Goal: Answer question/provide support: Share knowledge or assist other users

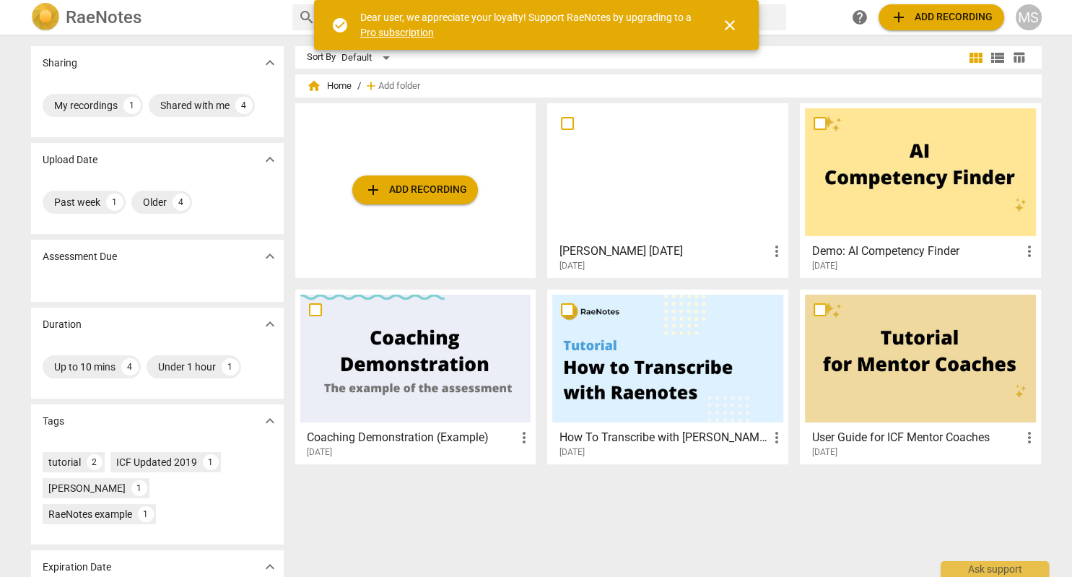
click at [681, 193] on div at bounding box center [667, 172] width 231 height 128
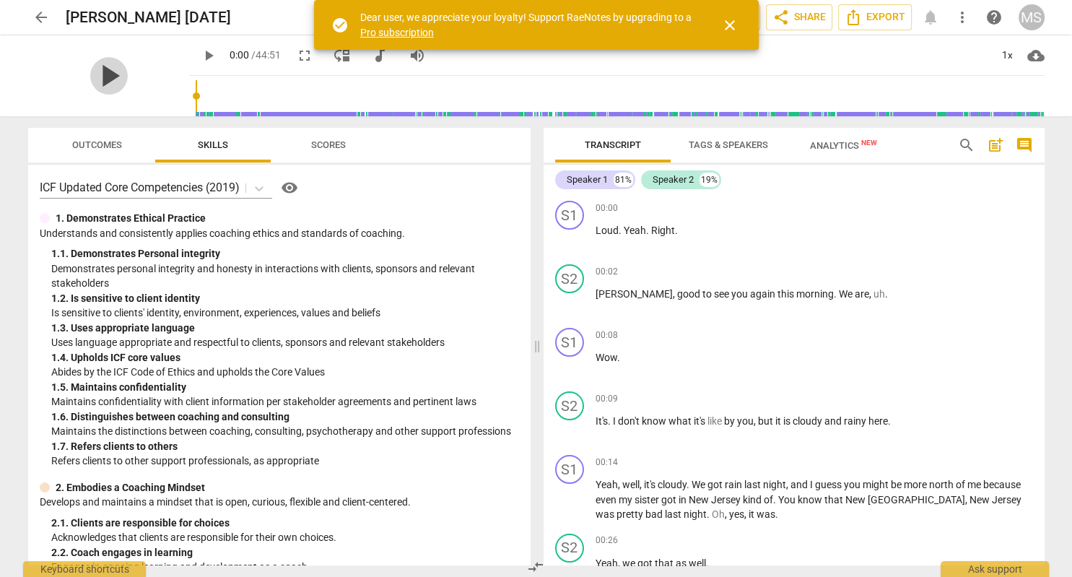
click at [115, 79] on span "play_arrow" at bounding box center [109, 76] width 38 height 38
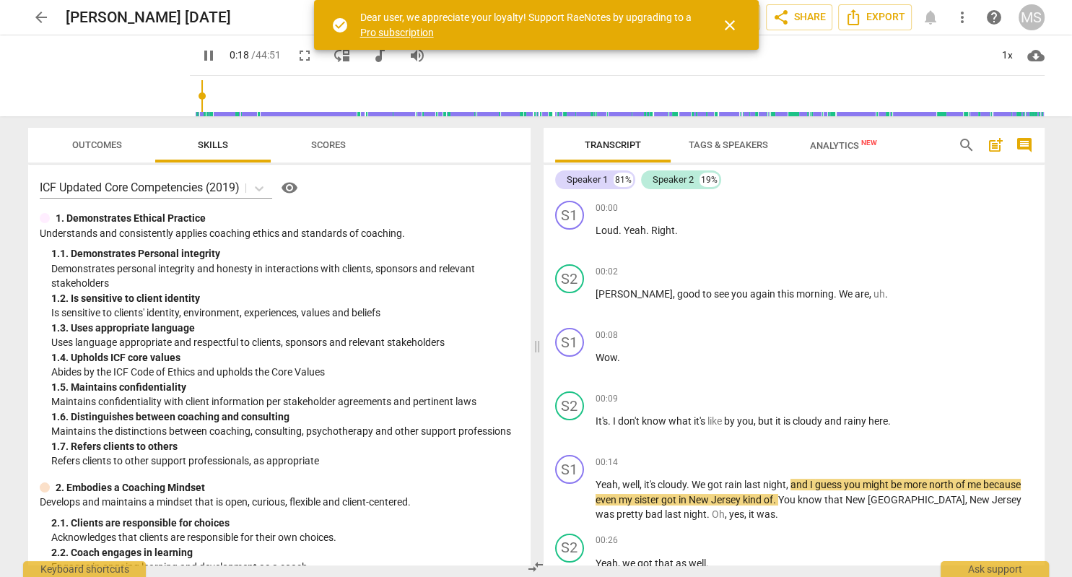
click at [764, 191] on div "Speaker 1 81% Speaker 2 19%" at bounding box center [794, 179] width 478 height 25
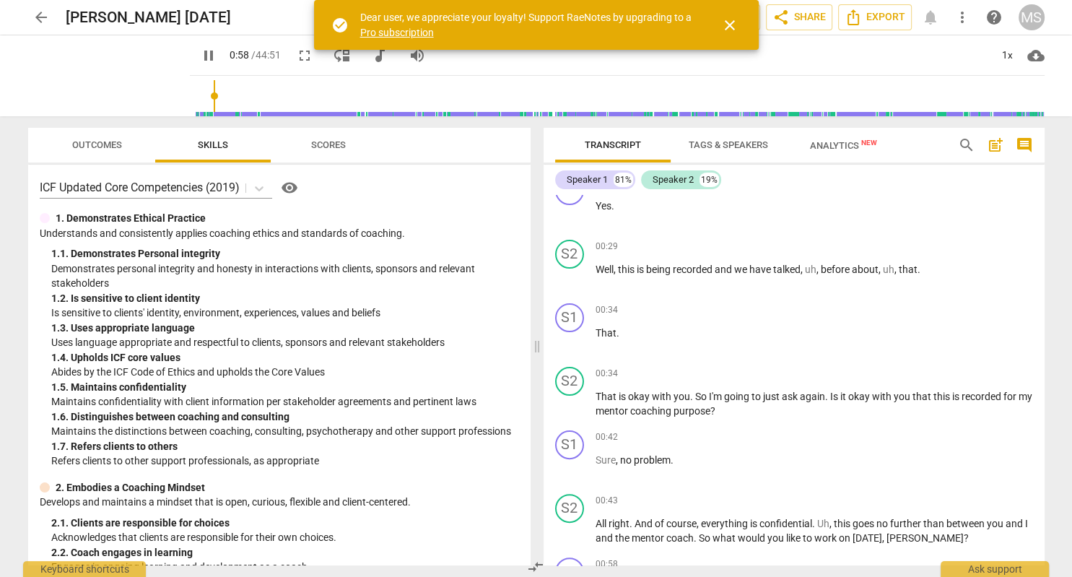
scroll to position [800, 0]
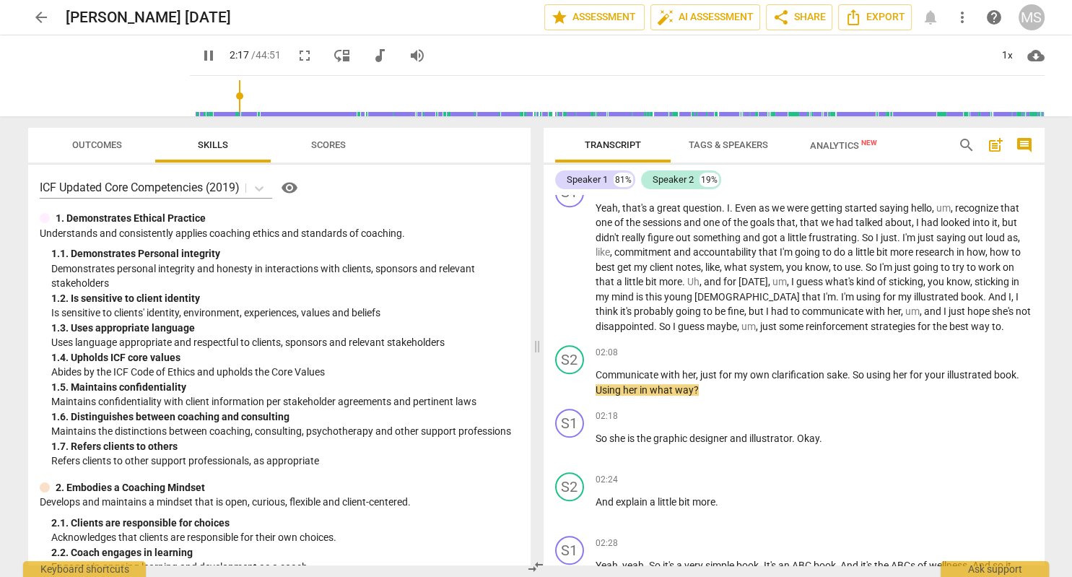
click at [212, 56] on span "pause" at bounding box center [208, 55] width 17 height 17
type input "138"
click at [958, 349] on div "+" at bounding box center [954, 352] width 14 height 14
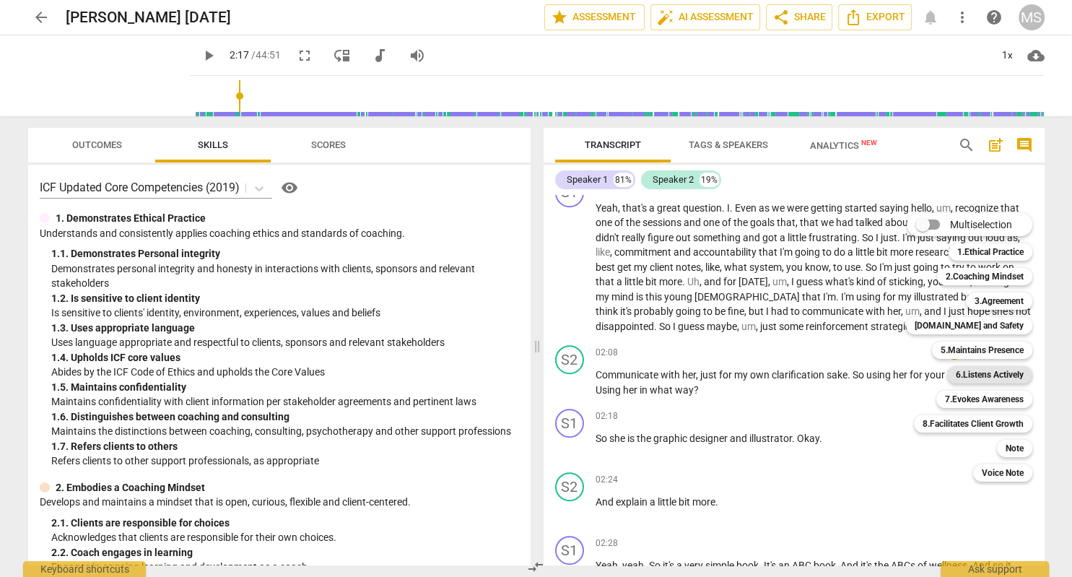
click at [997, 375] on b "6.Listens Actively" at bounding box center [989, 374] width 68 height 17
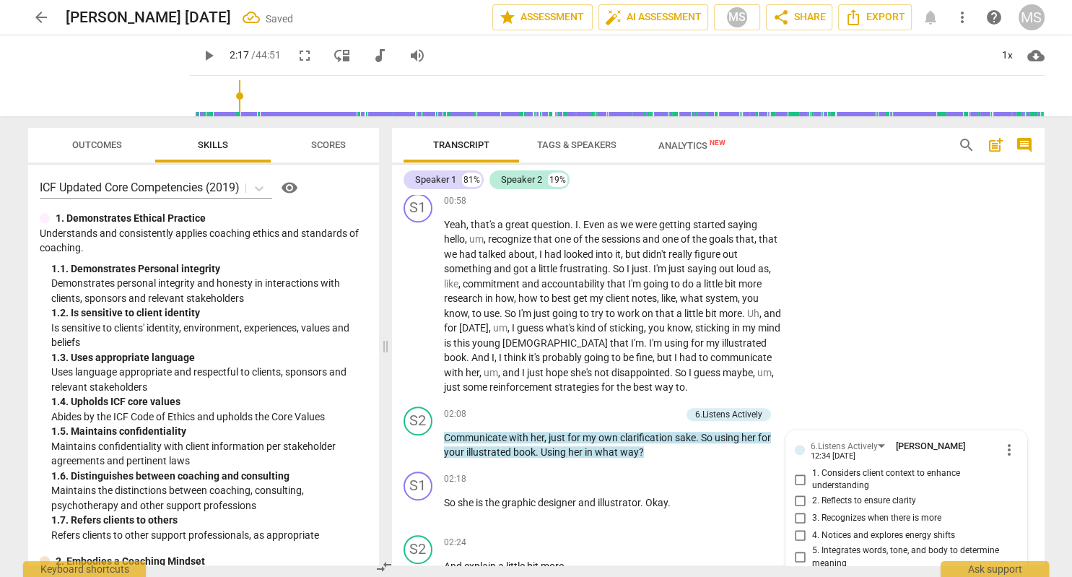
scroll to position [1028, 0]
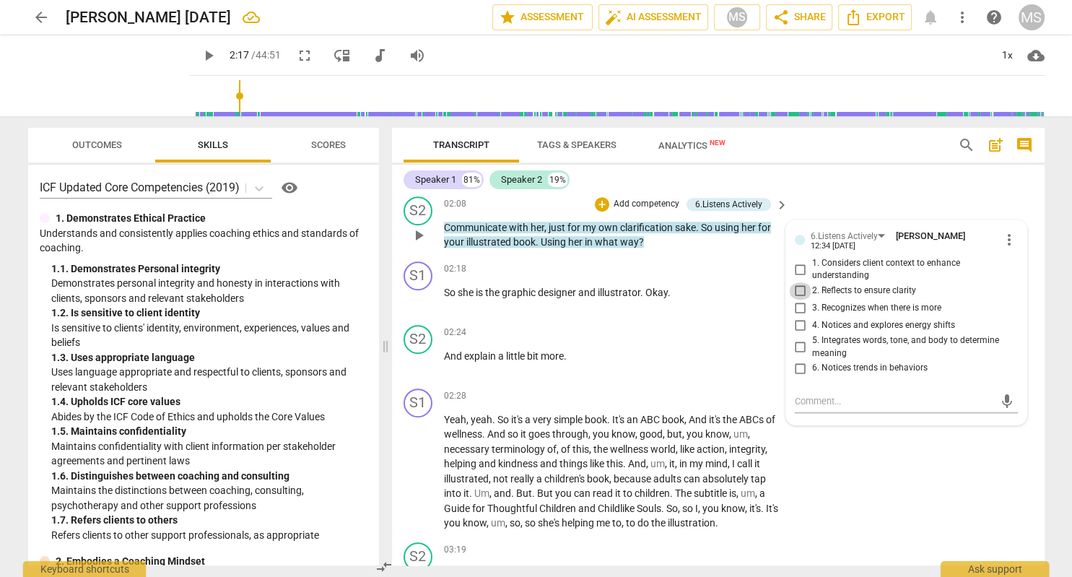
click at [801, 282] on input "2. Reflects to ensure clarity" at bounding box center [800, 290] width 23 height 17
checkbox input "true"
click at [823, 394] on textarea at bounding box center [895, 401] width 200 height 14
type textarea "Y"
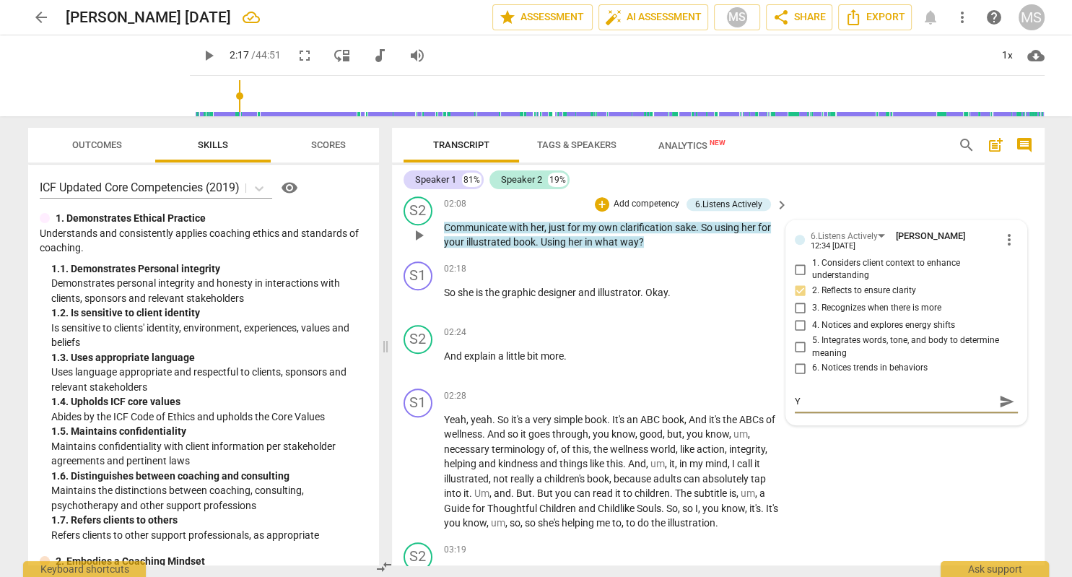
type textarea "Yo"
type textarea "You"
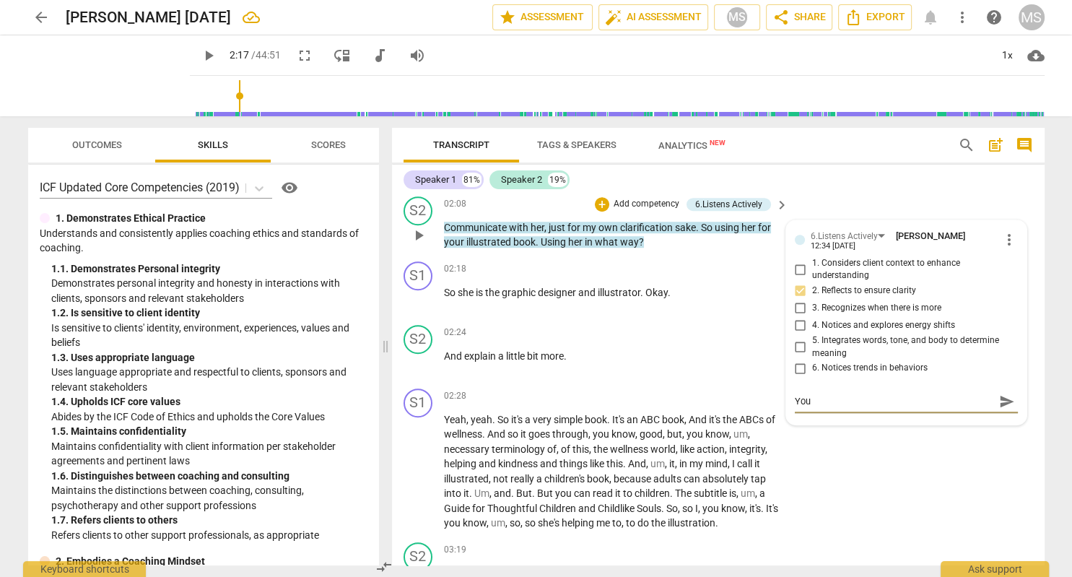
type textarea "You"
type textarea "You a"
type textarea "You al"
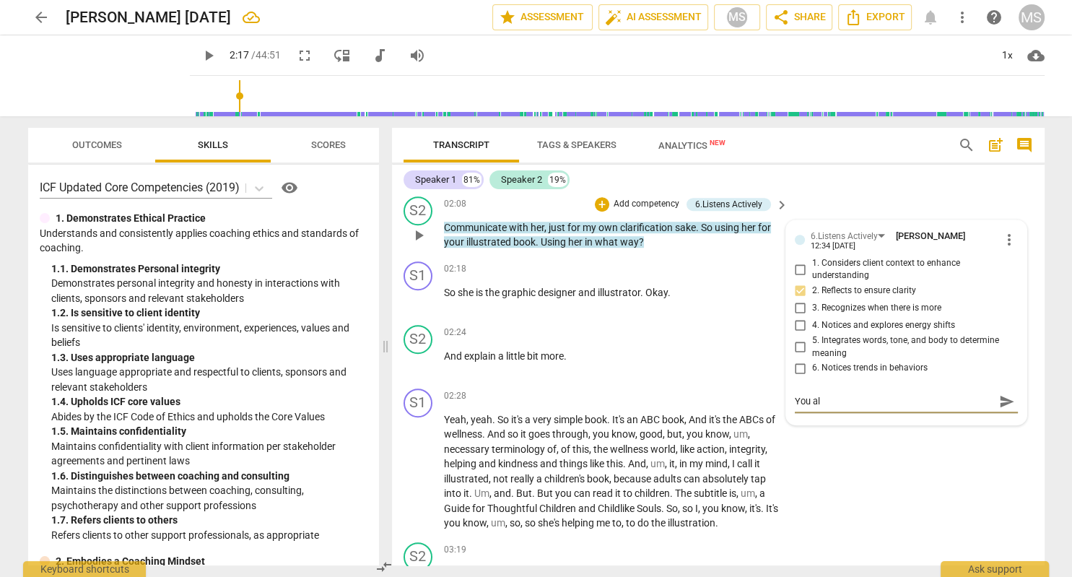
type textarea "You all"
type textarea "You allo"
type textarea "You allow"
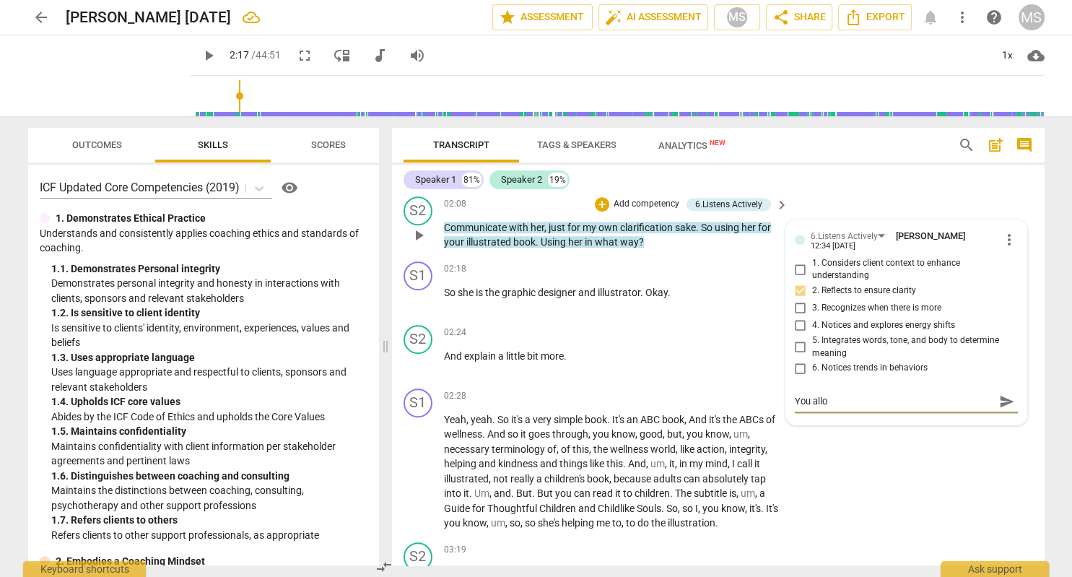
type textarea "You allow"
type textarea "You allowe"
type textarea "You allowed"
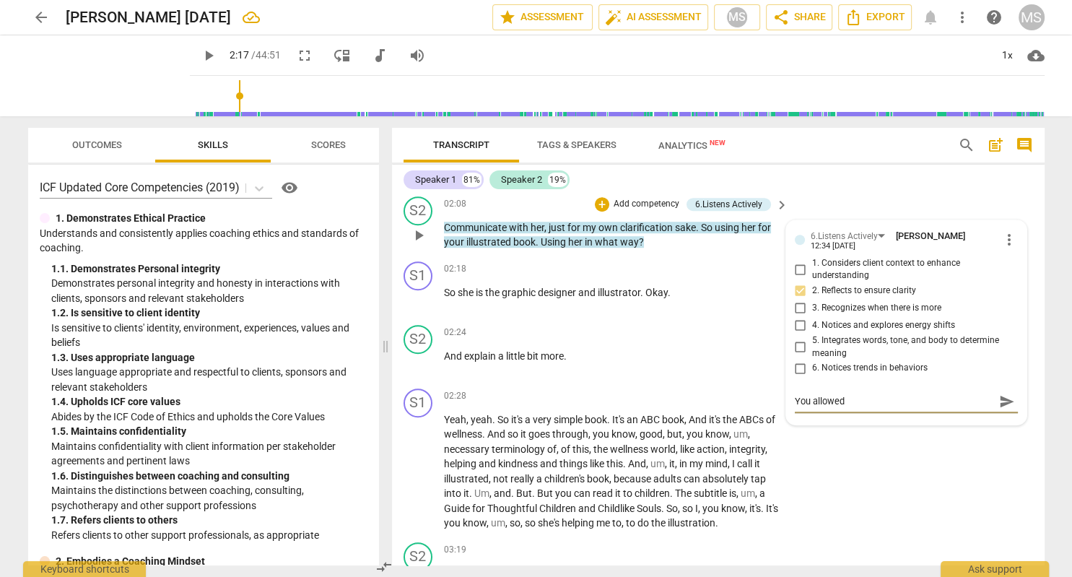
type textarea "You allowed"
type textarea "You allowed h"
type textarea "You allowed he"
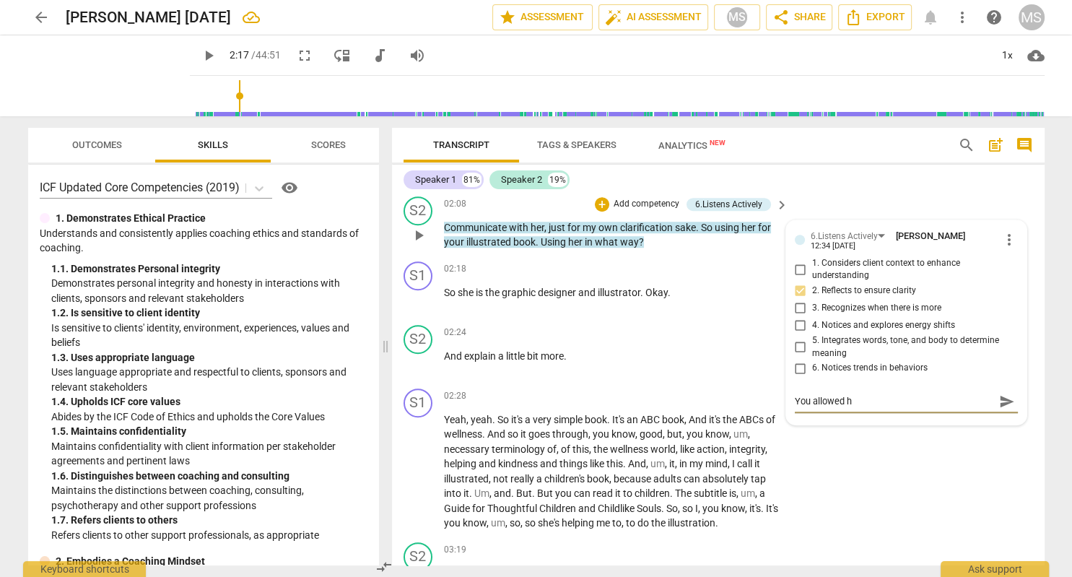
type textarea "You allowed he"
type textarea "You allowed her"
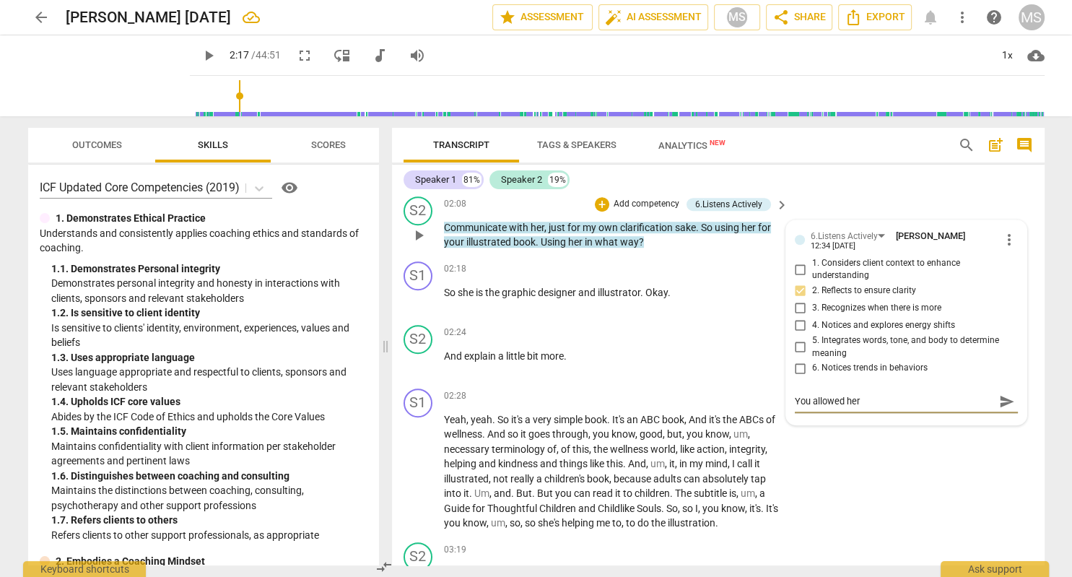
type textarea "You allowed her t"
type textarea "You allowed her to"
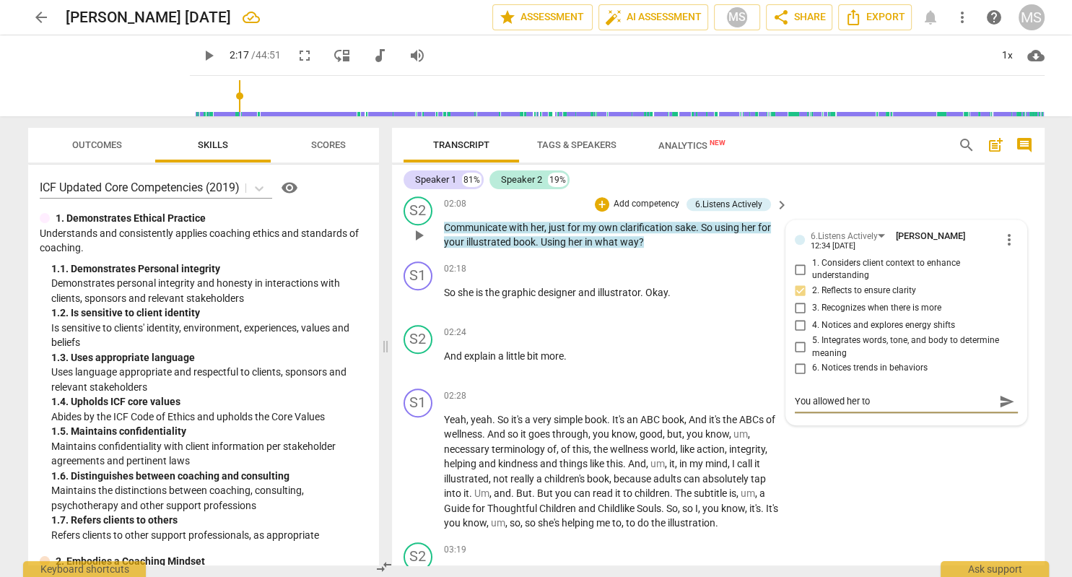
type textarea "You allowed her to"
type textarea "You allowed her to s"
type textarea "You allowed her to sh"
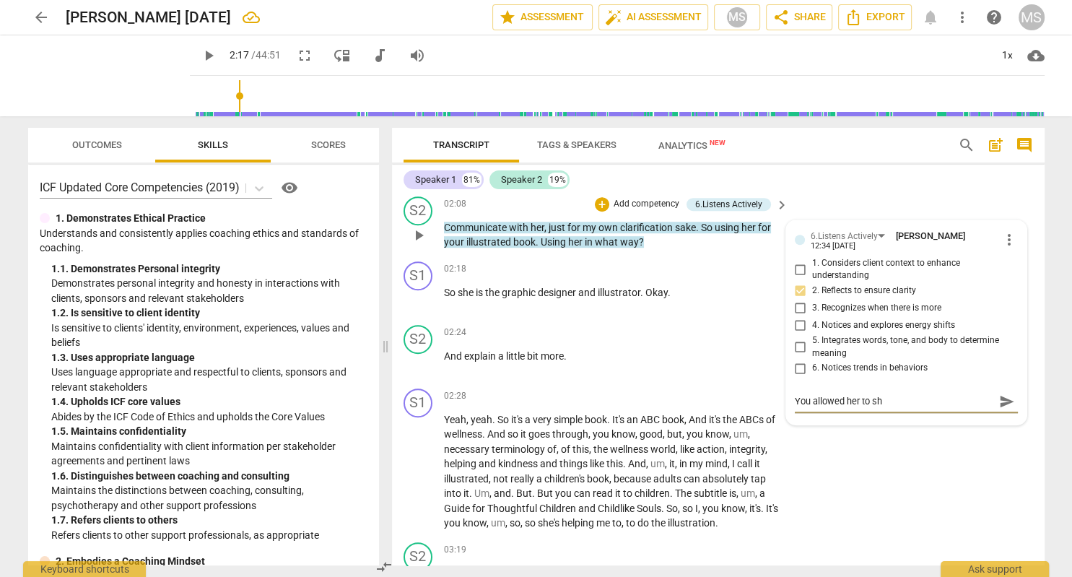
type textarea "You allowed her to sha"
type textarea "You allowed her to shar"
type textarea "You allowed her to share"
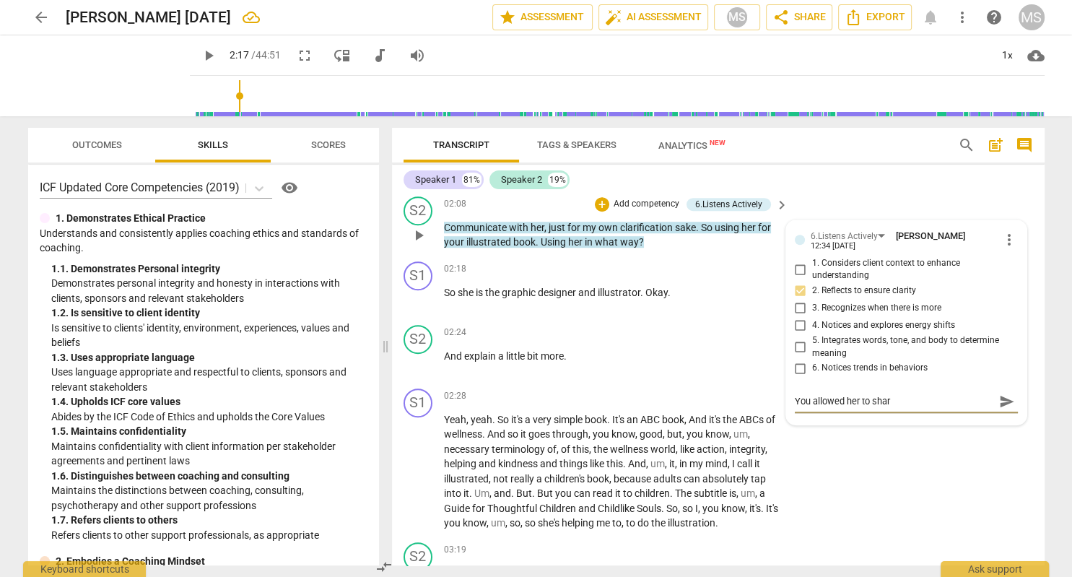
type textarea "You allowed her to share"
type textarea "You allowed her to share w"
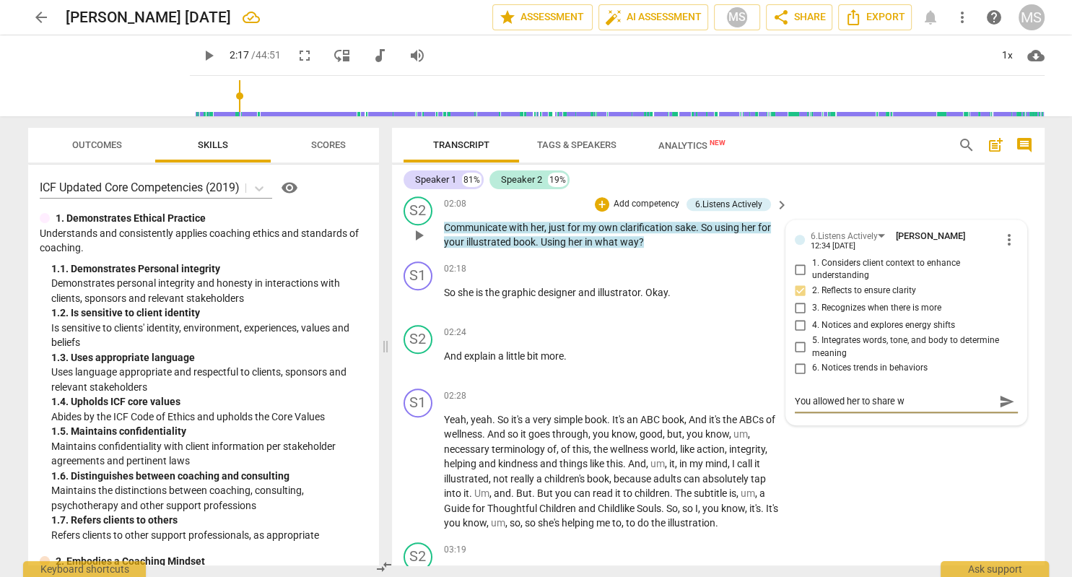
type textarea "You allowed her to share wi"
type textarea "You allowed her to share wit"
type textarea "You allowed her to share with"
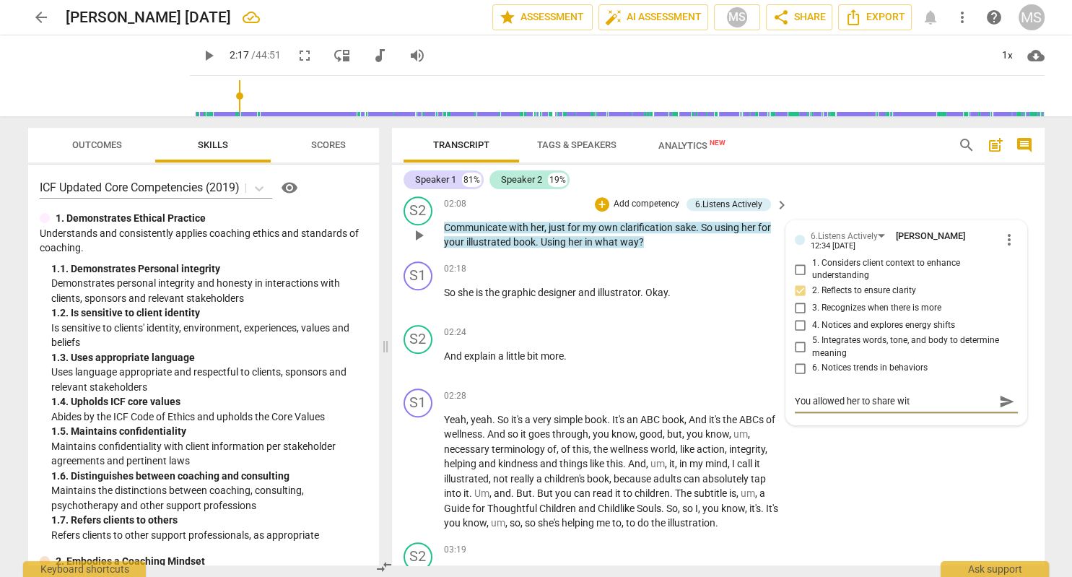
type textarea "You allowed her to share with"
type textarea "You allowed her to share witho"
type textarea "You allowed her to share withou"
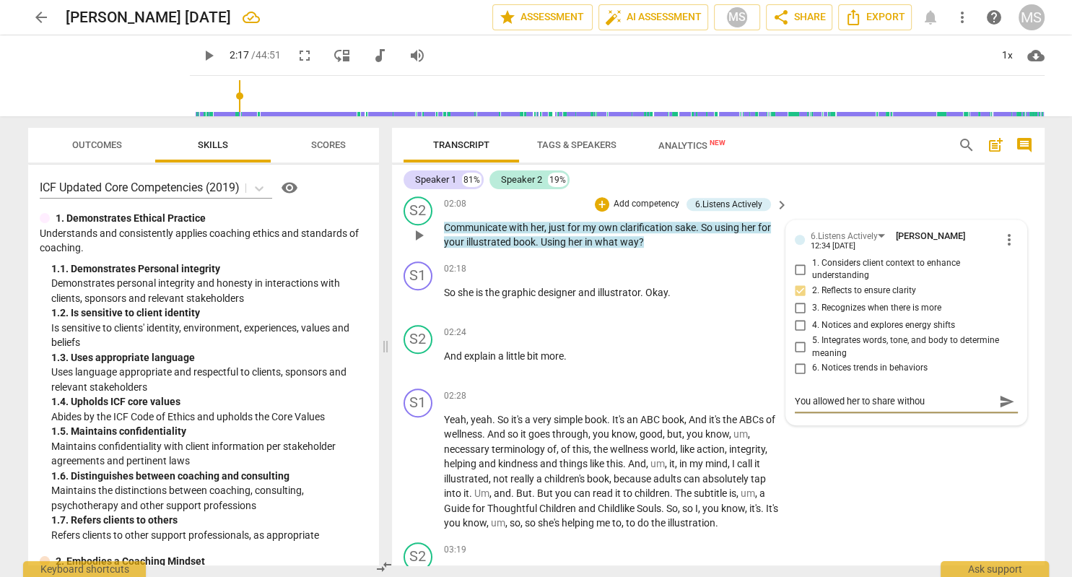
type textarea "You allowed her to share without"
type textarea "You allowed her to share without i"
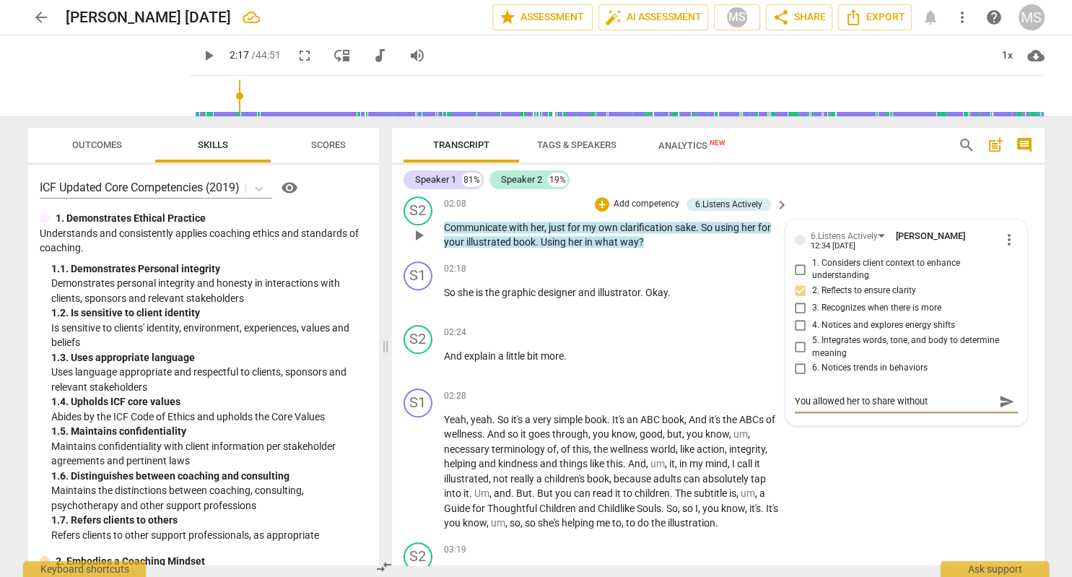
type textarea "You allowed her to share without i"
type textarea "You allowed her to share without in"
type textarea "You allowed her to share without int"
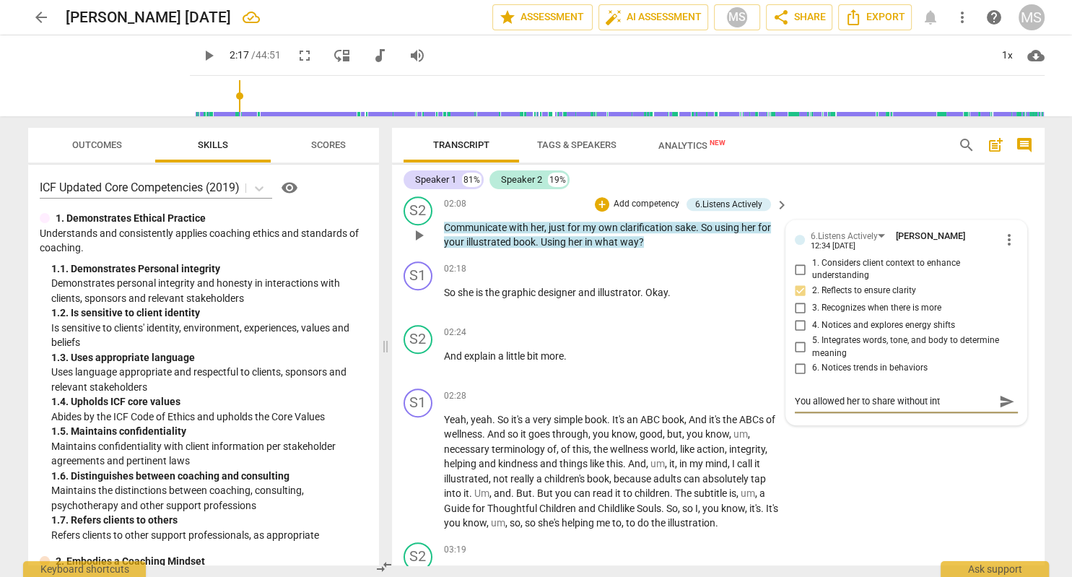
type textarea "You allowed her to share without inte"
type textarea "You allowed her to share without inter"
type textarea "You allowed her to share without interr"
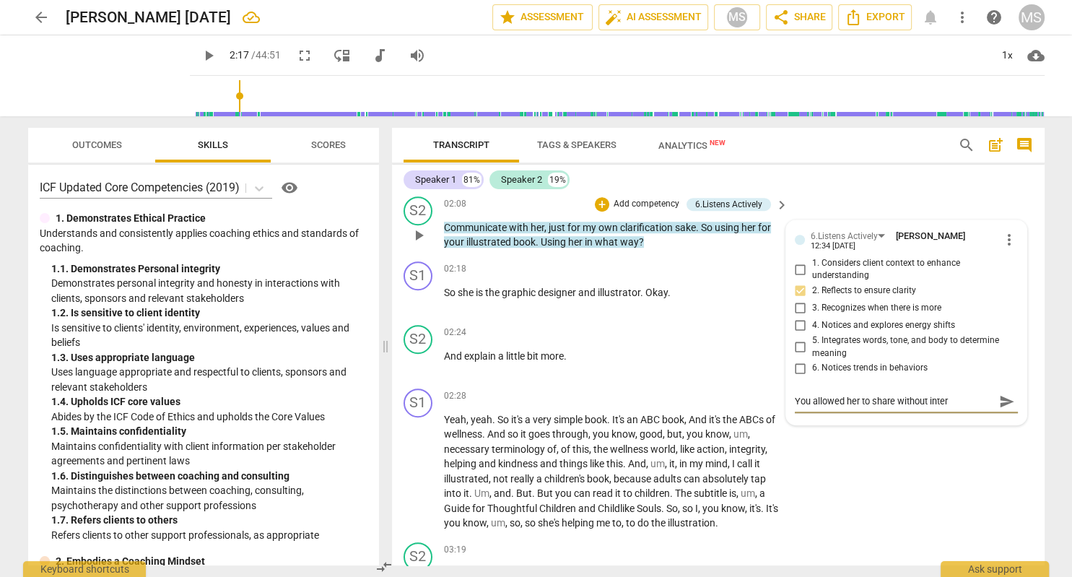
type textarea "You allowed her to share without interr"
type textarea "You allowed her to share without interru"
type textarea "You allowed her to share without interrut"
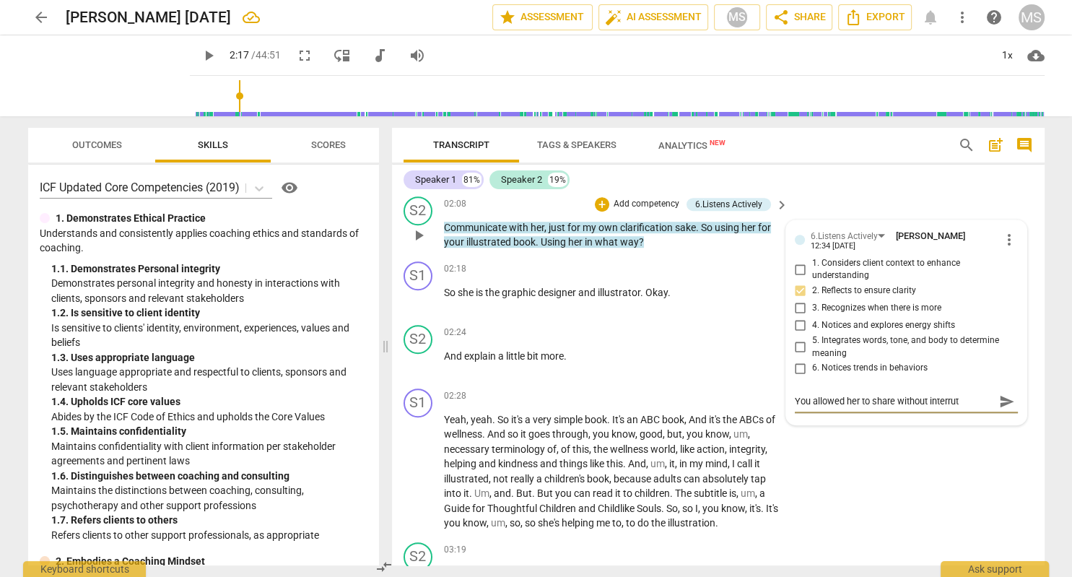
type textarea "You allowed her to share without interru"
type textarea "You allowed her to share without interrup"
type textarea "You allowed her to share without interrupt"
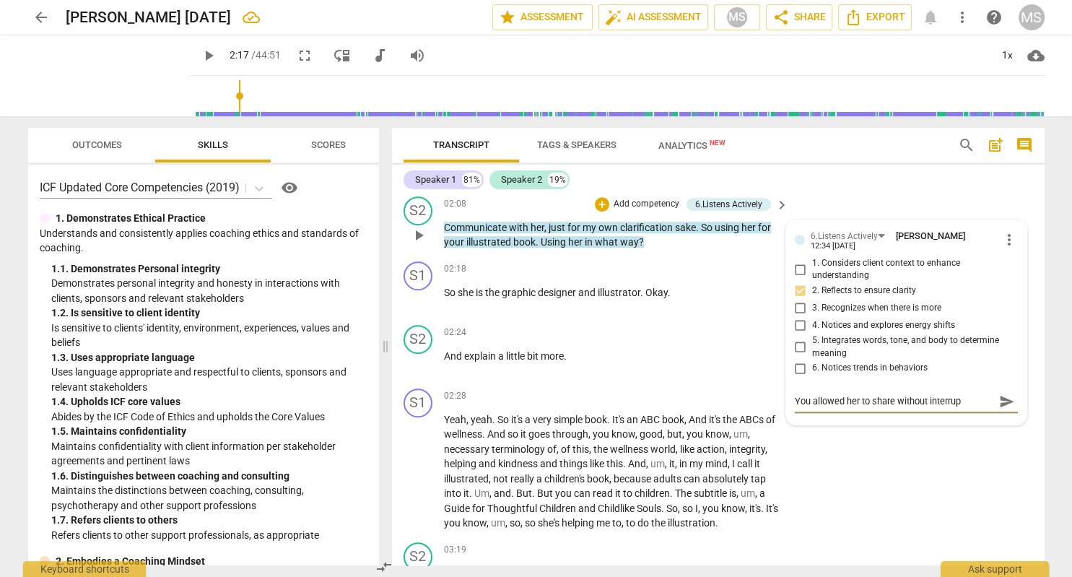
type textarea "You allowed her to share without interrupt"
type textarea "You allowed her to share without interrupti"
type textarea "You allowed her to share without interruptin"
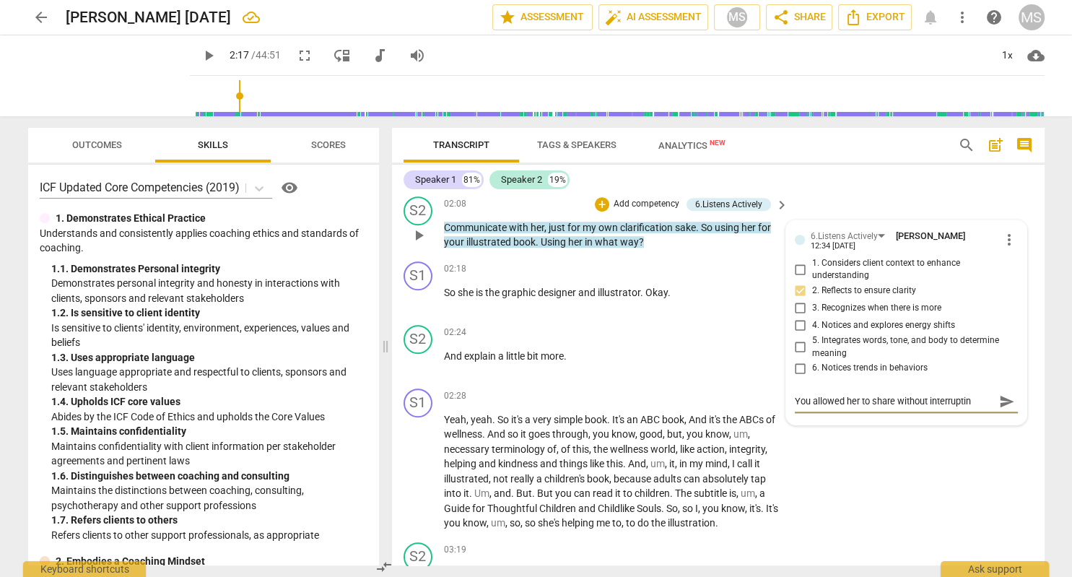
type textarea "You allowed her to share without interrupting"
type textarea "You allowed her to share without interrupting."
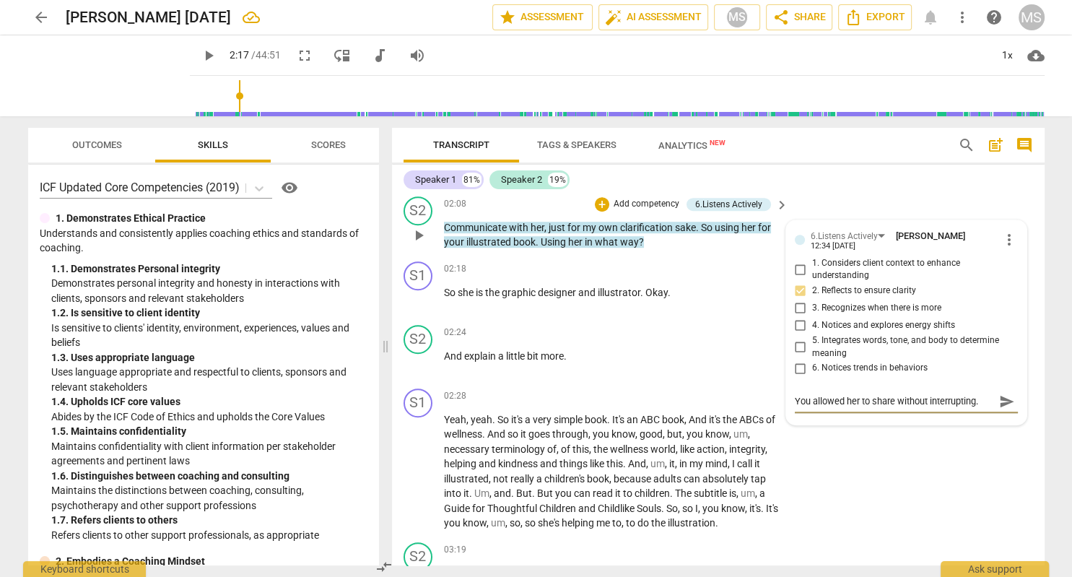
type textarea "You allowed her to share without interrupting."
type textarea "You allowed her to share without interrupting. Y"
type textarea "You allowed her to share without interrupting. Yo"
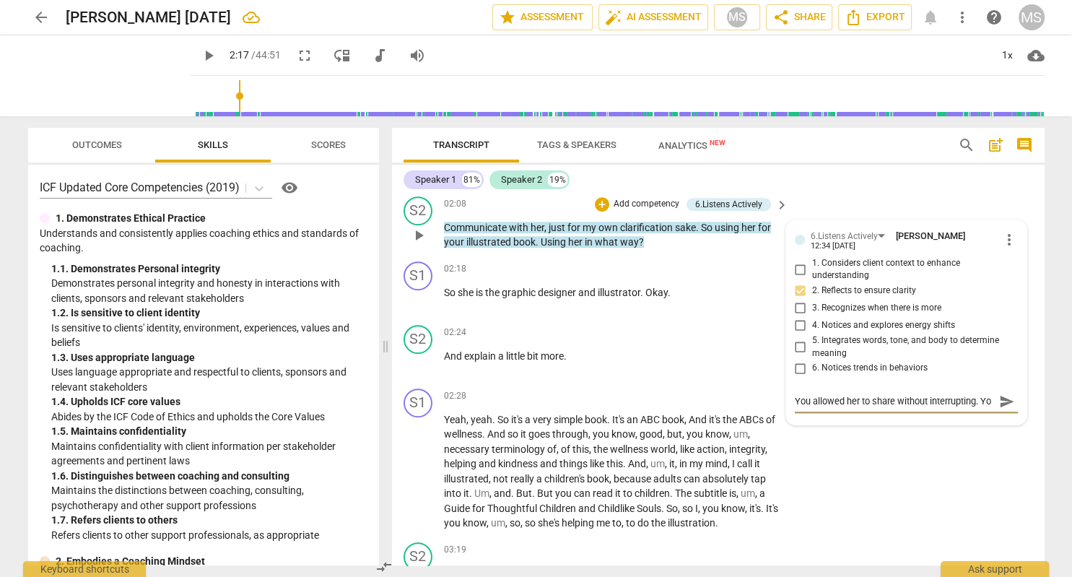
type textarea "You allowed her to share without interrupting. Yo"
type textarea "You allowed her to share without interrupting. Yo a"
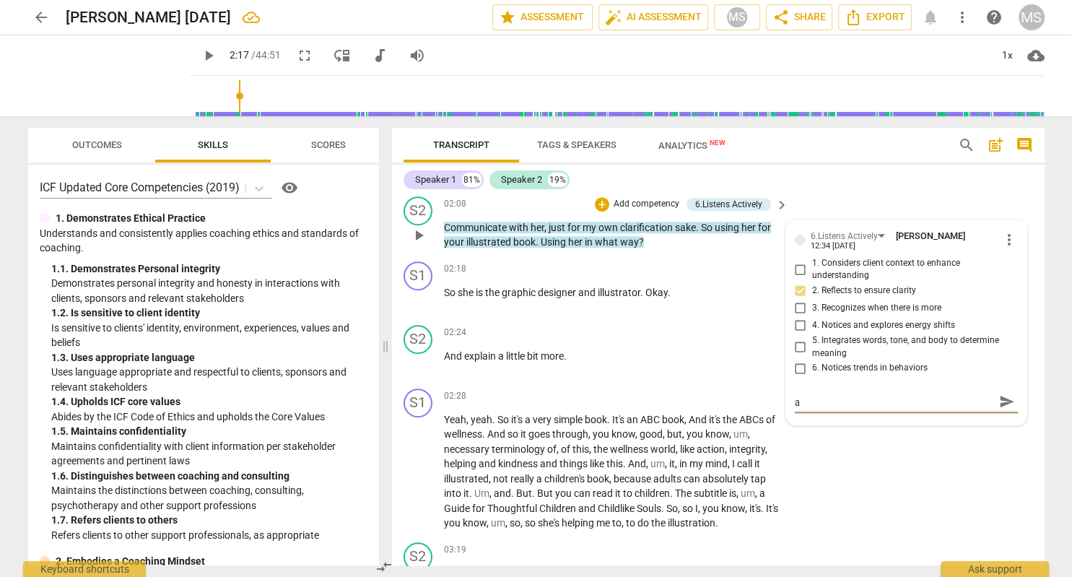
type textarea "You allowed her to share without interrupting. Yo al"
type textarea "You allowed her to share without interrupting. Yo a"
type textarea "You allowed her to share without interrupting. Yo"
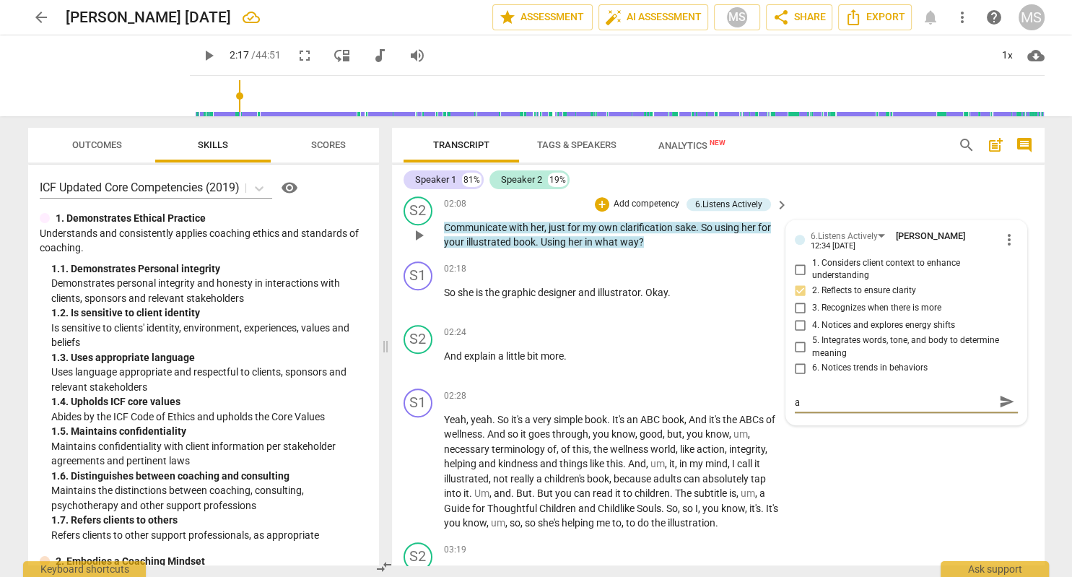
type textarea "You allowed her to share without interrupting. Yo"
type textarea "You allowed her to share without interrupting. You"
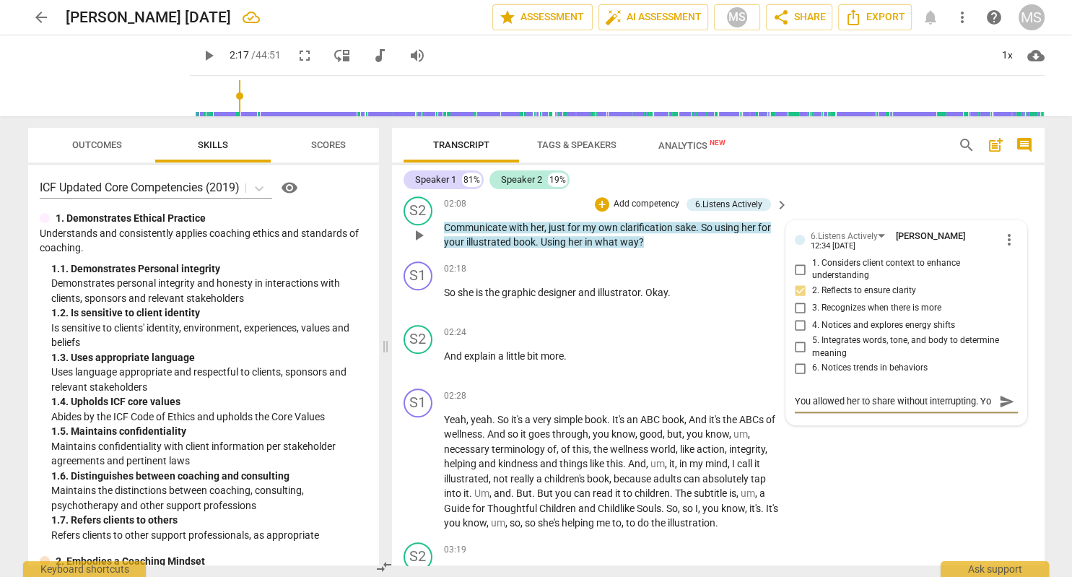
type textarea "You allowed her to share without interrupting. You"
type textarea "You allowed her to share without interrupting. You a"
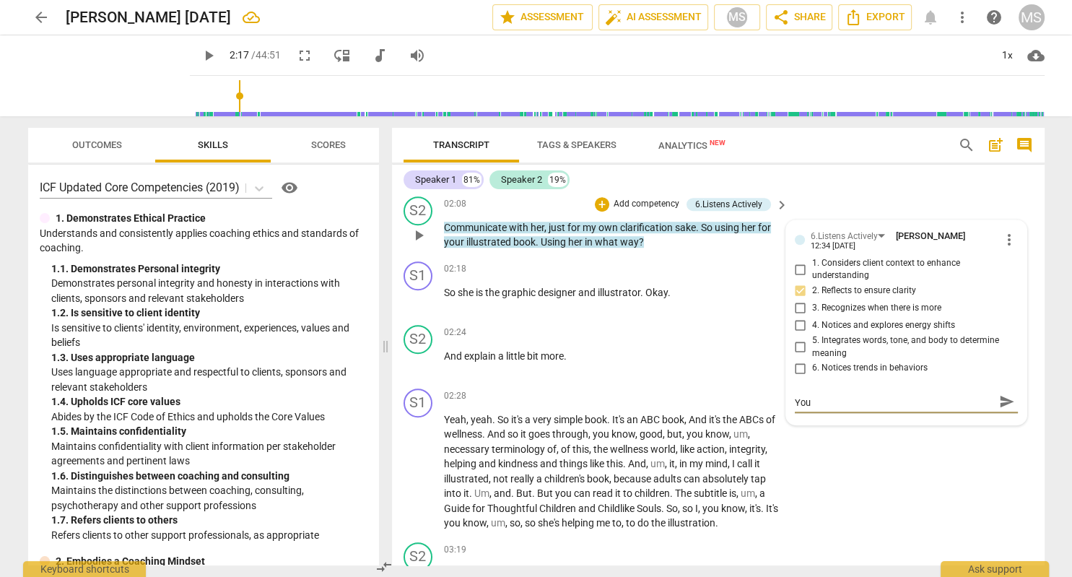
type textarea "You allowed her to share without interrupting. You a"
type textarea "You allowed her to share without interrupting. You al"
type textarea "You allowed her to share without interrupting. You als"
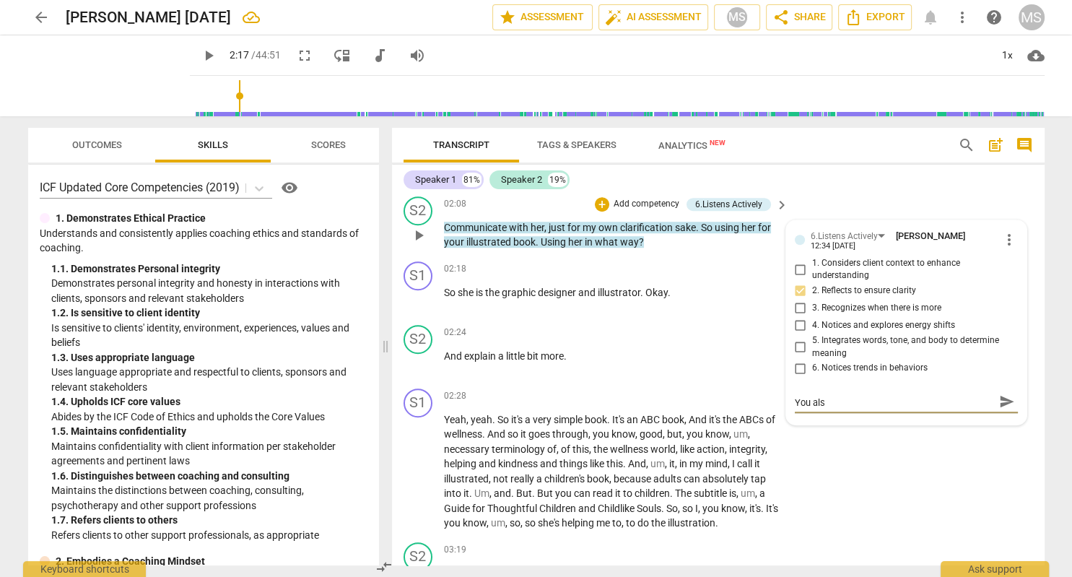
type textarea "You allowed her to share without interrupting. You also"
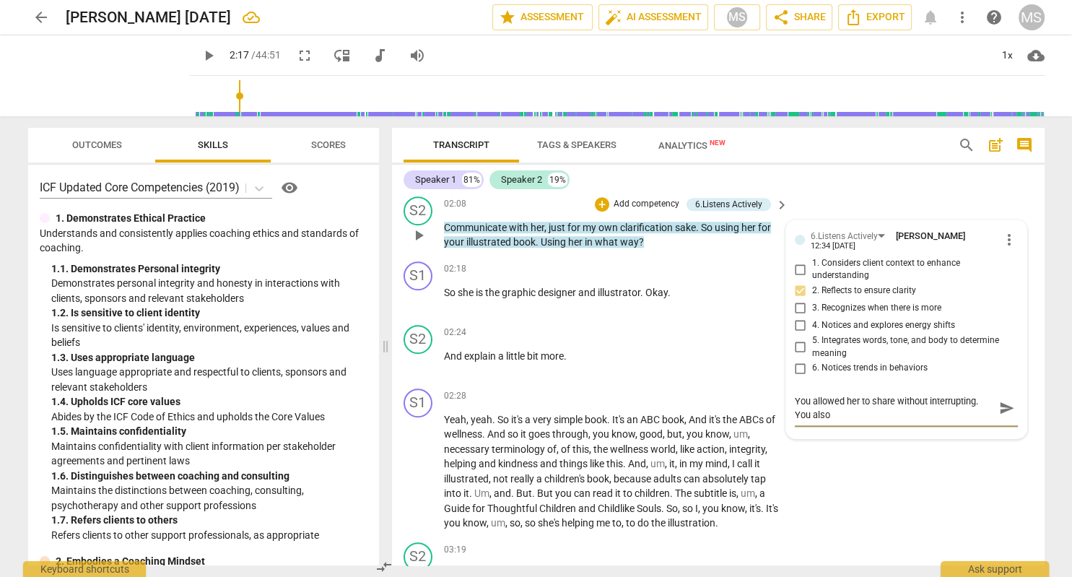
type textarea "You allowed her to share without interrupting. You also"
type textarea "You allowed her to share without interrupting. You als"
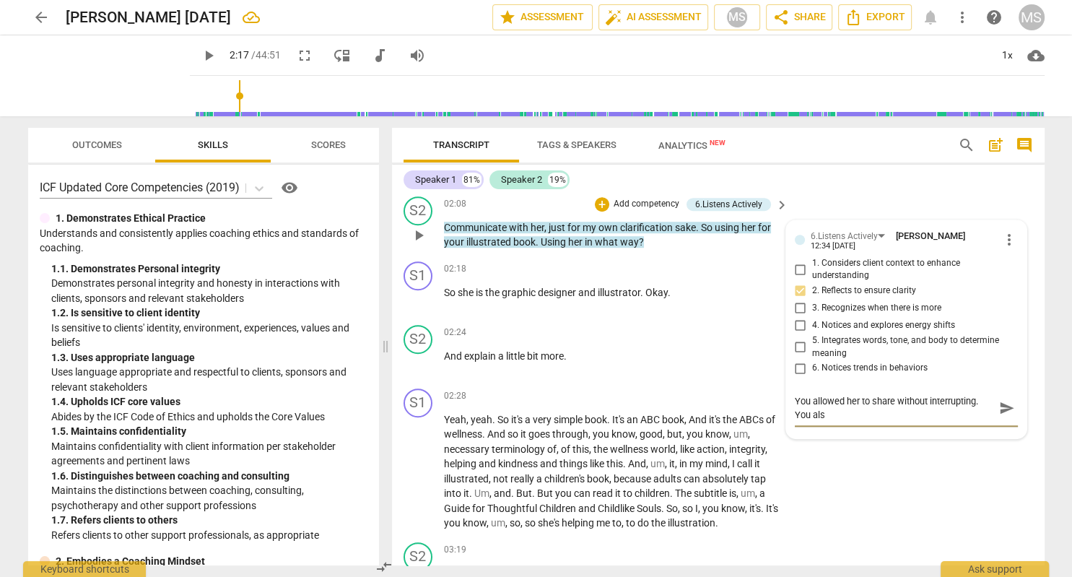
type textarea "You allowed her to share without interrupting. You al"
type textarea "You allowed her to share without interrupting. You a"
type textarea "You allowed her to share without interrupting. You"
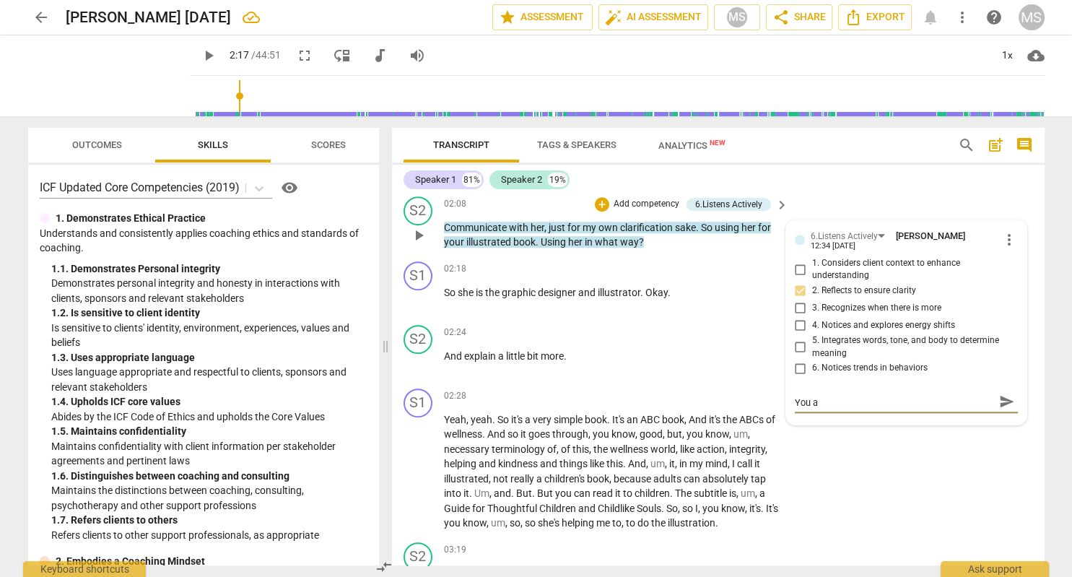
type textarea "You allowed her to share without interrupting. You"
type textarea "You allowed her to share without interrupting. Yo"
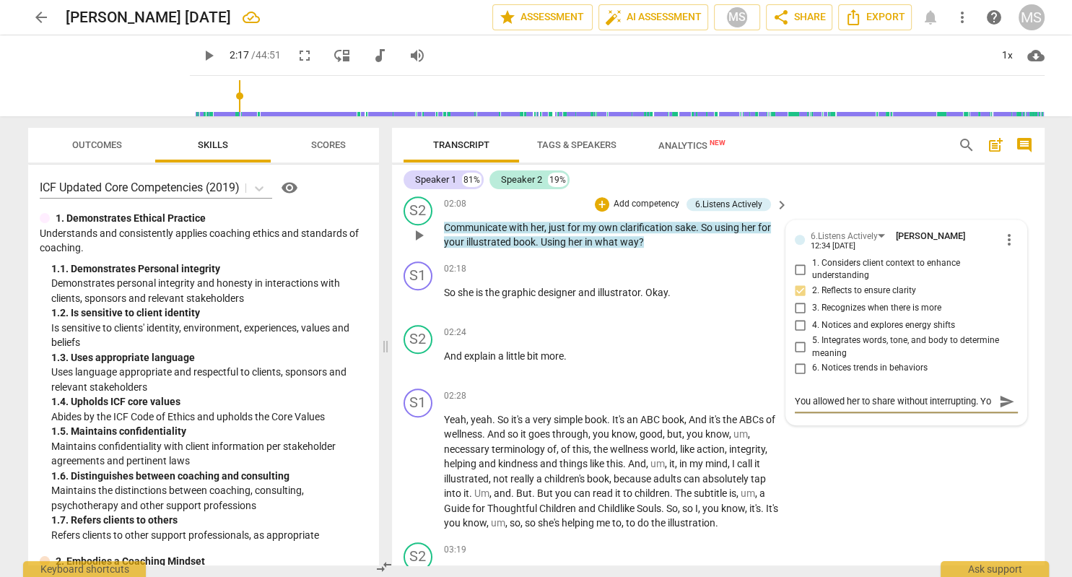
scroll to position [0, 0]
type textarea "You allowed her to share without interrupting. Y"
type textarea "You allowed her to share without interrupting."
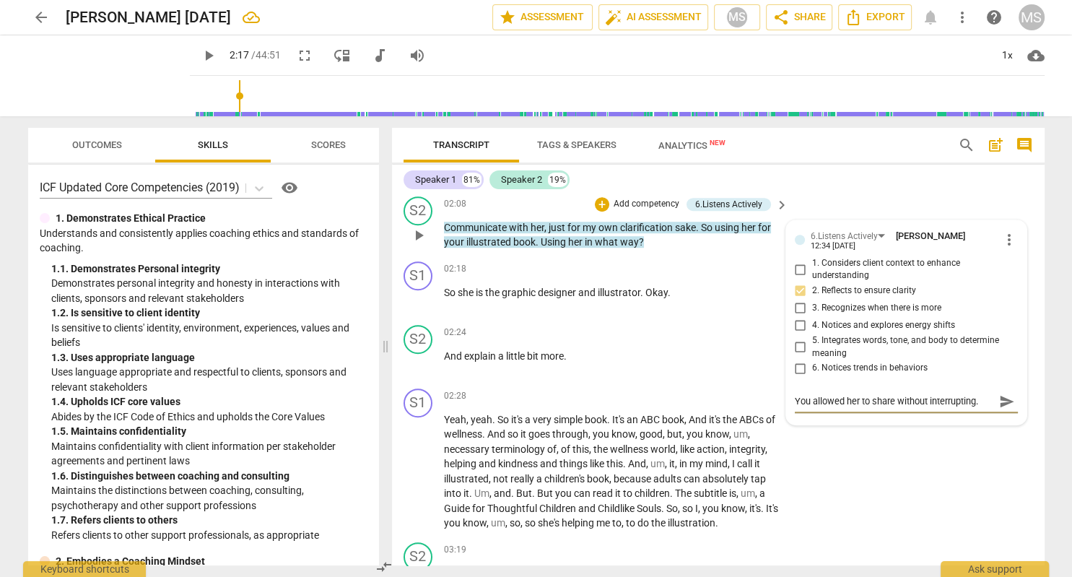
type textarea "You allowed her to share without interrupting."
click at [1005, 393] on span "send" at bounding box center [1007, 401] width 16 height 16
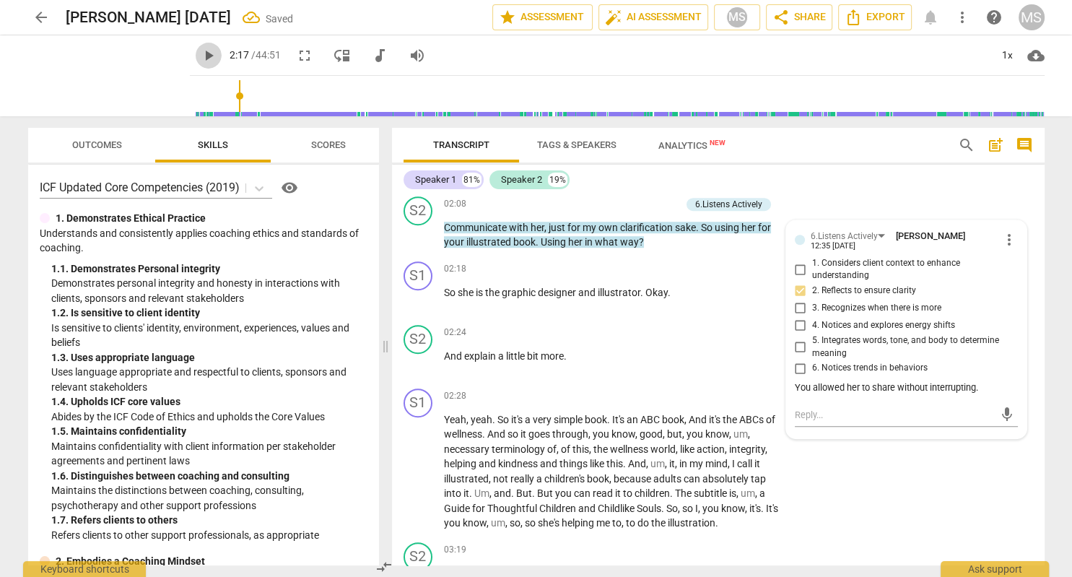
click at [209, 56] on span "play_arrow" at bounding box center [208, 55] width 17 height 17
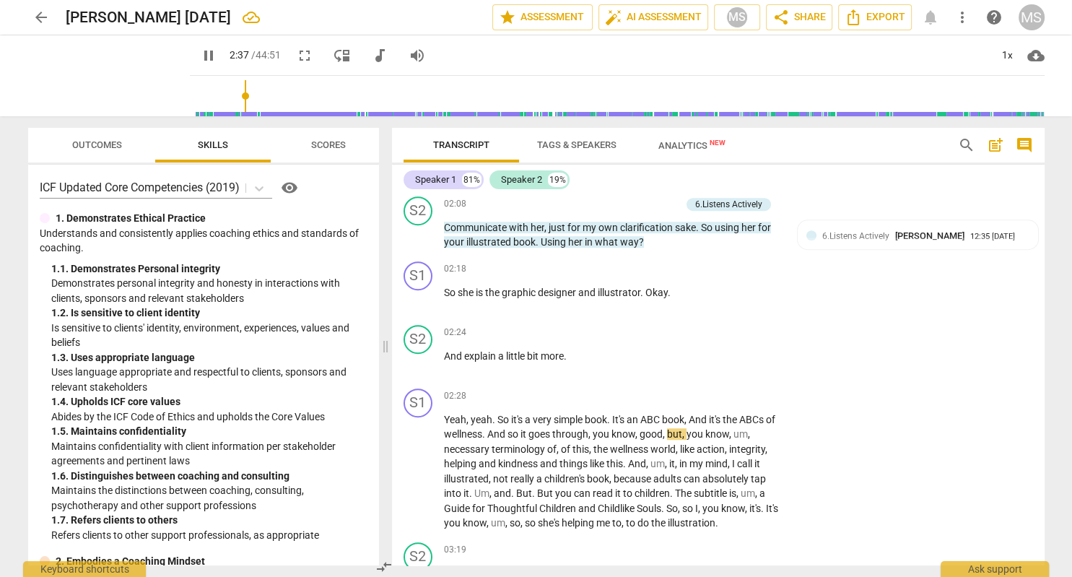
click at [206, 55] on span "pause" at bounding box center [208, 55] width 17 height 17
type input "158"
click at [694, 325] on div "+" at bounding box center [692, 332] width 14 height 14
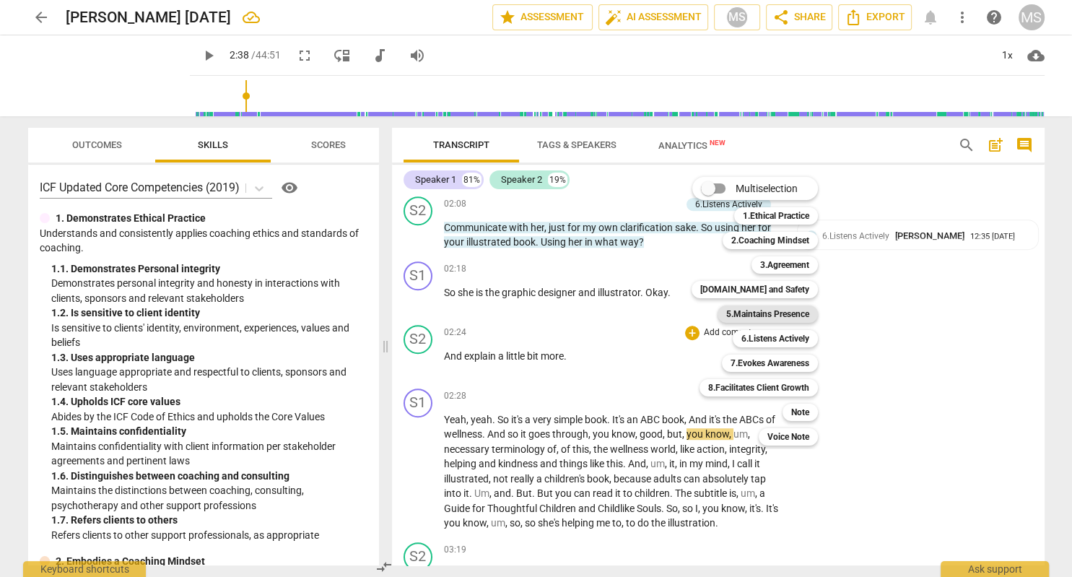
click at [780, 311] on b "5.Maintains Presence" at bounding box center [767, 313] width 83 height 17
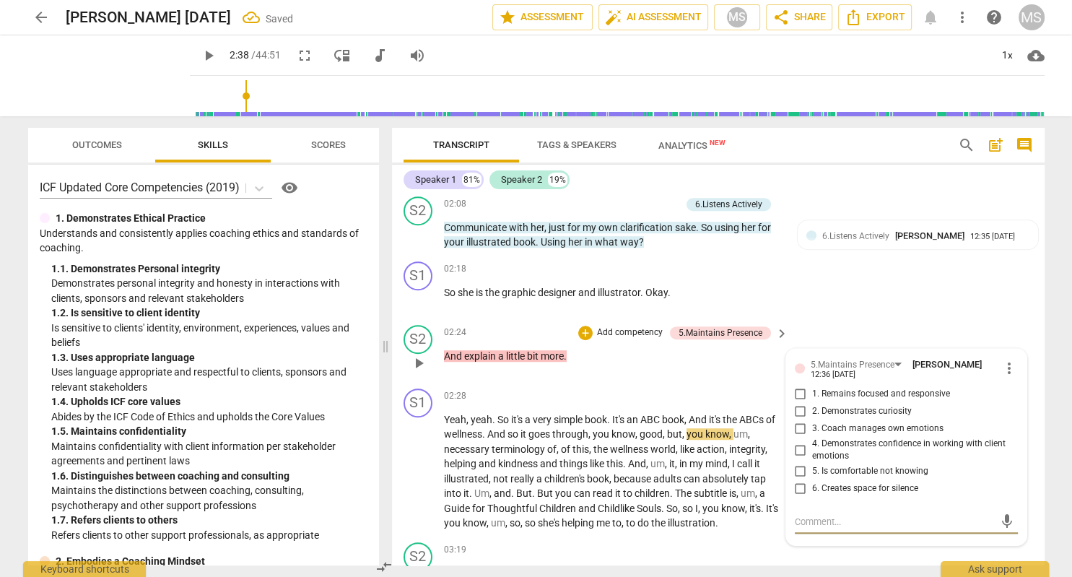
click at [803, 463] on input "5. Is comfortable not knowing" at bounding box center [800, 471] width 23 height 17
checkbox input "true"
click at [826, 515] on textarea at bounding box center [895, 522] width 200 height 14
type textarea "Q"
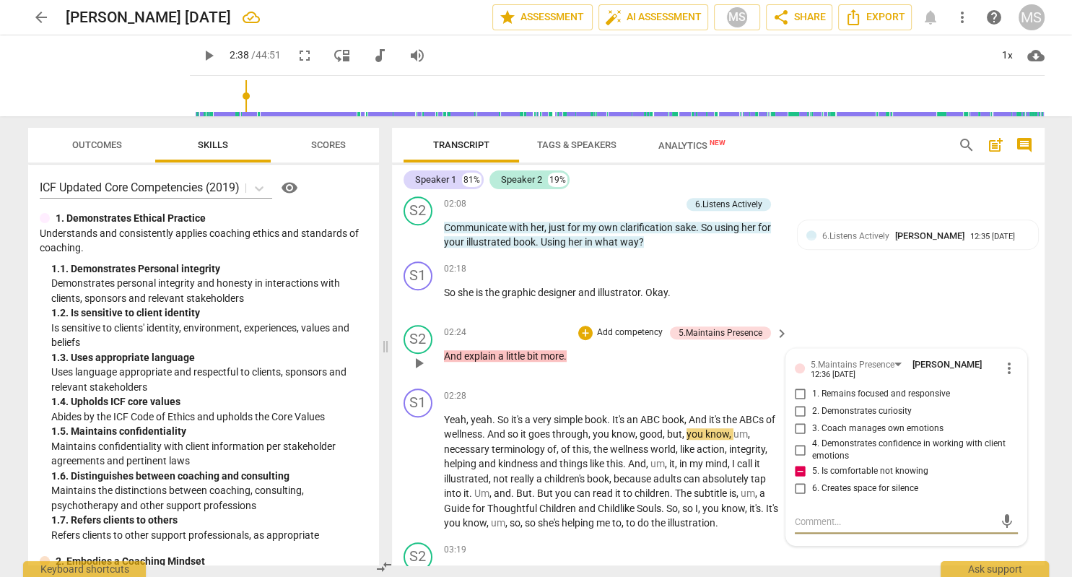
type textarea "Q"
type textarea "Qu"
type textarea "Que"
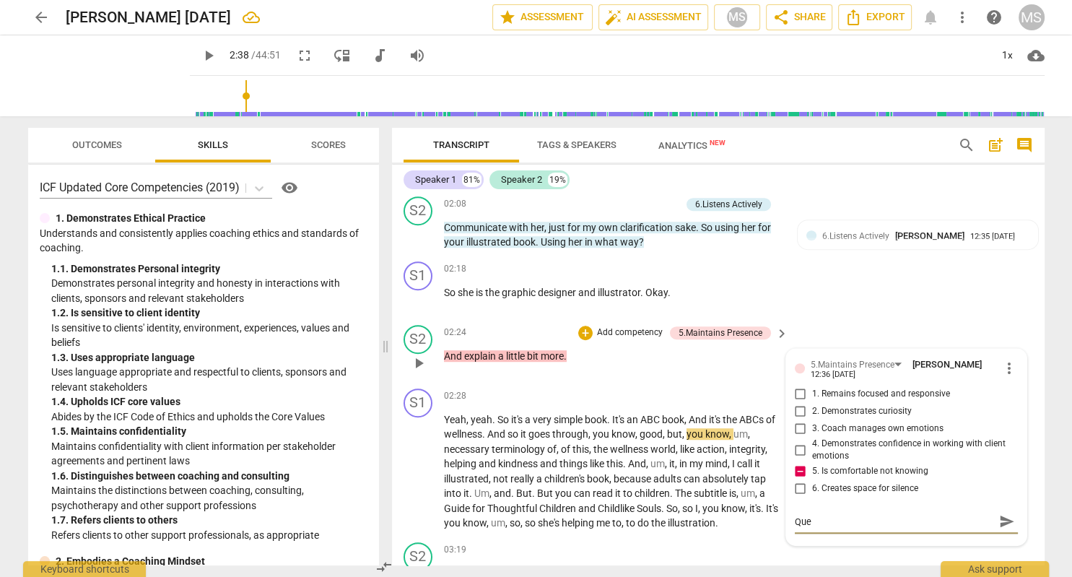
type textarea "Ques"
type textarea "Quest"
type textarea "Questi"
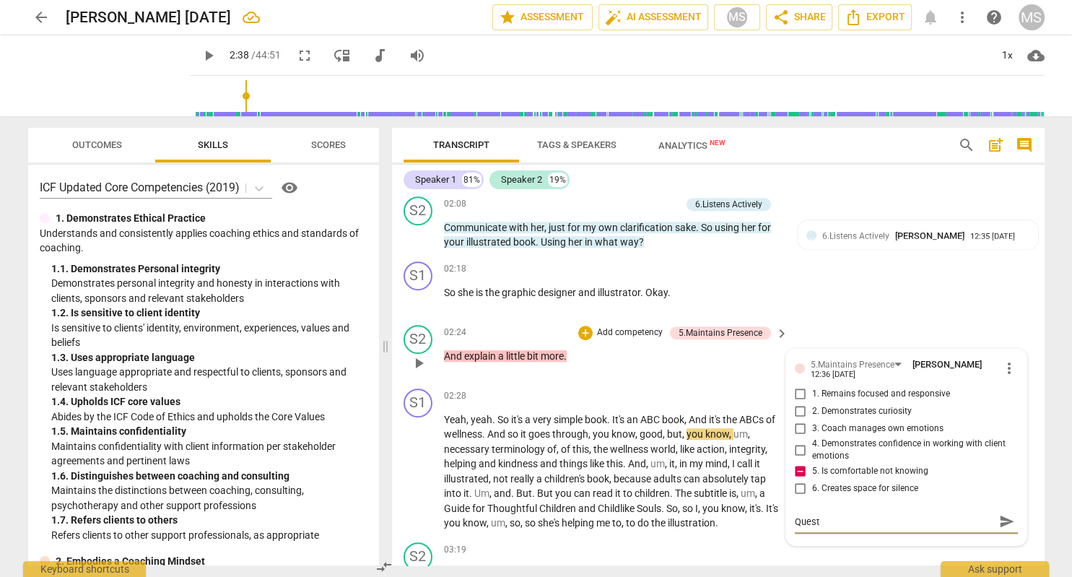
type textarea "Questi"
type textarea "Questio"
type textarea "Question"
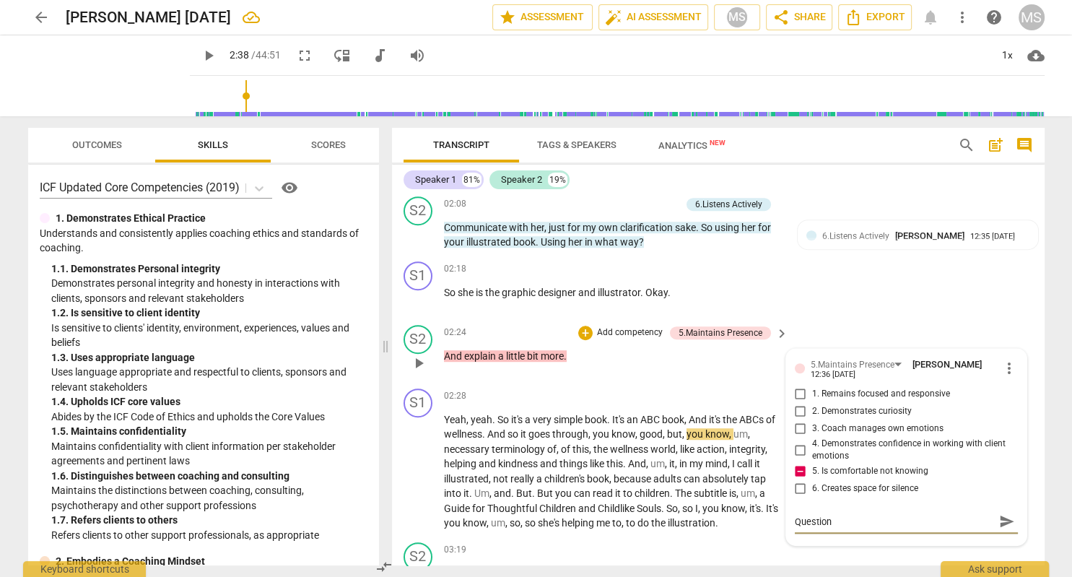
type textarea "Questions"
type textarea "Questions s"
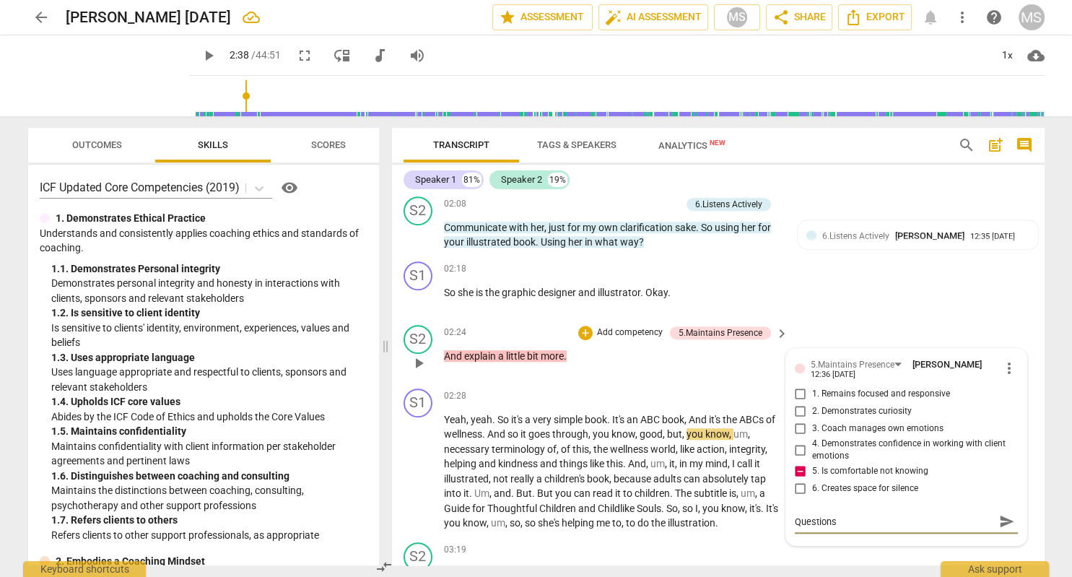
type textarea "Questions s"
type textarea "Questions sh"
type textarea "Questions sho"
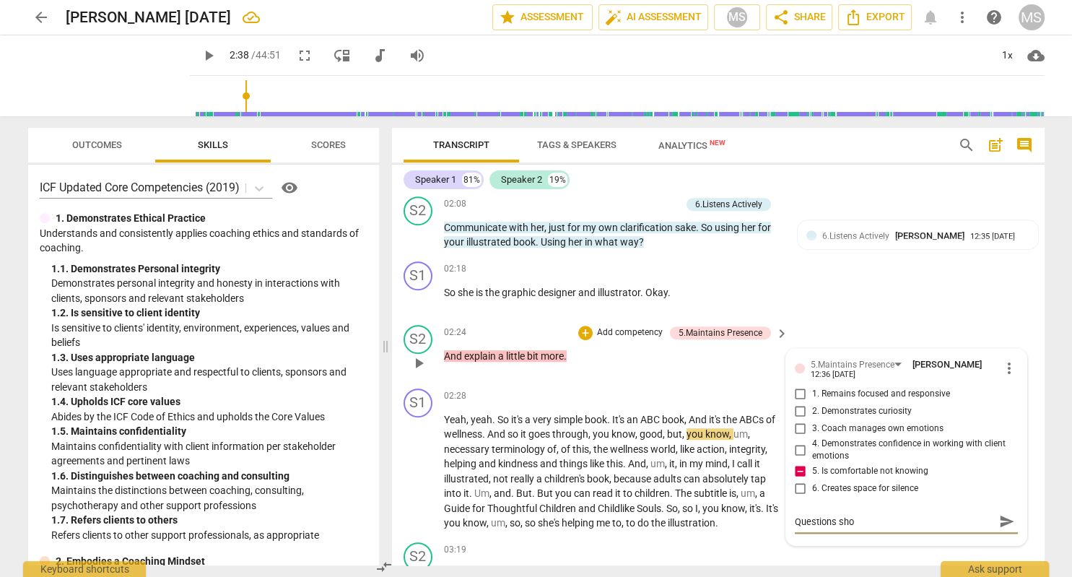
type textarea "Questions shou"
type textarea "Questions shoul"
type textarea "Questions should"
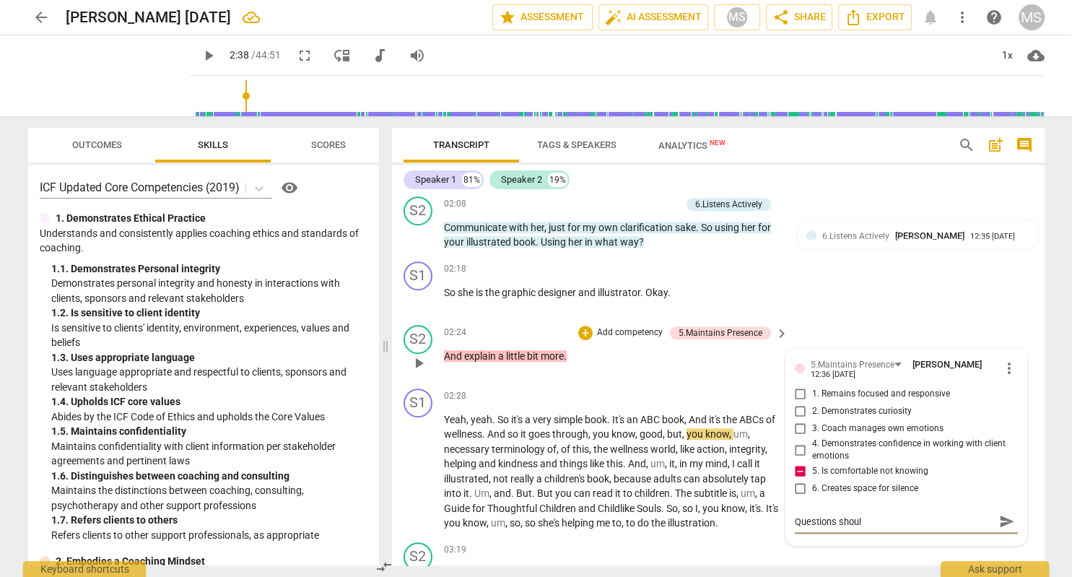
type textarea "Questions should"
type textarea "Questions should e"
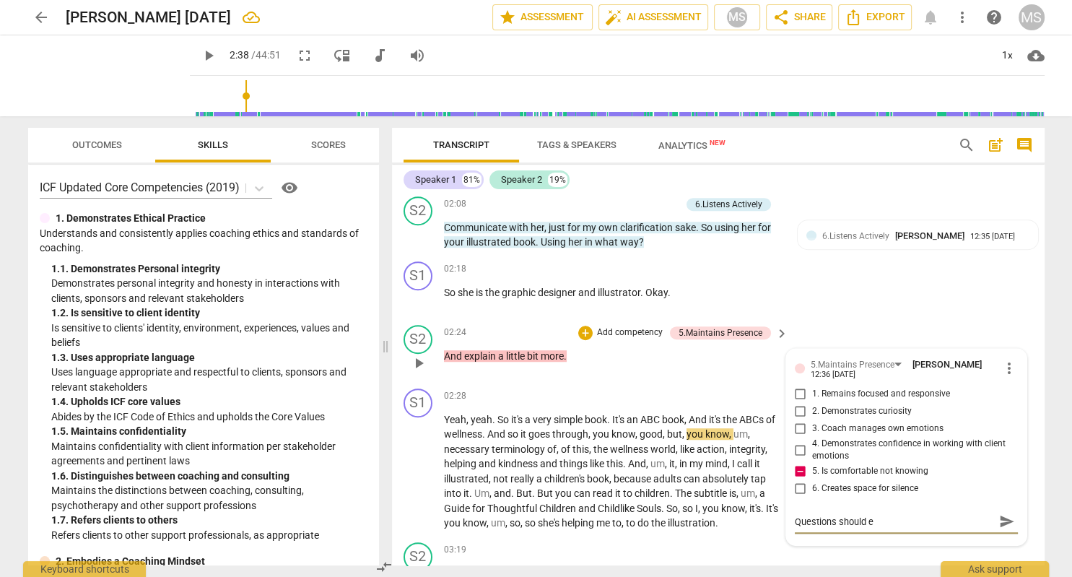
type textarea "Questions should ev"
type textarea "Questions should evo"
type textarea "Questions should evok"
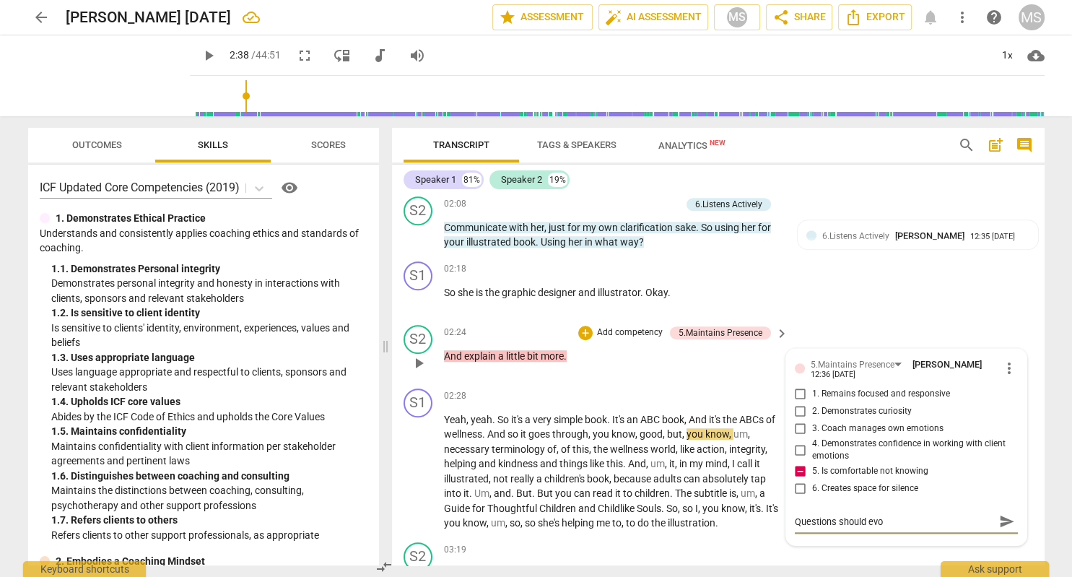
type textarea "Questions should evok"
type textarea "Questions should evoke"
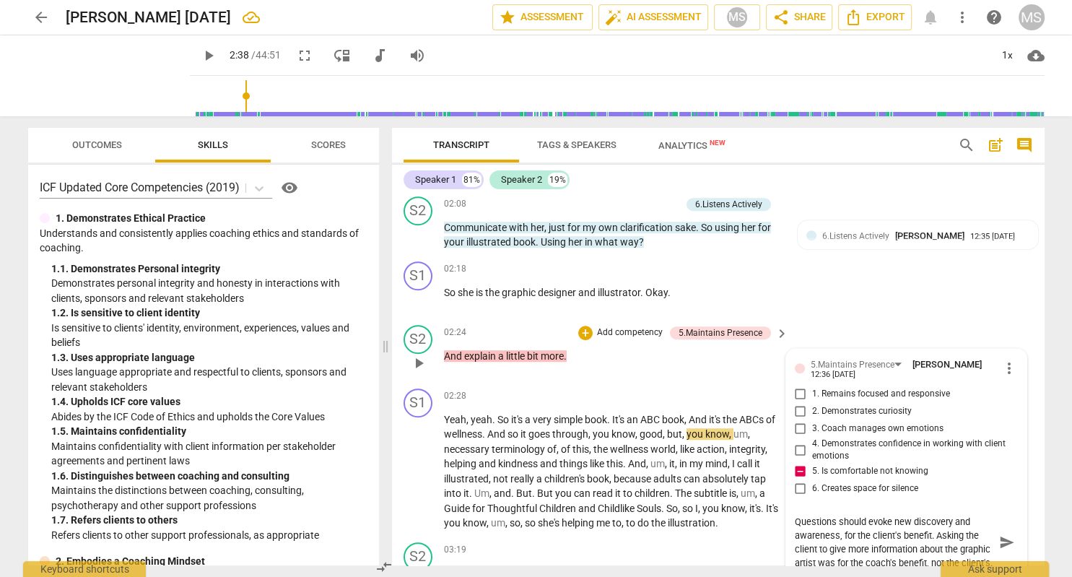
click at [1009, 534] on span "send" at bounding box center [1007, 542] width 16 height 16
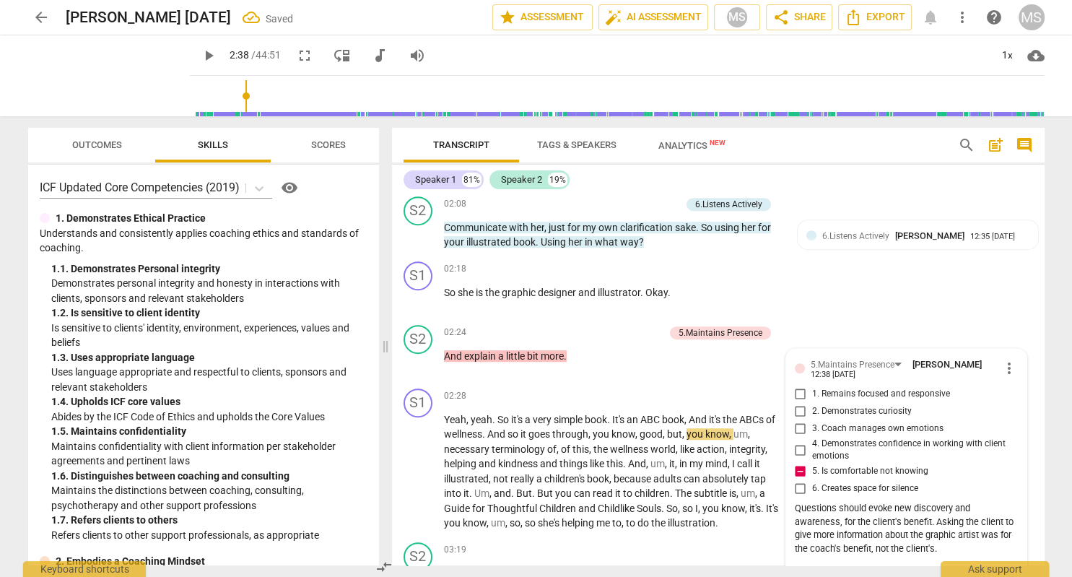
click at [214, 56] on span "play_arrow" at bounding box center [208, 55] width 17 height 17
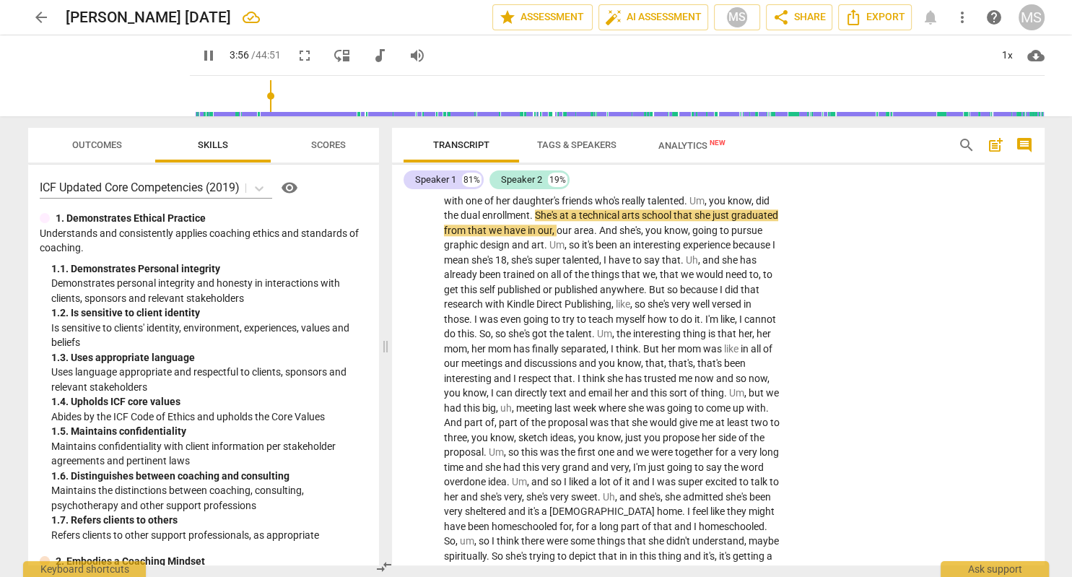
scroll to position [1359, 0]
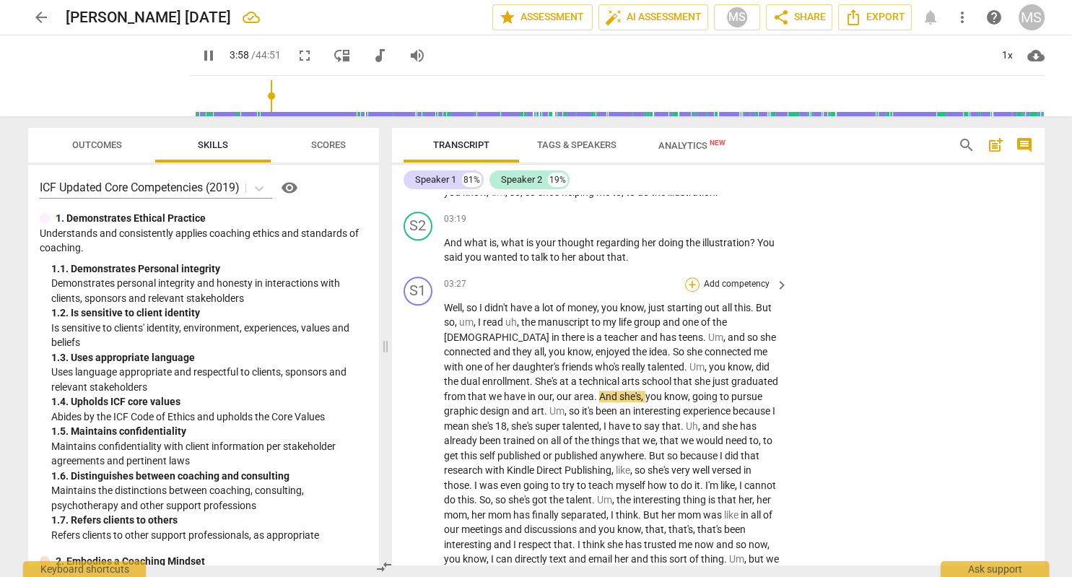
click at [695, 277] on div "+" at bounding box center [692, 284] width 14 height 14
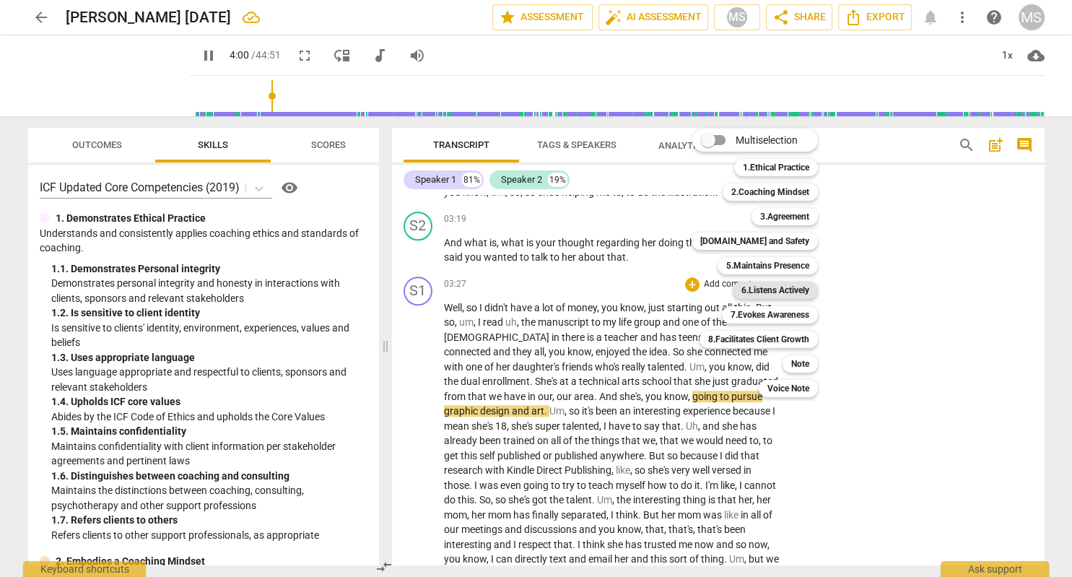
click at [792, 289] on b "6.Listens Actively" at bounding box center [775, 289] width 68 height 17
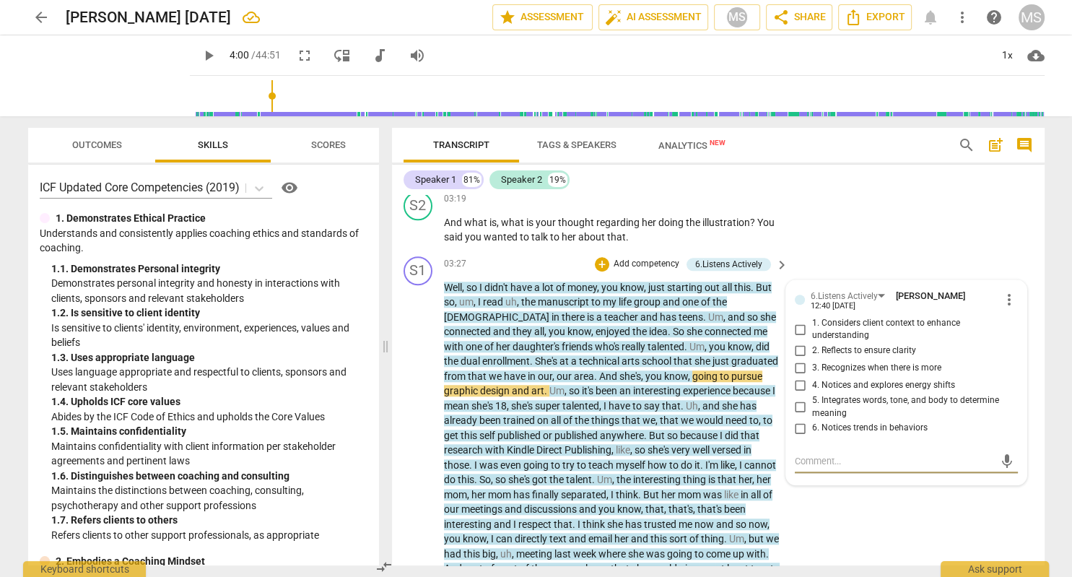
scroll to position [1377, 0]
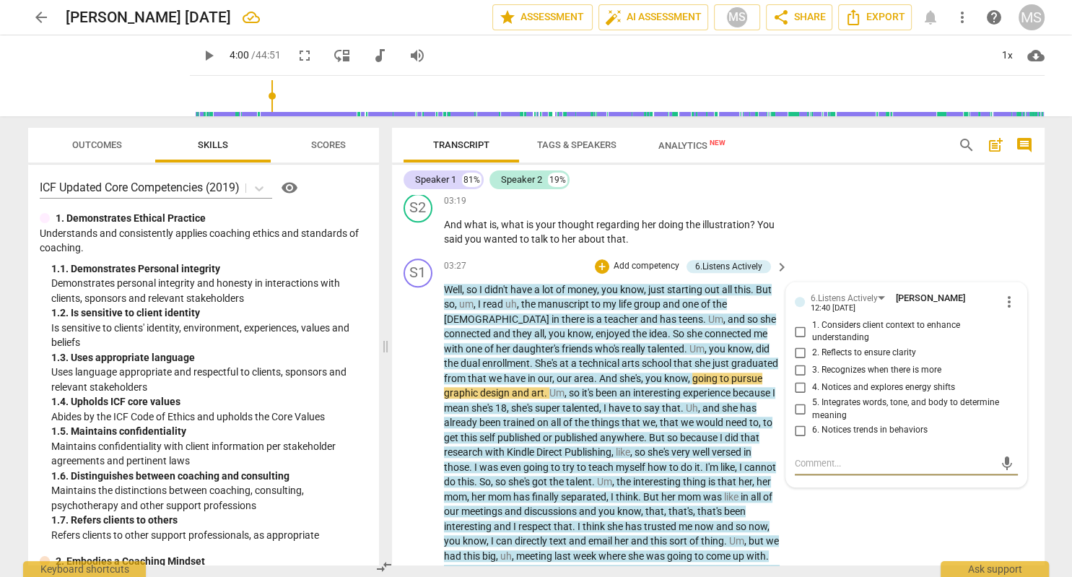
click at [797, 456] on textarea at bounding box center [895, 463] width 200 height 14
click at [1001, 455] on span "send" at bounding box center [1007, 463] width 16 height 16
click at [207, 56] on span "play_arrow" at bounding box center [208, 55] width 17 height 17
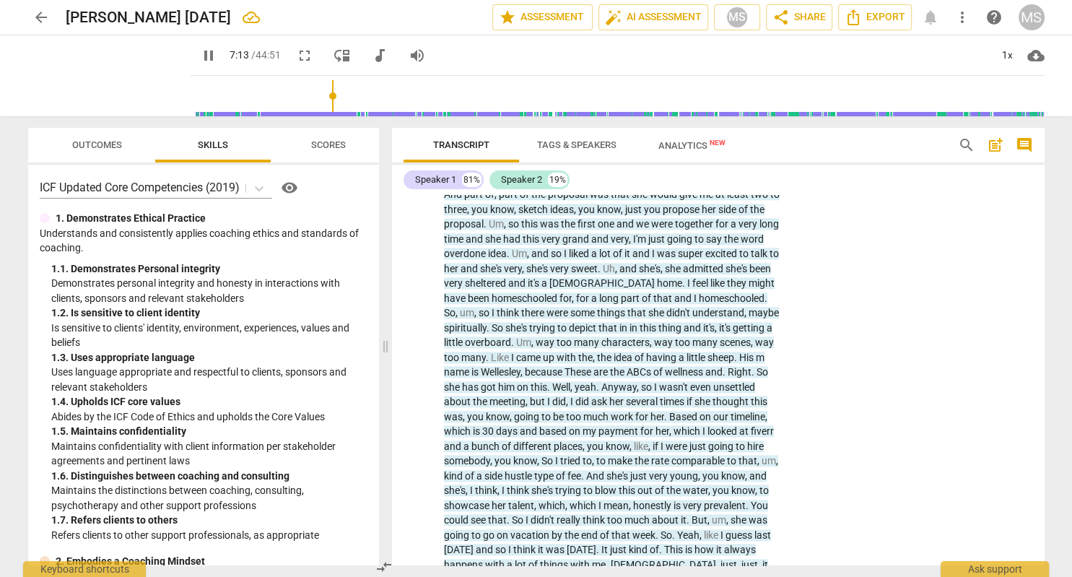
scroll to position [2122, 0]
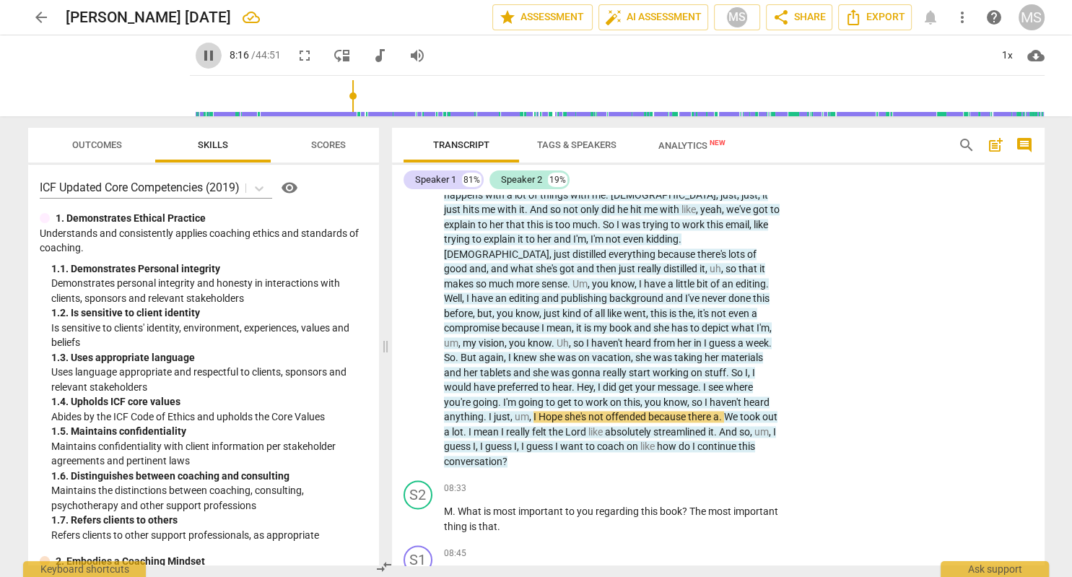
click at [206, 55] on span "pause" at bounding box center [208, 55] width 17 height 17
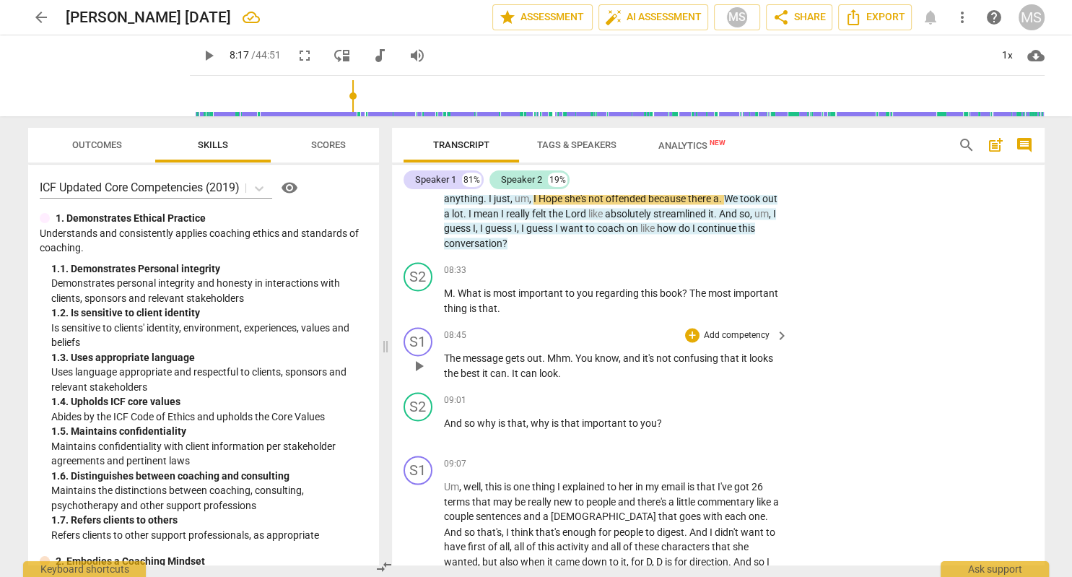
scroll to position [2372, 0]
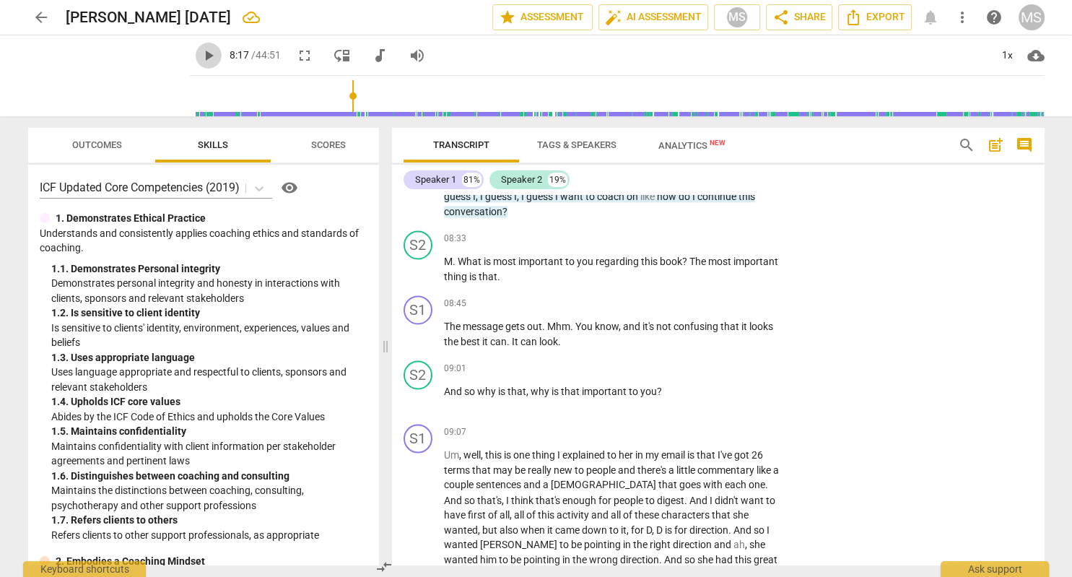
click at [208, 53] on span "play_arrow" at bounding box center [208, 55] width 17 height 17
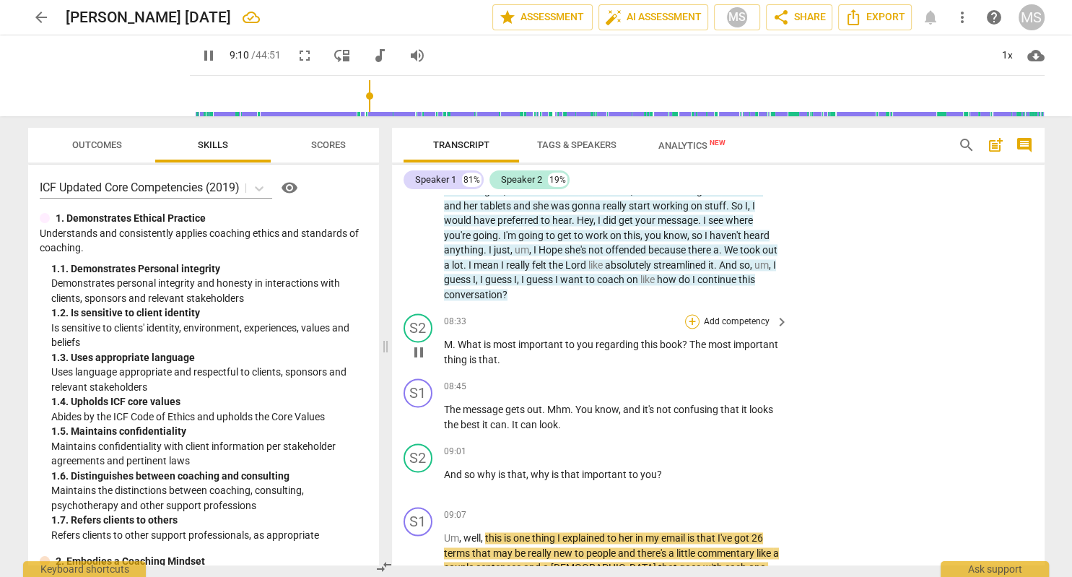
click at [694, 314] on div "+" at bounding box center [692, 321] width 14 height 14
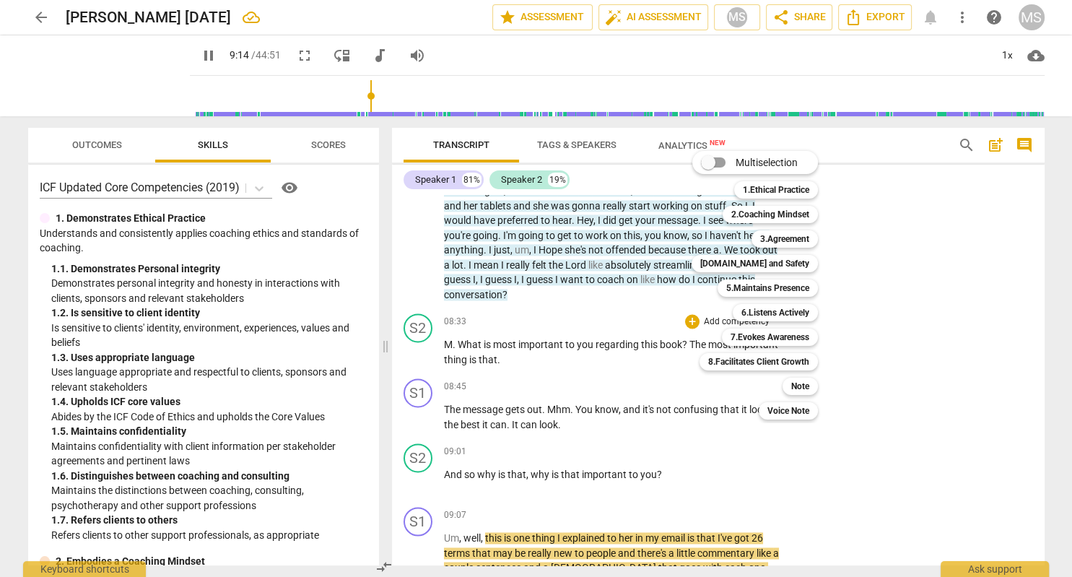
click at [209, 52] on div at bounding box center [536, 288] width 1072 height 577
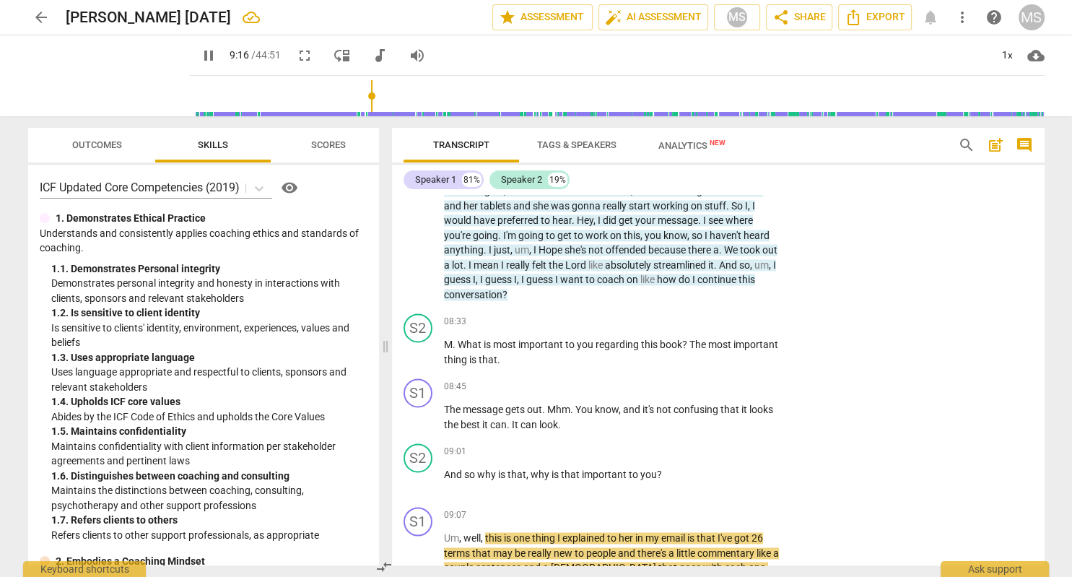
click at [209, 54] on span "pause" at bounding box center [208, 55] width 17 height 17
click at [695, 314] on div "+" at bounding box center [692, 321] width 14 height 14
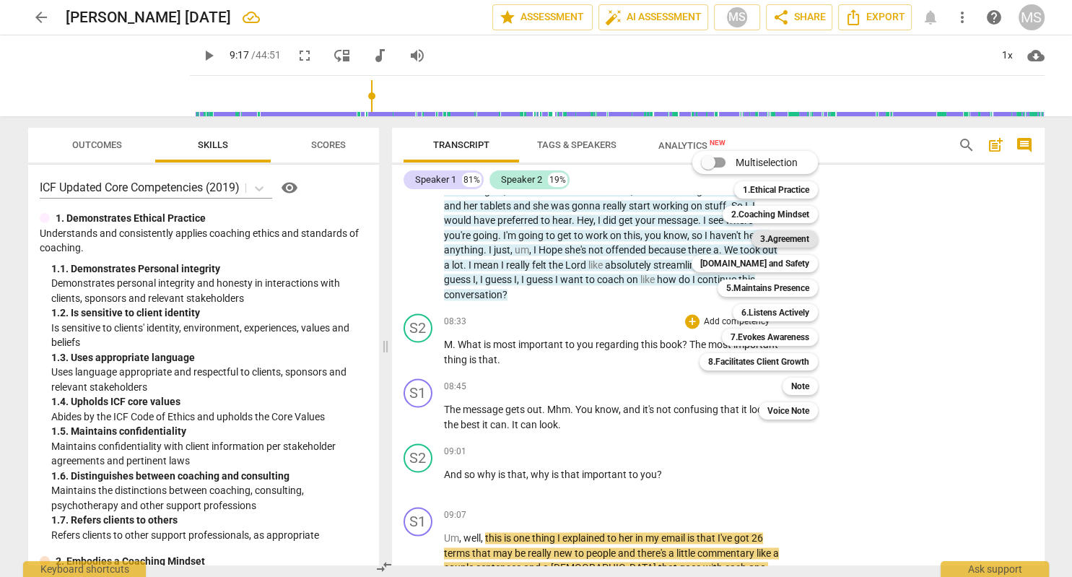
click at [797, 237] on b "3.Agreement" at bounding box center [784, 238] width 49 height 17
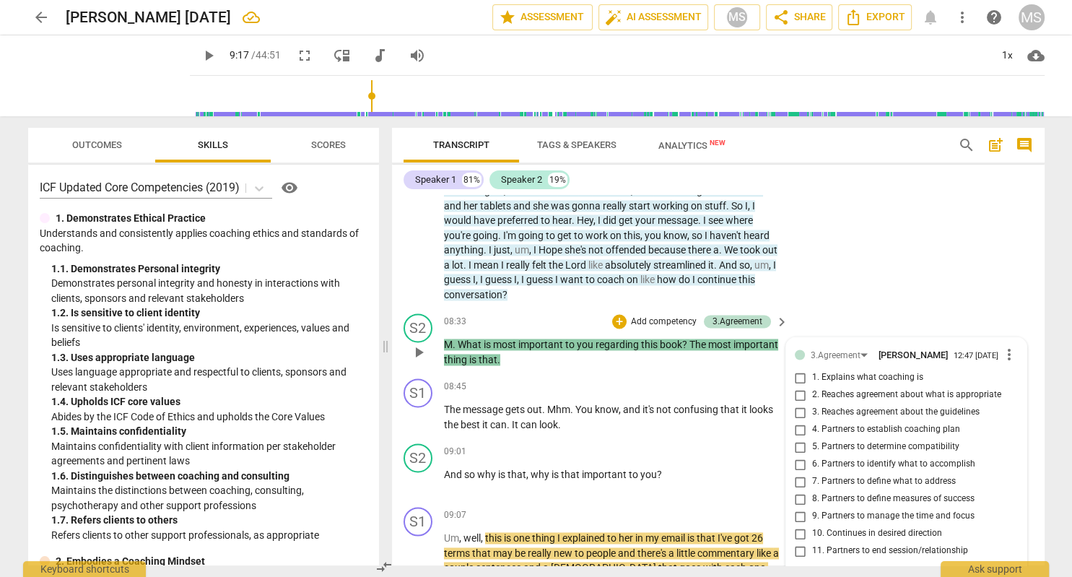
click at [802, 576] on textarea at bounding box center [895, 584] width 200 height 14
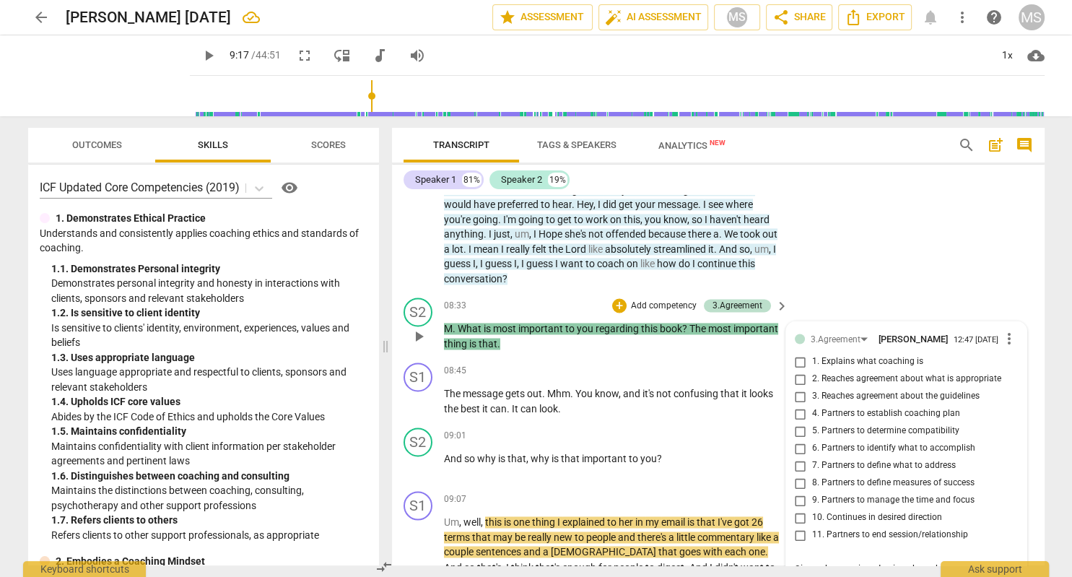
scroll to position [2318, 0]
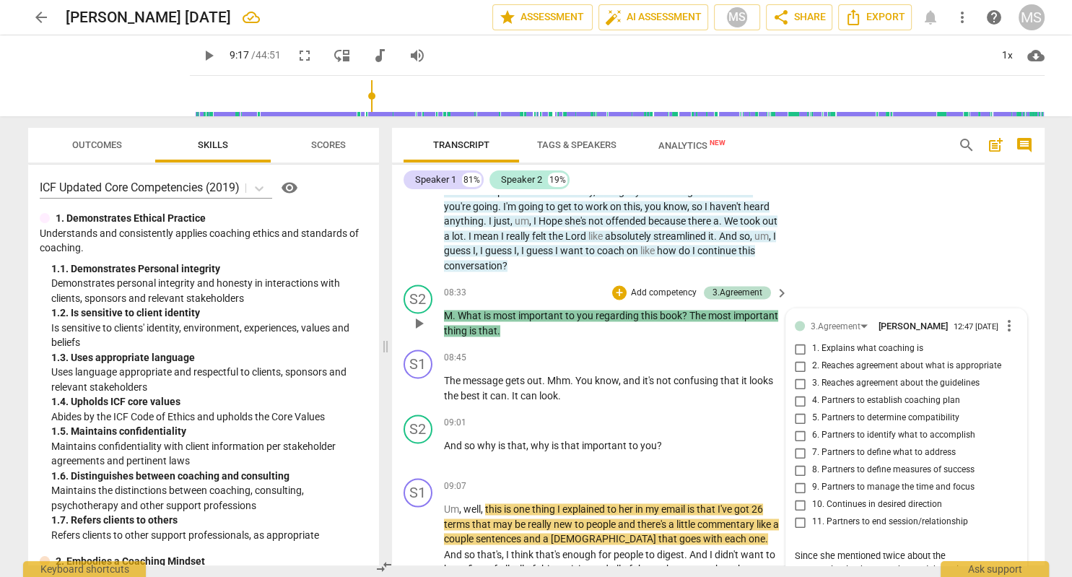
click at [1003, 568] on span "send" at bounding box center [1007, 576] width 16 height 16
click at [209, 56] on span "play_arrow" at bounding box center [208, 55] width 17 height 17
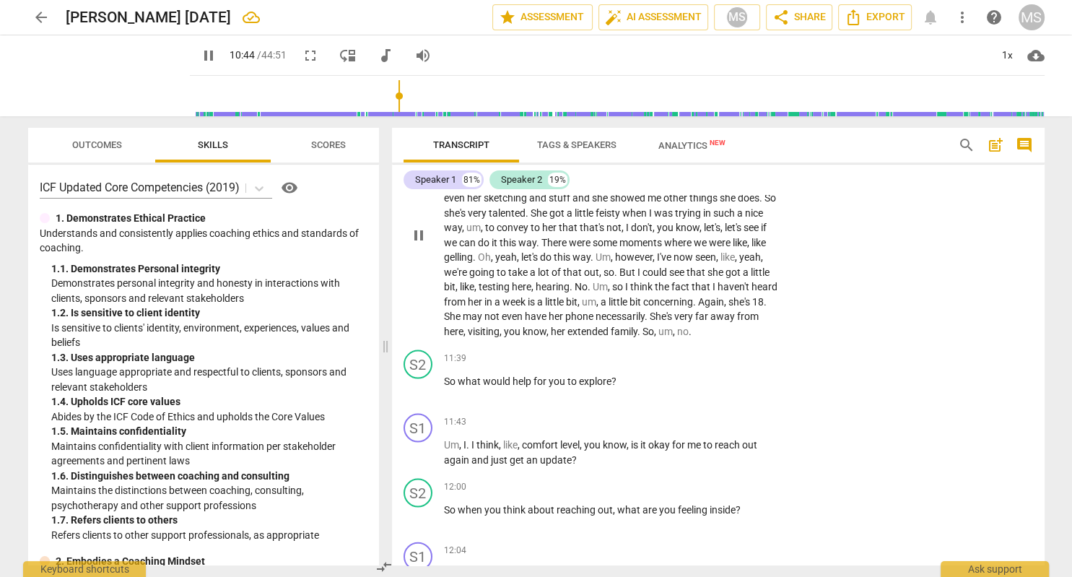
scroll to position [3107, 0]
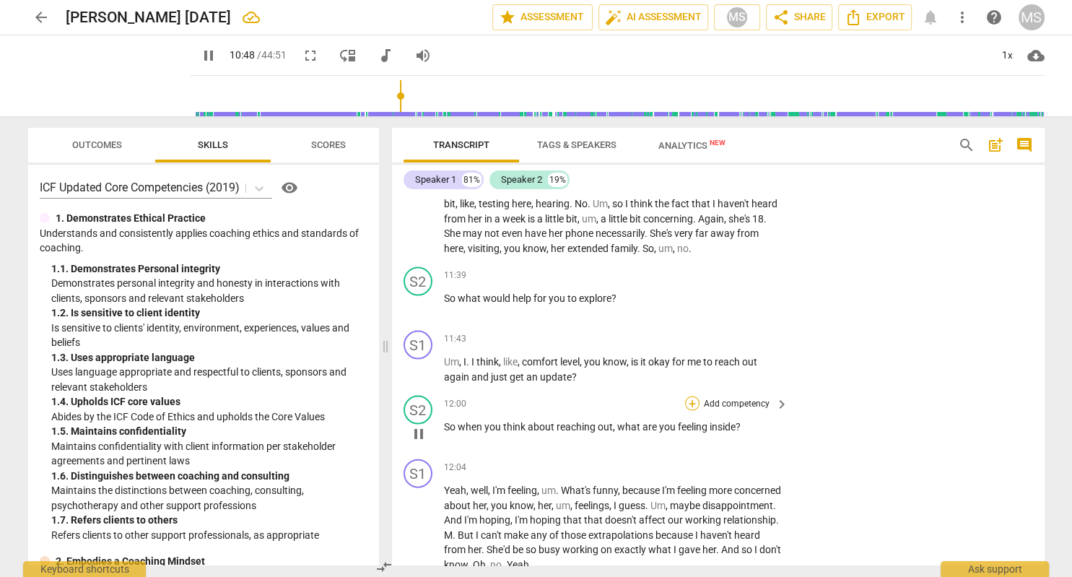
click at [695, 396] on div "+" at bounding box center [692, 403] width 14 height 14
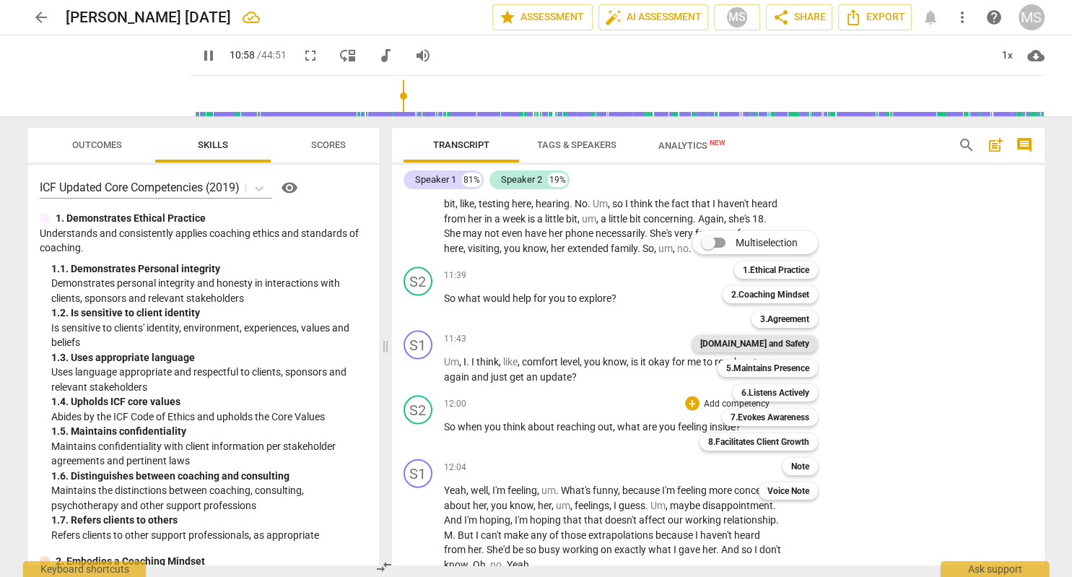
click at [783, 344] on b "[DOMAIN_NAME] and Safety" at bounding box center [754, 343] width 109 height 17
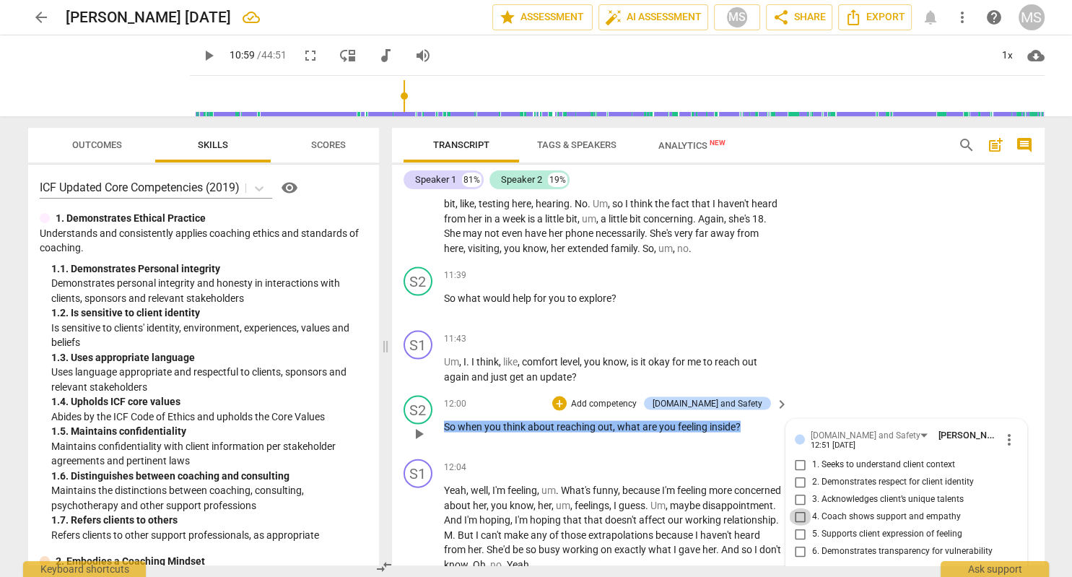
click at [800, 508] on input "4. Coach shows support and empathy" at bounding box center [800, 516] width 23 height 17
click at [801, 525] on input "5. Supports client expression of feeling" at bounding box center [800, 533] width 23 height 17
click at [209, 56] on span "play_arrow" at bounding box center [208, 55] width 17 height 17
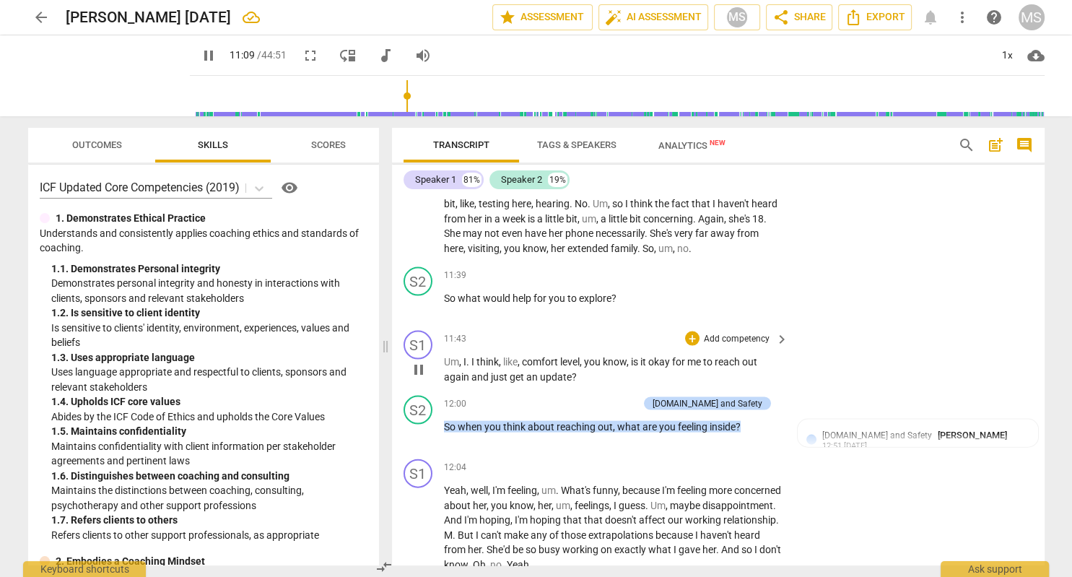
scroll to position [2941, 0]
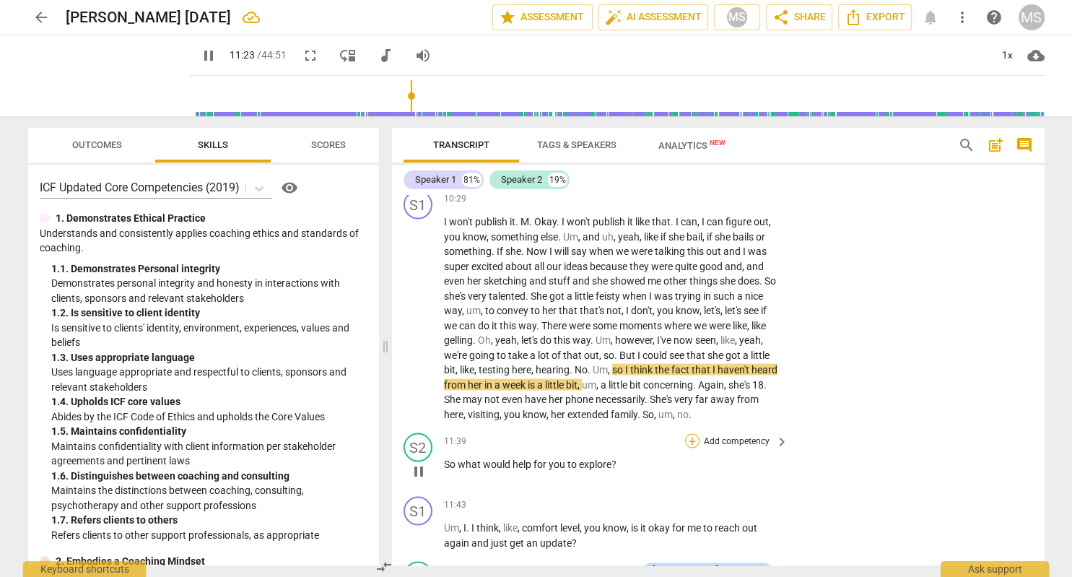
click at [696, 434] on div "+" at bounding box center [692, 441] width 14 height 14
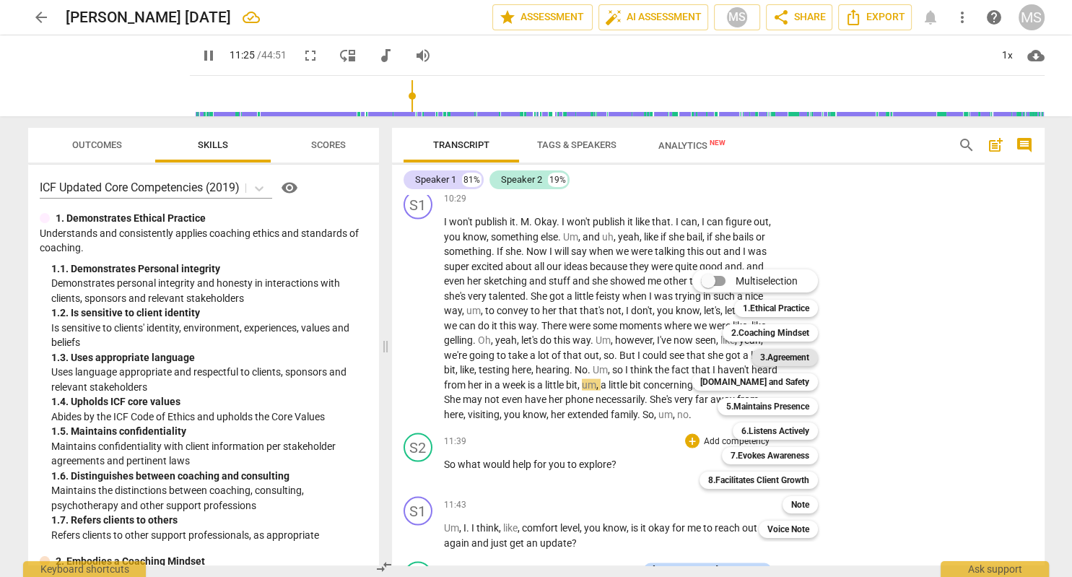
click at [784, 356] on b "3.Agreement" at bounding box center [784, 357] width 49 height 17
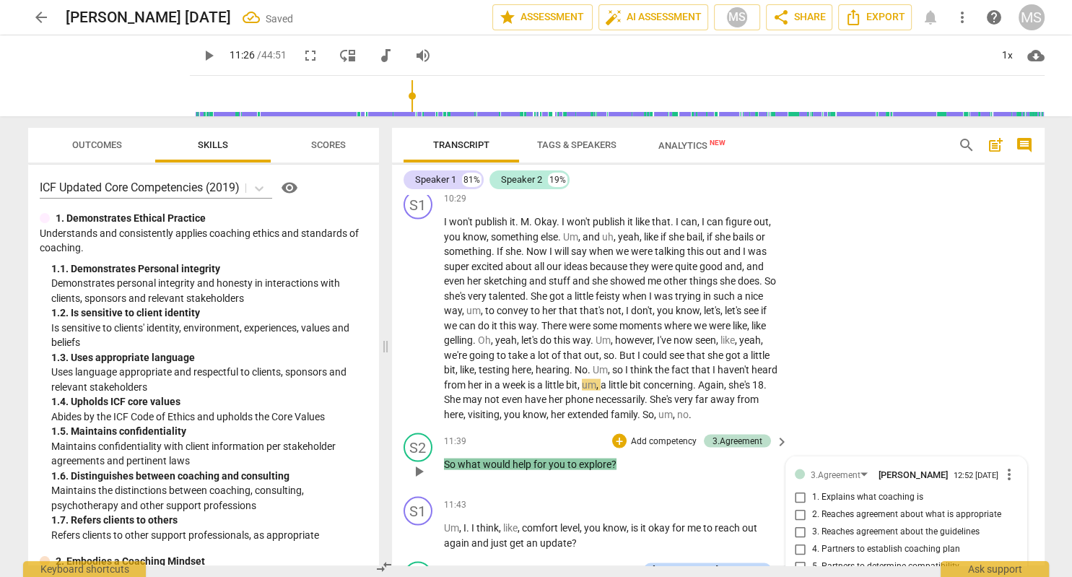
scroll to position [3227, 0]
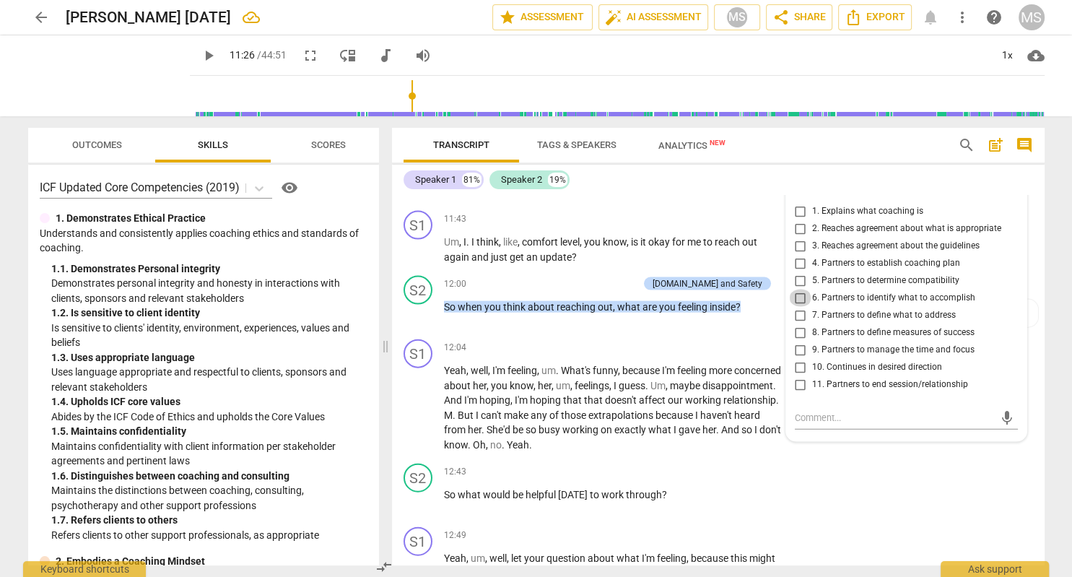
click at [802, 289] on input "6. Partners to identify what to accomplish" at bounding box center [800, 297] width 23 height 17
click at [800, 307] on input "7. Partners to define what to address" at bounding box center [800, 315] width 23 height 17
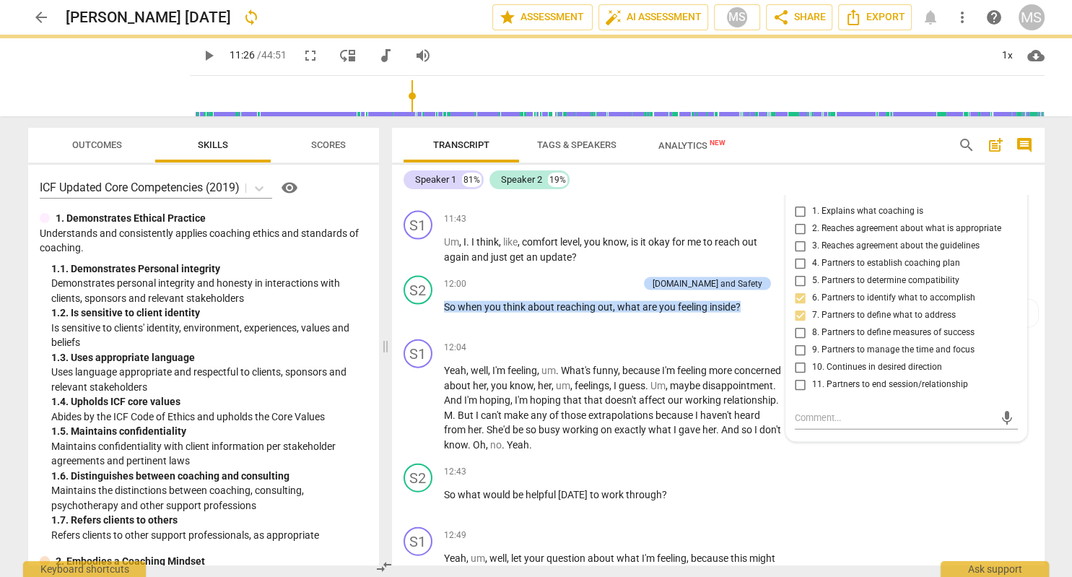
click at [206, 54] on span "play_arrow" at bounding box center [208, 55] width 17 height 17
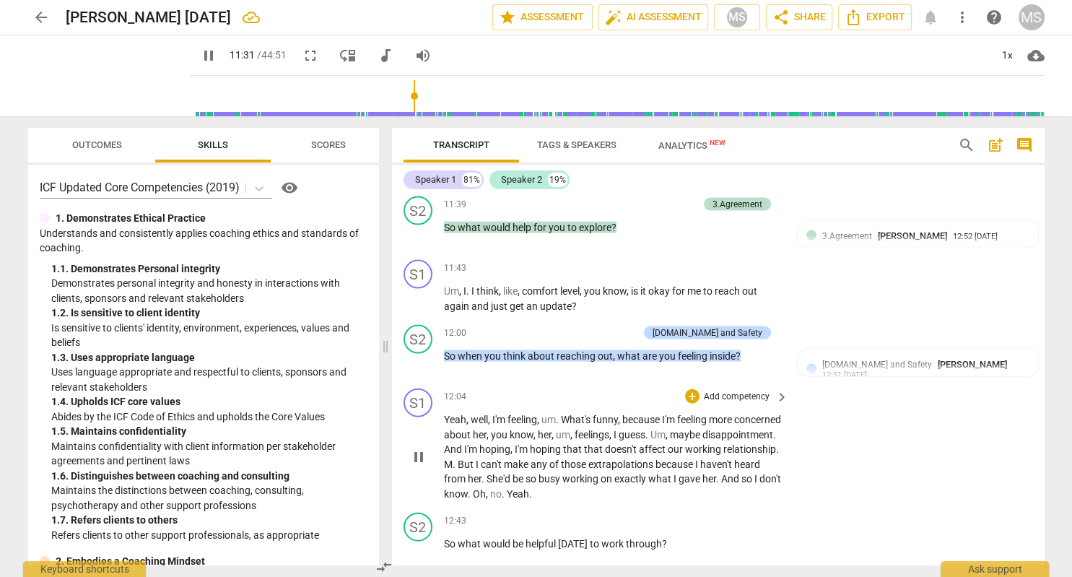
scroll to position [3144, 0]
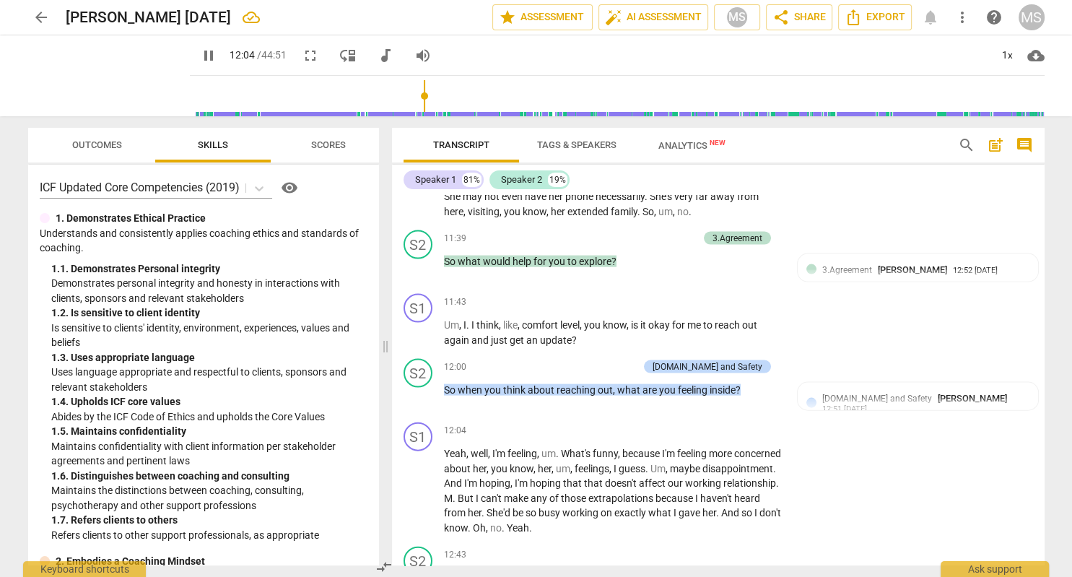
click at [209, 56] on span "pause" at bounding box center [208, 55] width 17 height 17
click at [893, 391] on div "[DOMAIN_NAME] and Safety [PERSON_NAME]" at bounding box center [917, 398] width 191 height 14
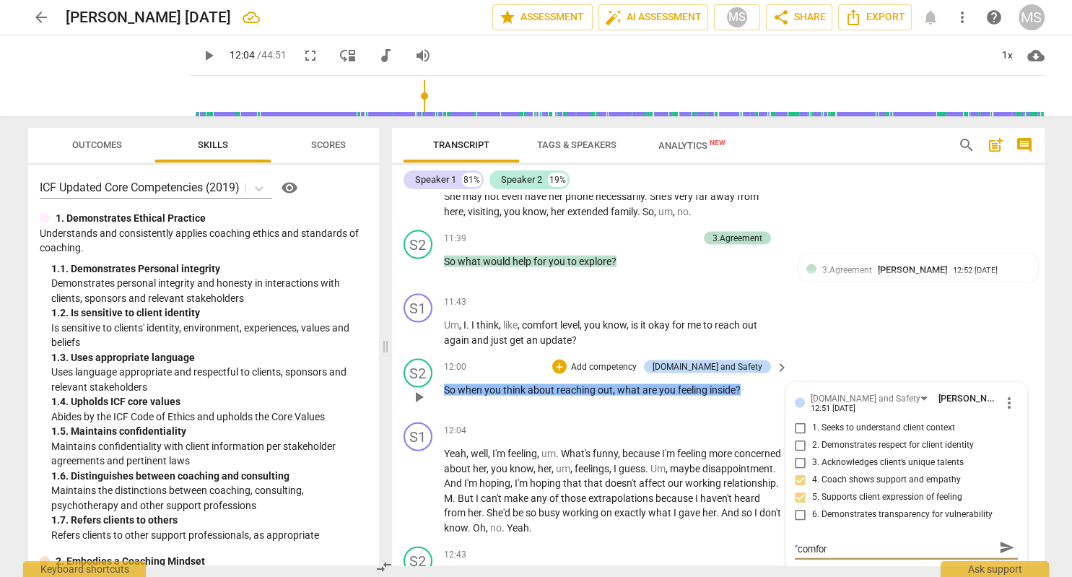
scroll to position [0, 0]
click at [987, 541] on textarea "It might have been helpful to also explore what "comfort level"" at bounding box center [895, 554] width 200 height 27
click at [567, 359] on div "+" at bounding box center [559, 366] width 14 height 14
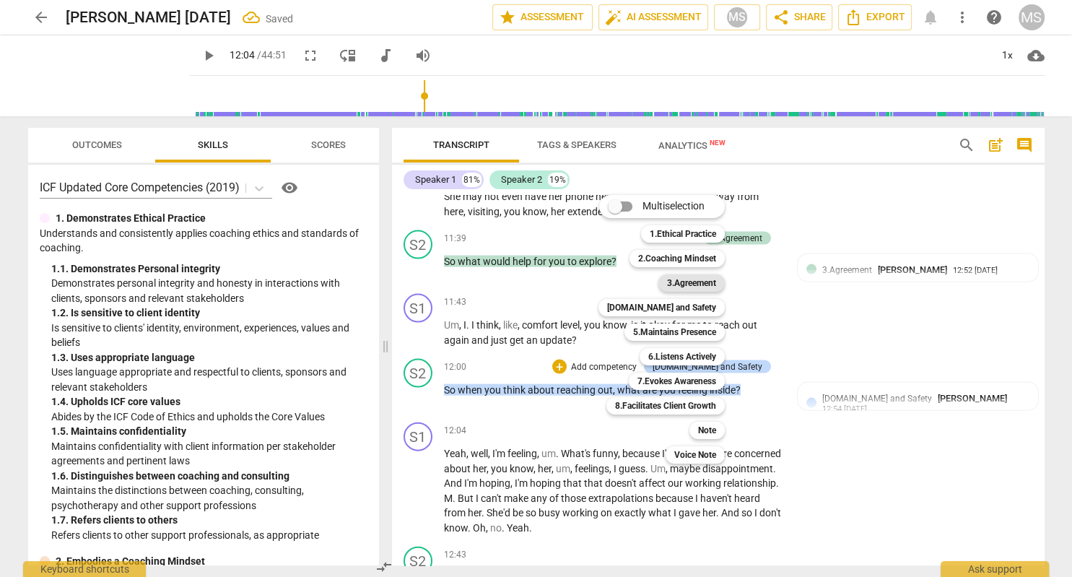
click at [700, 283] on b "3.Agreement" at bounding box center [691, 282] width 49 height 17
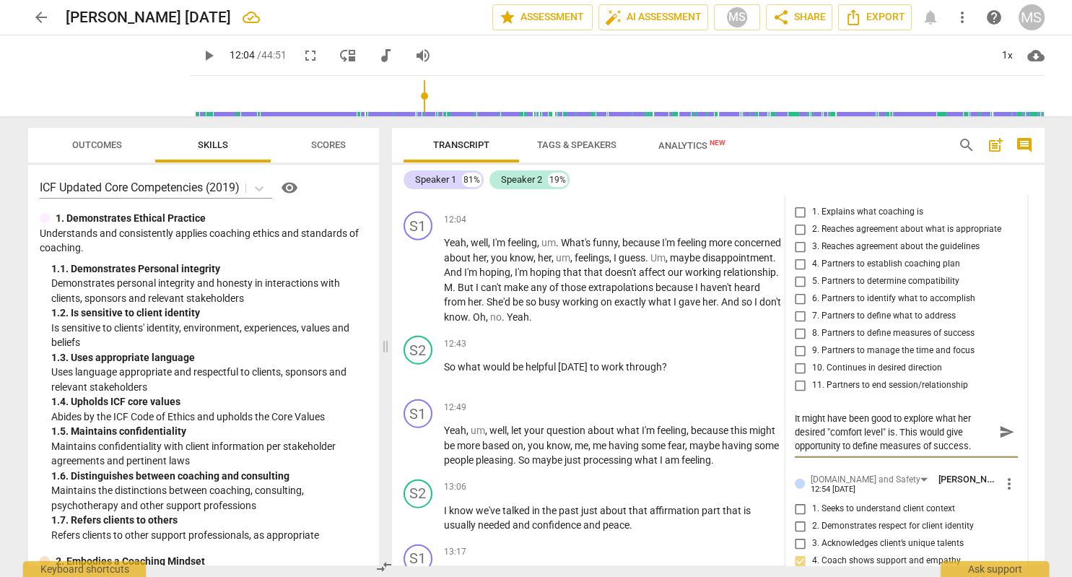
click at [1009, 424] on span "send" at bounding box center [1007, 432] width 16 height 16
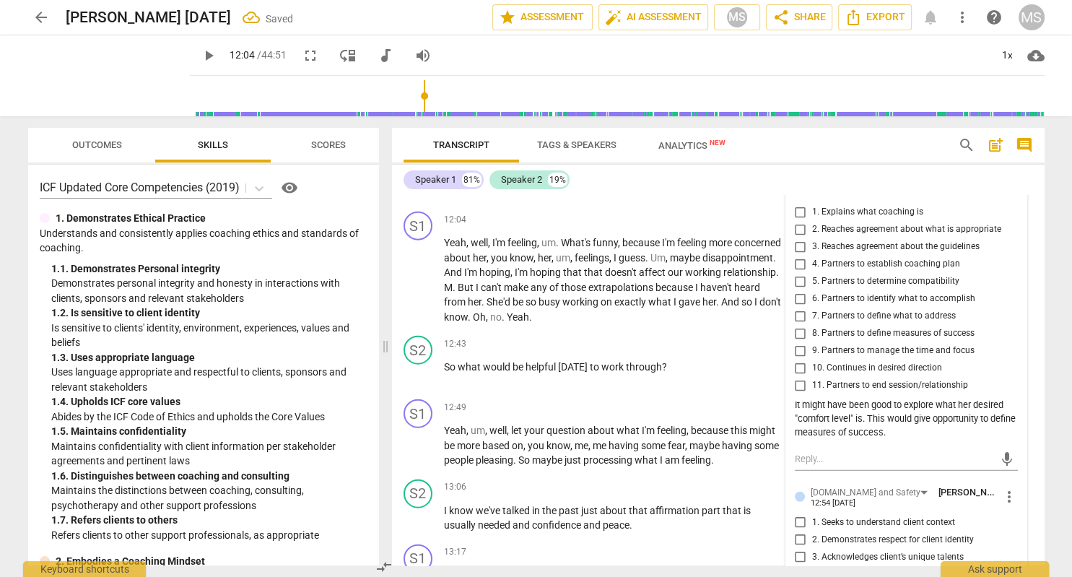
click at [205, 58] on span "play_arrow" at bounding box center [208, 55] width 17 height 17
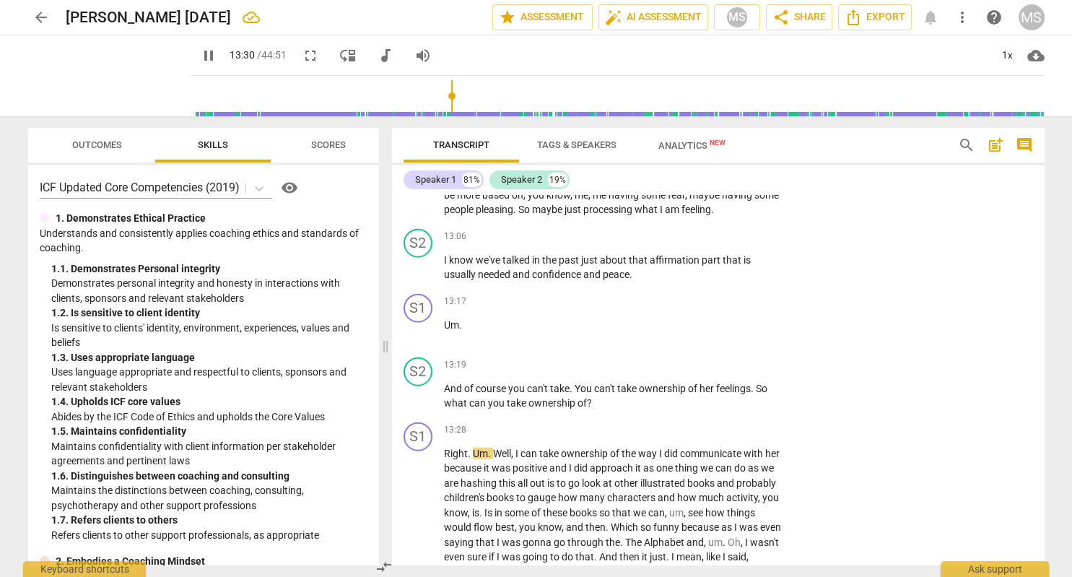
scroll to position [3604, 0]
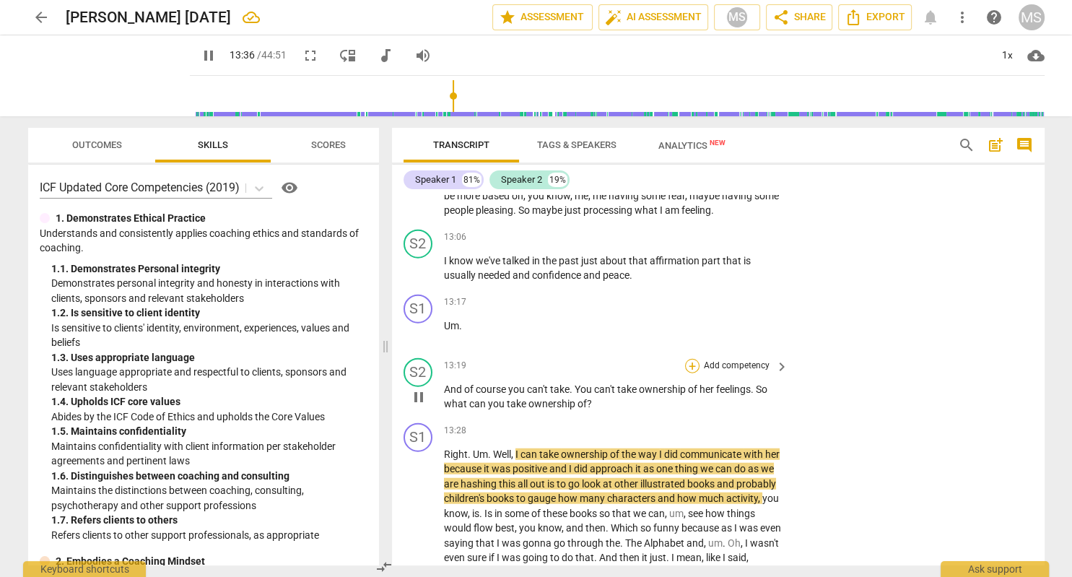
click at [688, 359] on div "+" at bounding box center [692, 366] width 14 height 14
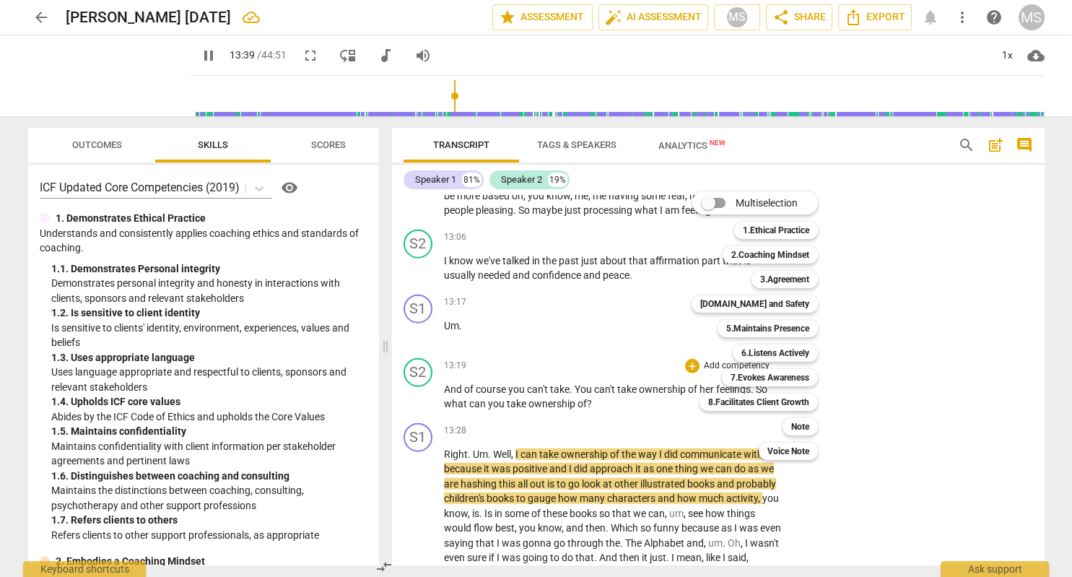
click at [211, 56] on div at bounding box center [536, 288] width 1072 height 577
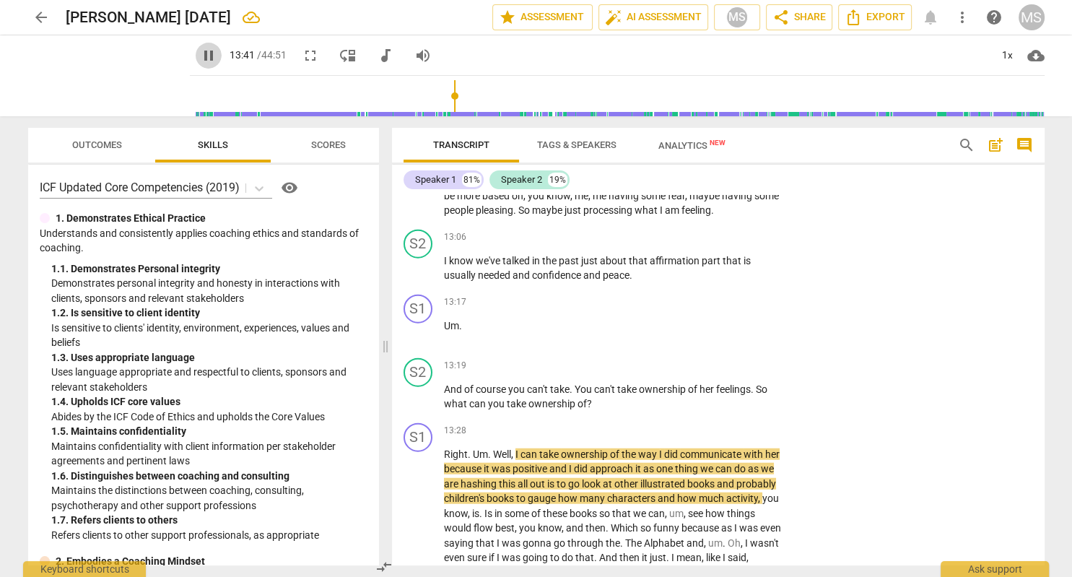
click at [210, 56] on span "pause" at bounding box center [208, 55] width 17 height 17
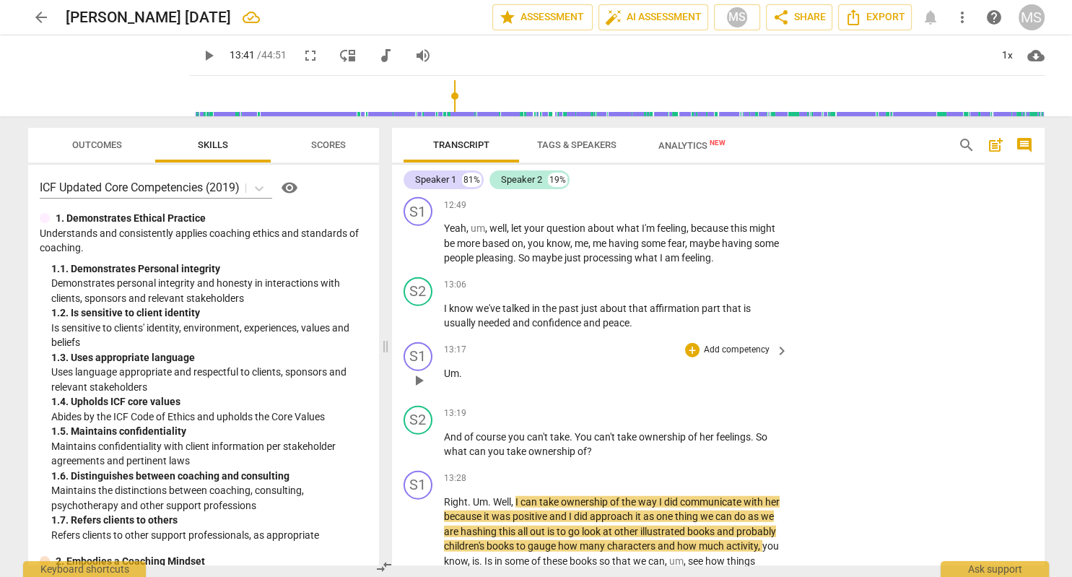
scroll to position [3521, 0]
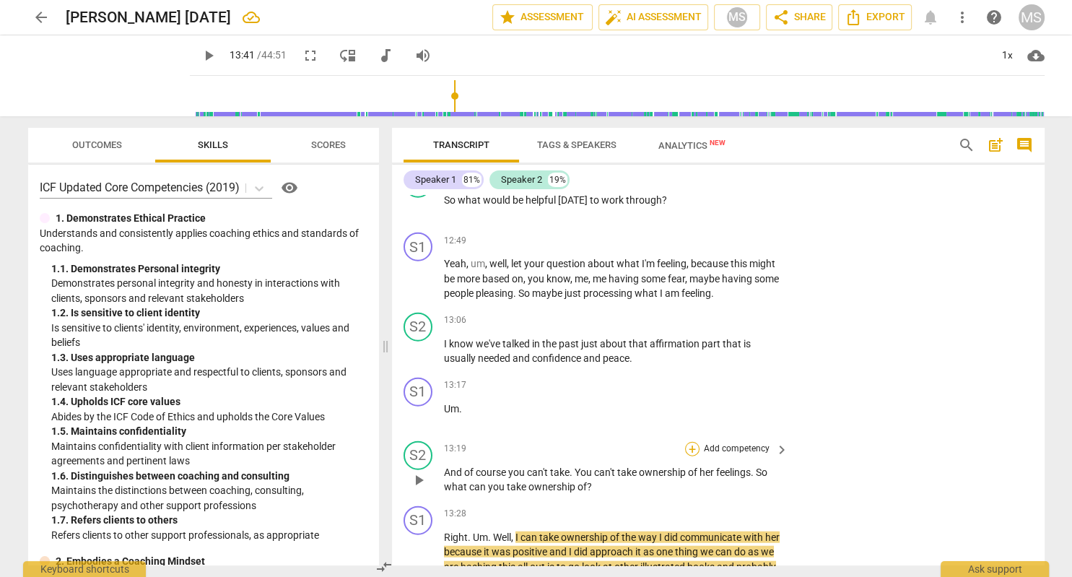
click at [689, 442] on div "+" at bounding box center [692, 449] width 14 height 14
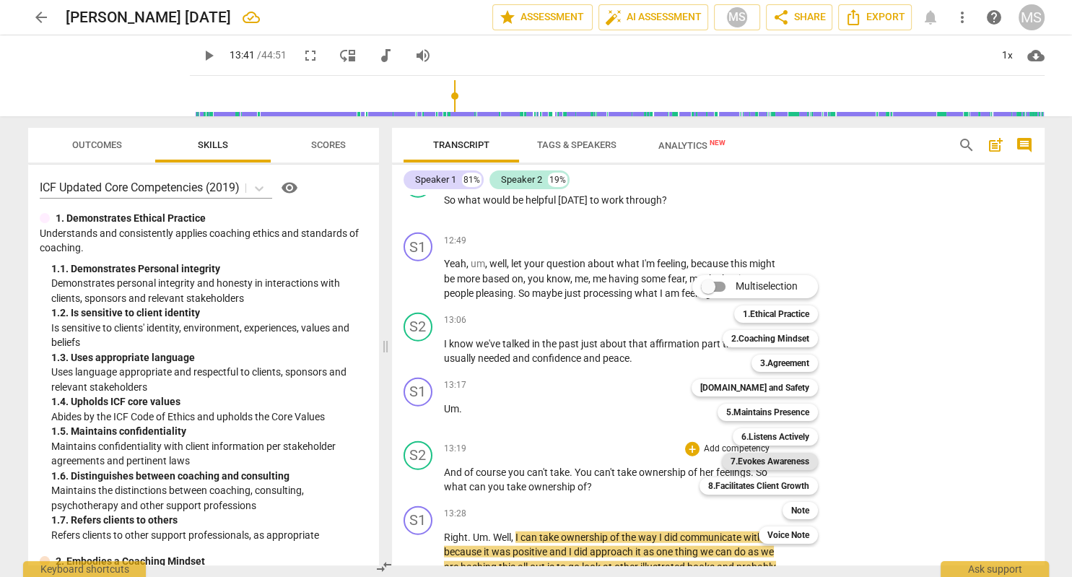
click at [793, 461] on b "7.Evokes Awareness" at bounding box center [769, 460] width 79 height 17
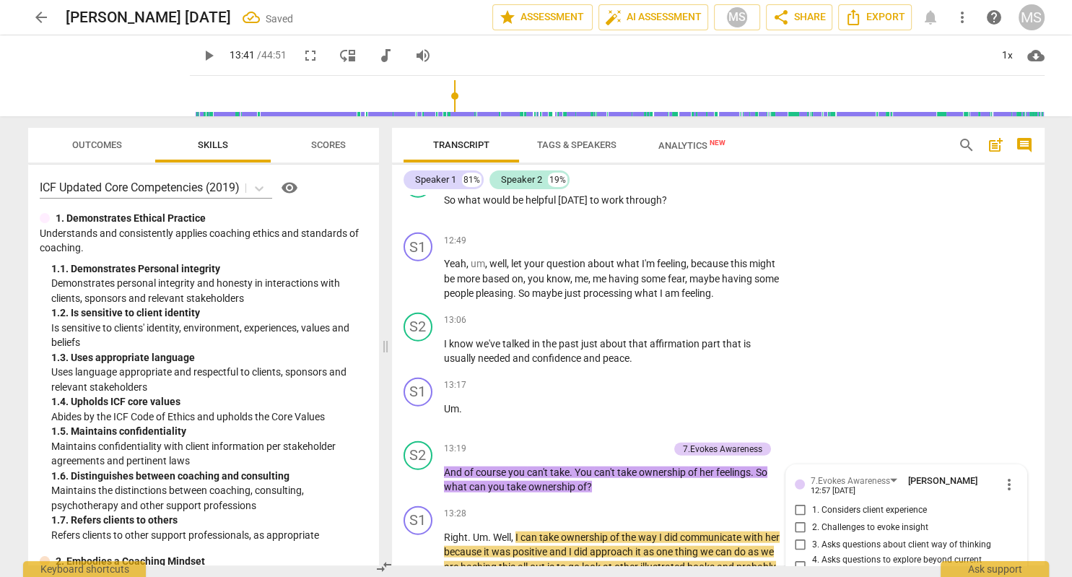
scroll to position [3825, 0]
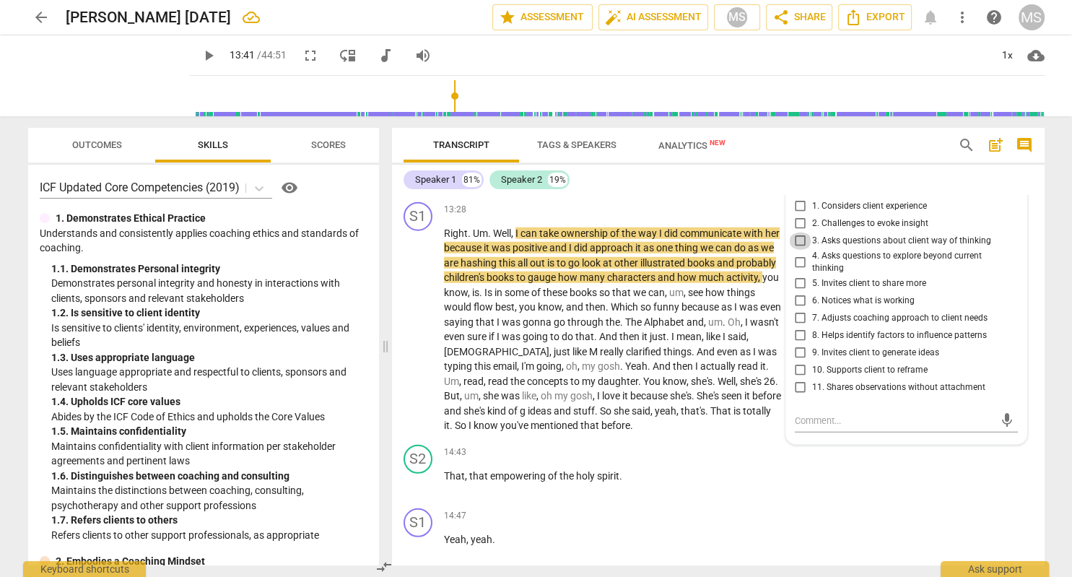
click at [798, 232] on input "3. Asks questions about client way of thinking" at bounding box center [800, 240] width 23 height 17
click at [803, 253] on input "4. Asks questions to explore beyond current thinking" at bounding box center [800, 261] width 23 height 17
click at [801, 310] on input "7. Adjusts coaching approach to client needs" at bounding box center [800, 318] width 23 height 17
click at [801, 362] on input "10. Supports client to reframe" at bounding box center [800, 370] width 23 height 17
click at [208, 57] on span "play_arrow" at bounding box center [208, 55] width 17 height 17
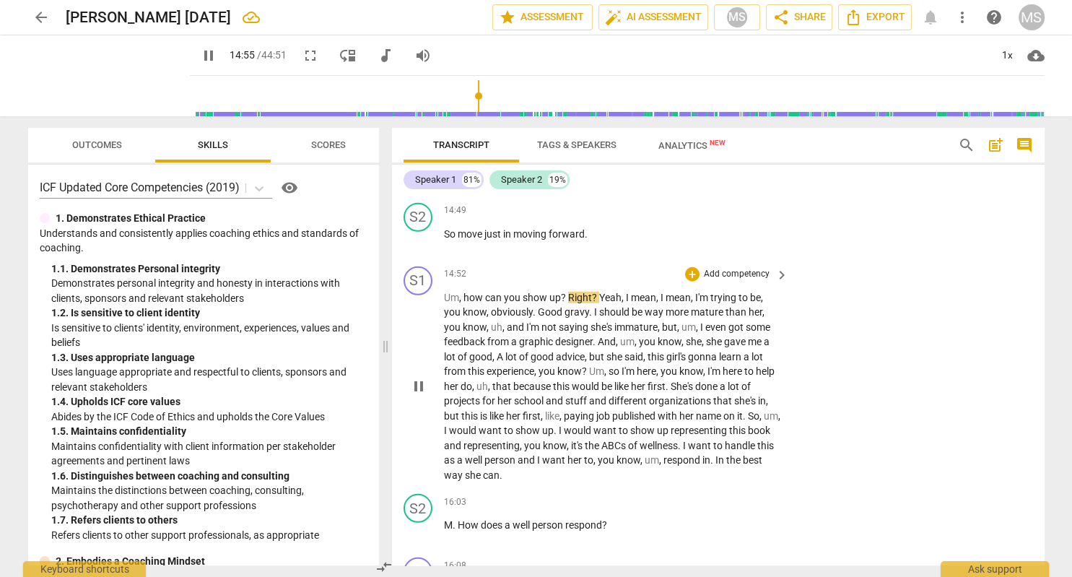
scroll to position [4163, 0]
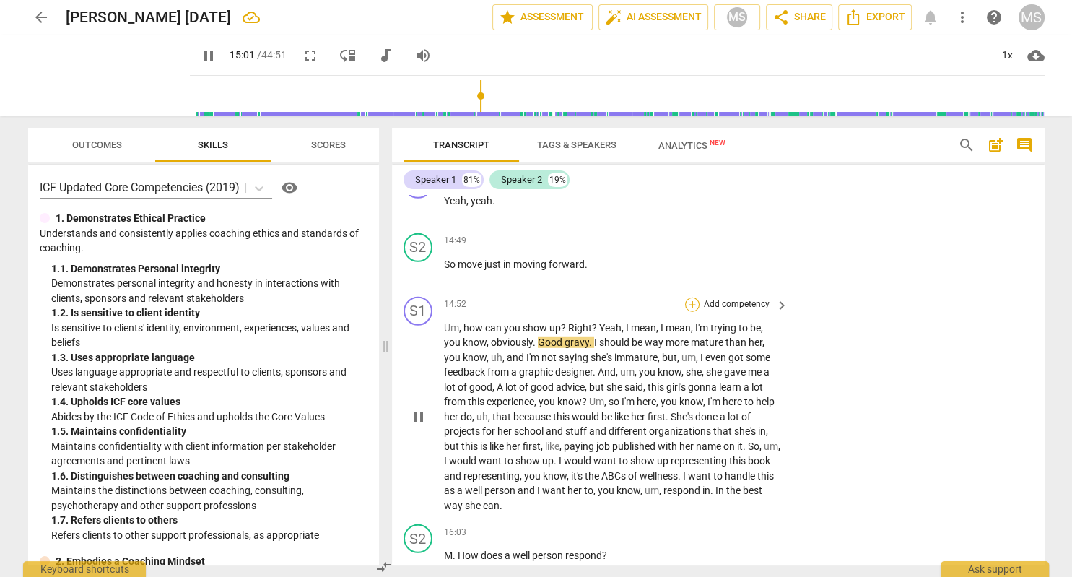
click at [691, 297] on div "+" at bounding box center [692, 304] width 14 height 14
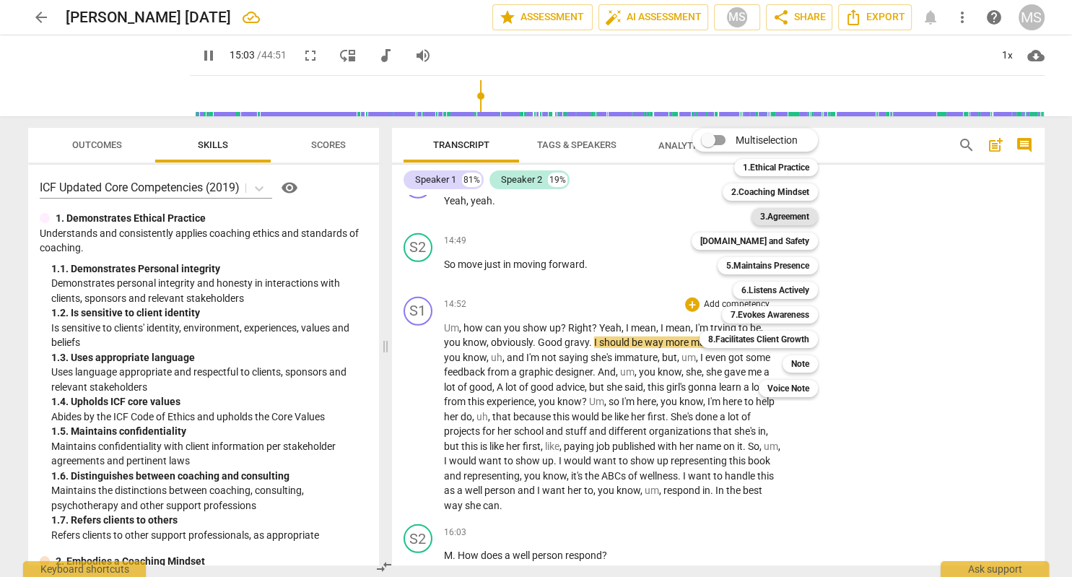
click at [795, 218] on b "3.Agreement" at bounding box center [784, 216] width 49 height 17
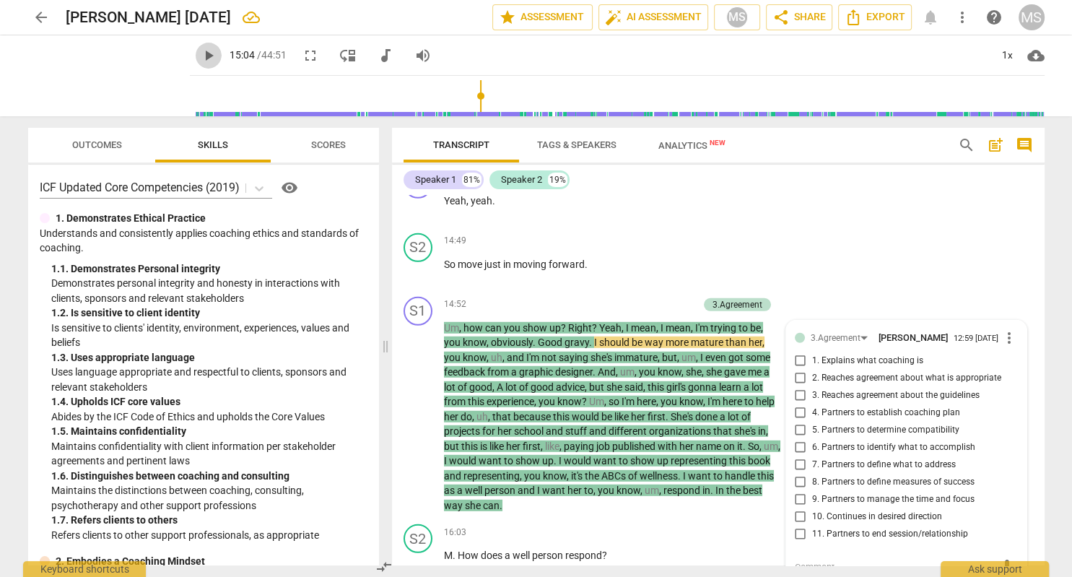
click at [206, 56] on span "play_arrow" at bounding box center [208, 55] width 17 height 17
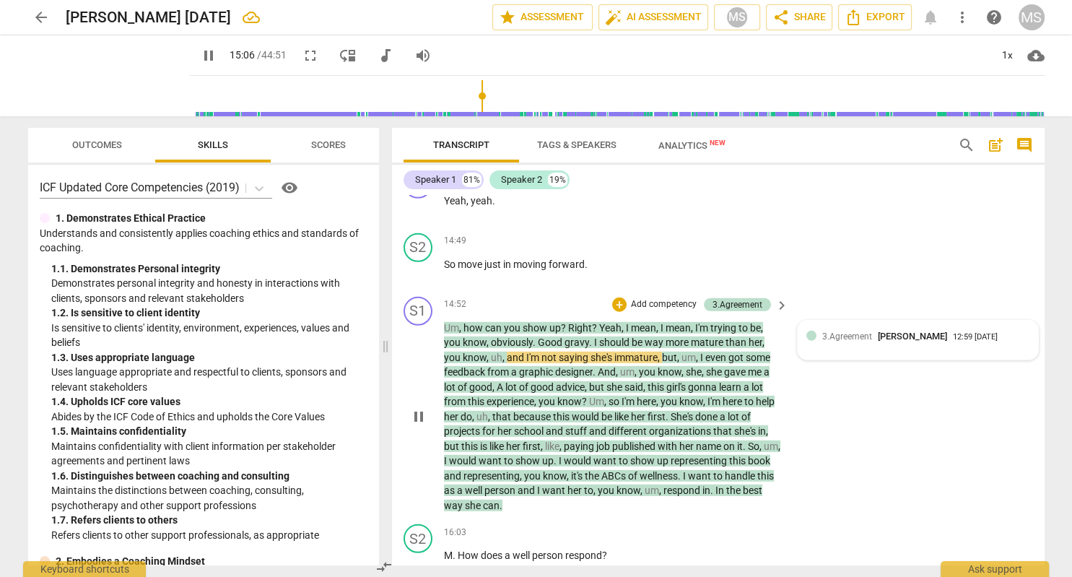
click at [909, 331] on span "[PERSON_NAME]" at bounding box center [912, 336] width 69 height 11
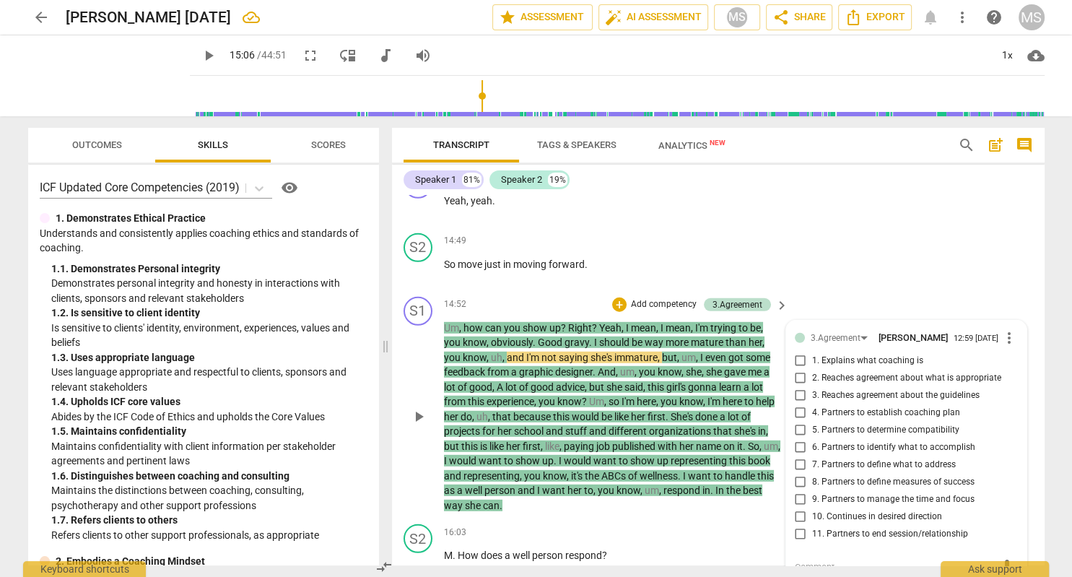
click at [1009, 329] on span "more_vert" at bounding box center [1008, 337] width 17 height 17
click at [1014, 320] on li "Delete" at bounding box center [1025, 322] width 50 height 27
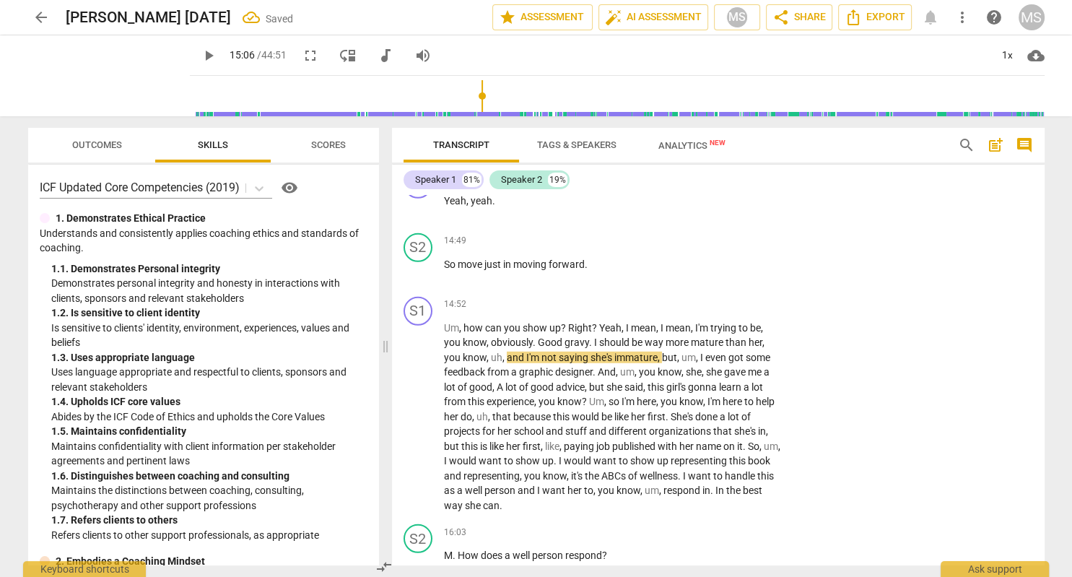
click at [209, 53] on span "play_arrow" at bounding box center [208, 55] width 17 height 17
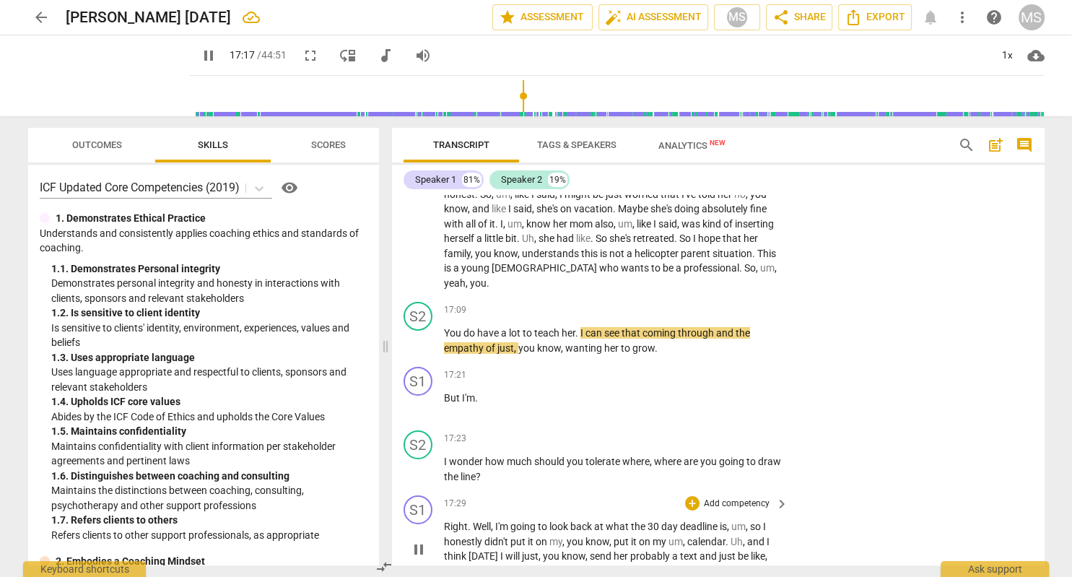
scroll to position [4746, 0]
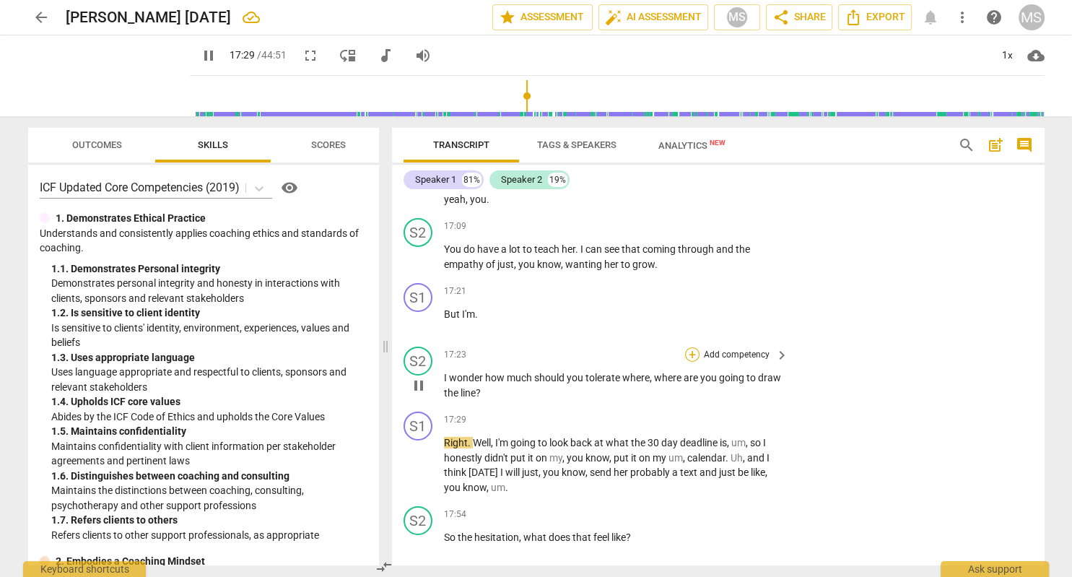
click at [688, 347] on div "+" at bounding box center [692, 354] width 14 height 14
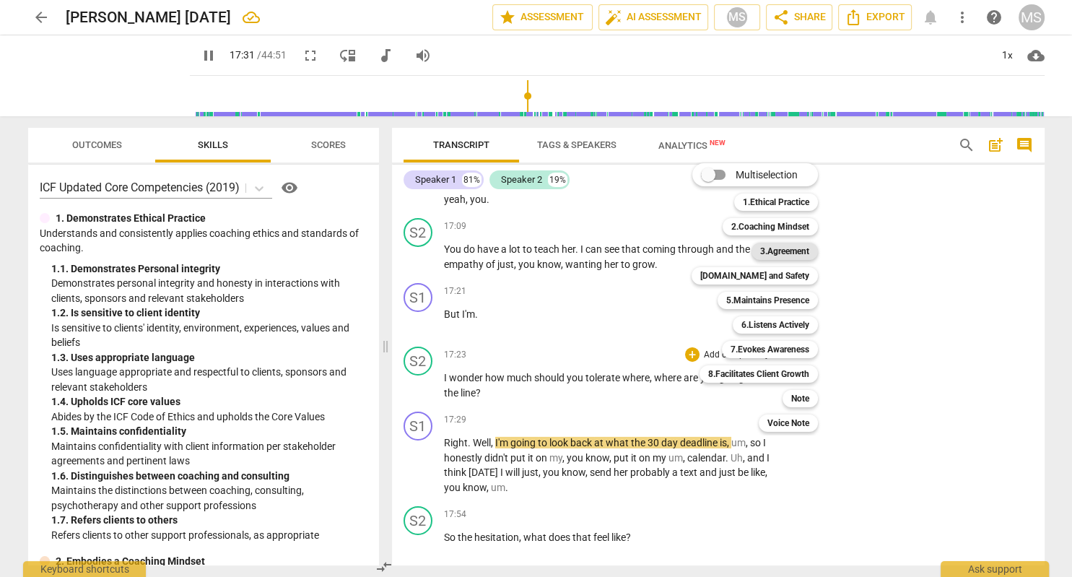
click at [800, 248] on b "3.Agreement" at bounding box center [784, 250] width 49 height 17
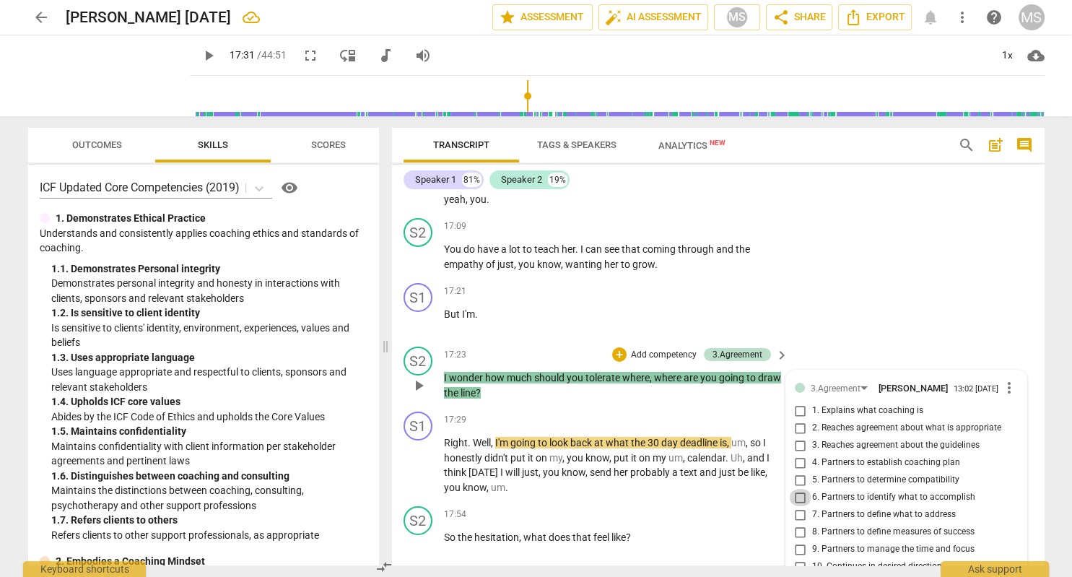
click at [800, 489] on input "6. Partners to identify what to accomplish" at bounding box center [800, 497] width 23 height 17
click at [801, 523] on input "8. Partners to define measures of success" at bounding box center [800, 531] width 23 height 17
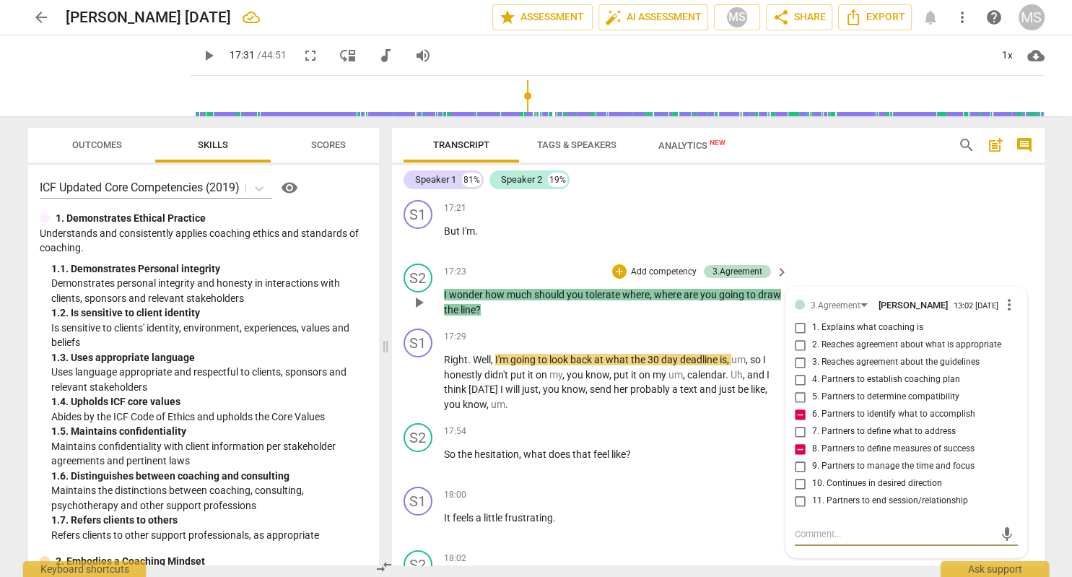
click at [811, 527] on textarea at bounding box center [895, 534] width 200 height 14
click at [1013, 540] on span "send" at bounding box center [1007, 548] width 16 height 16
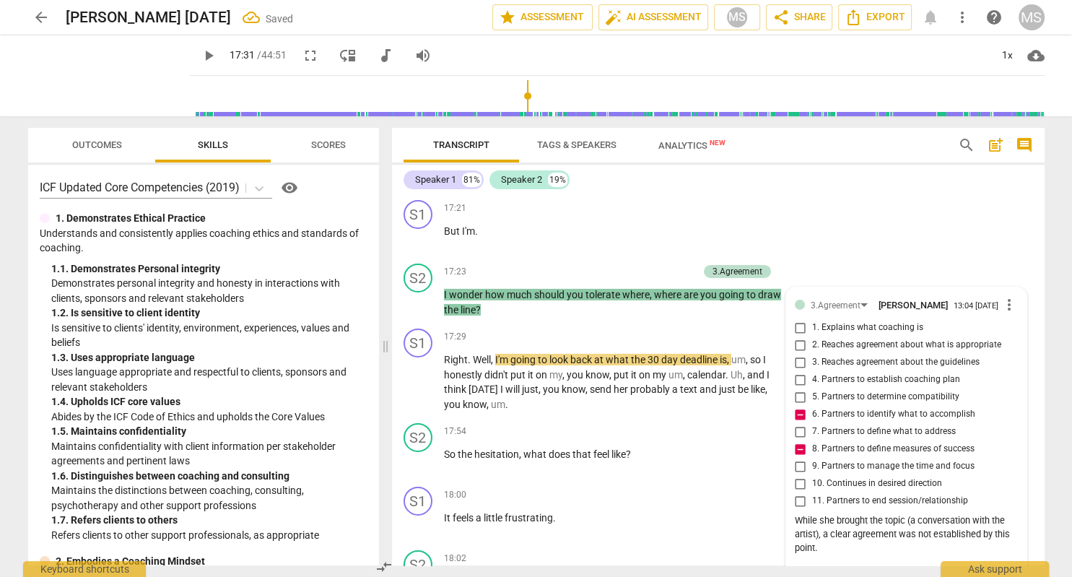
click at [210, 57] on span "play_arrow" at bounding box center [208, 55] width 17 height 17
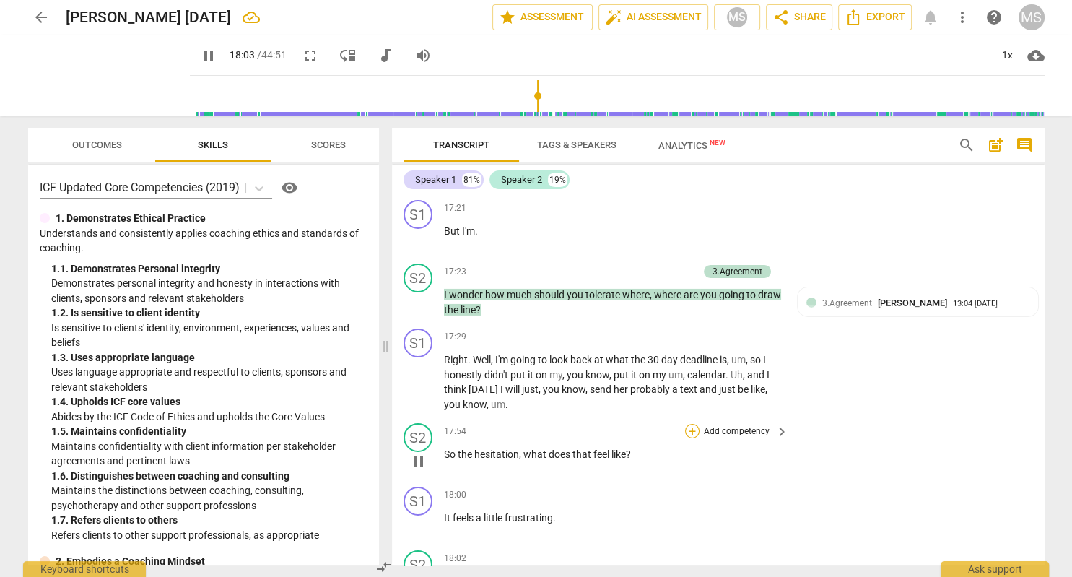
scroll to position [5212, 0]
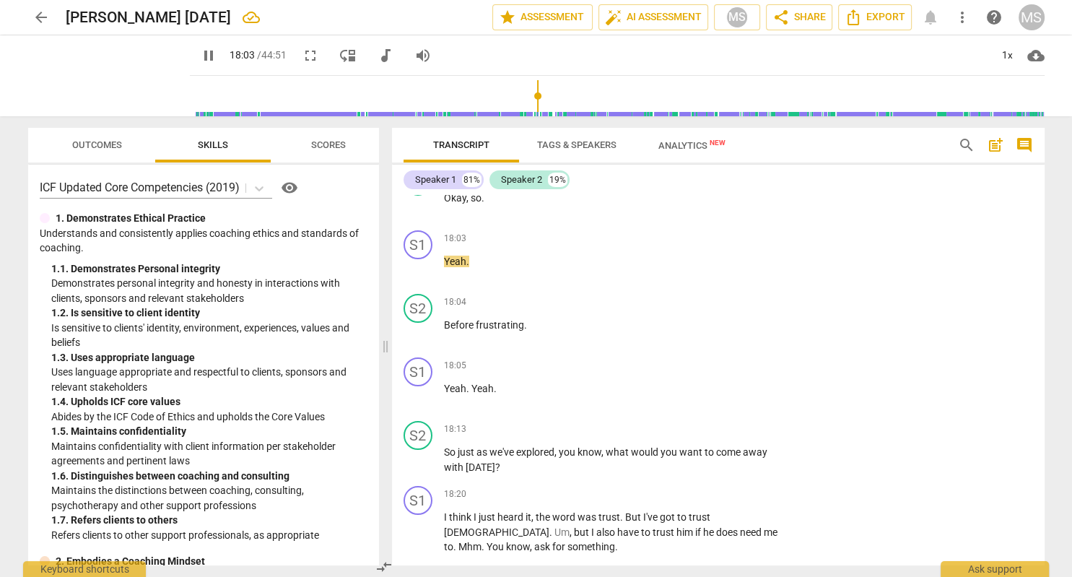
click at [690, 421] on div "+" at bounding box center [692, 428] width 14 height 14
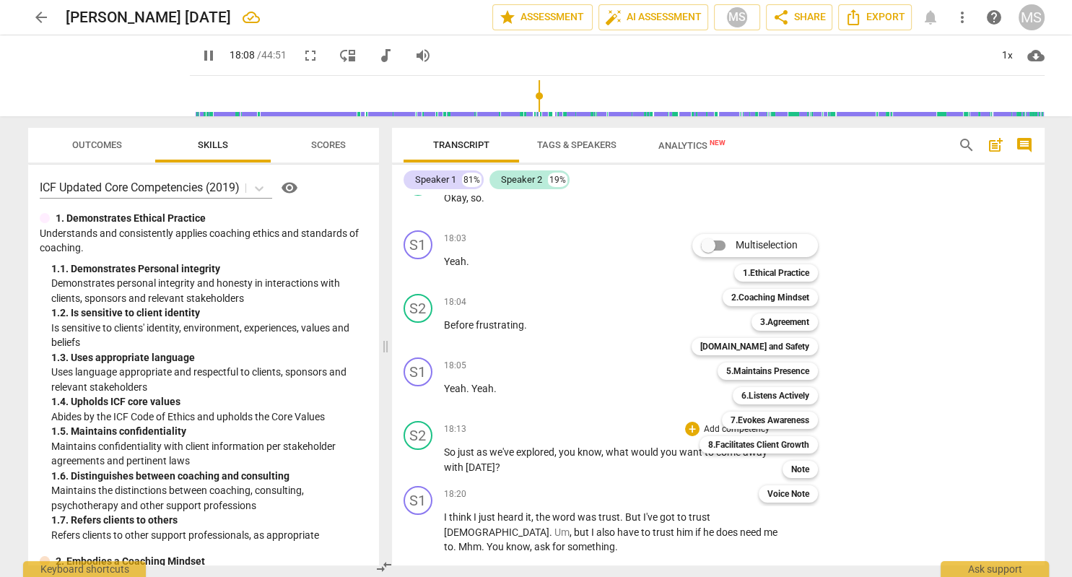
click at [841, 252] on div "Multiselection m 1.Ethical Practice 1 2.Coaching Mindset 2 3.Agreement 3 [DOMAI…" at bounding box center [765, 368] width 159 height 276
click at [209, 53] on div at bounding box center [536, 288] width 1072 height 577
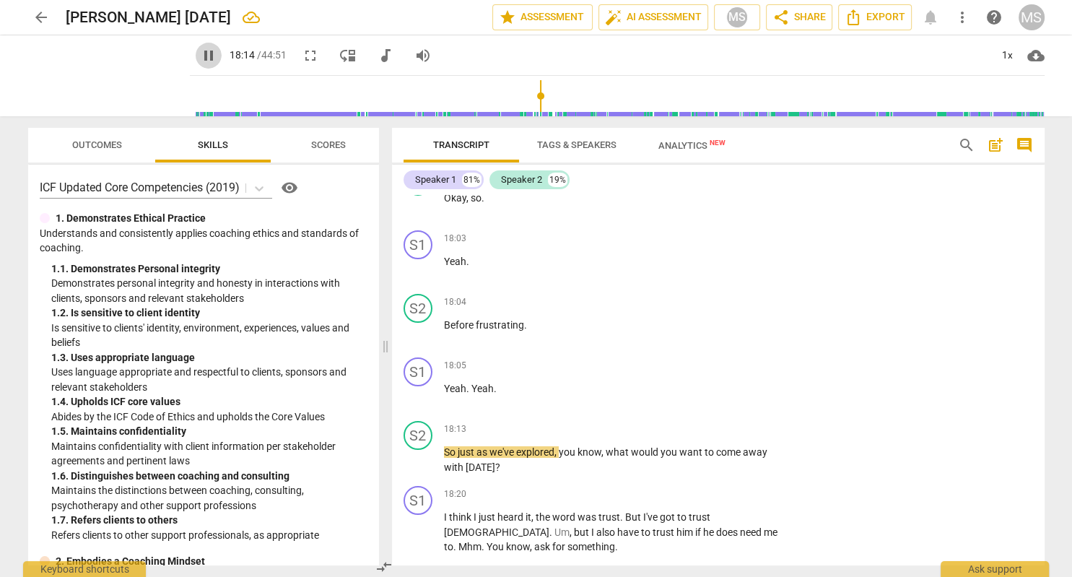
click at [207, 56] on span "pause" at bounding box center [208, 55] width 17 height 17
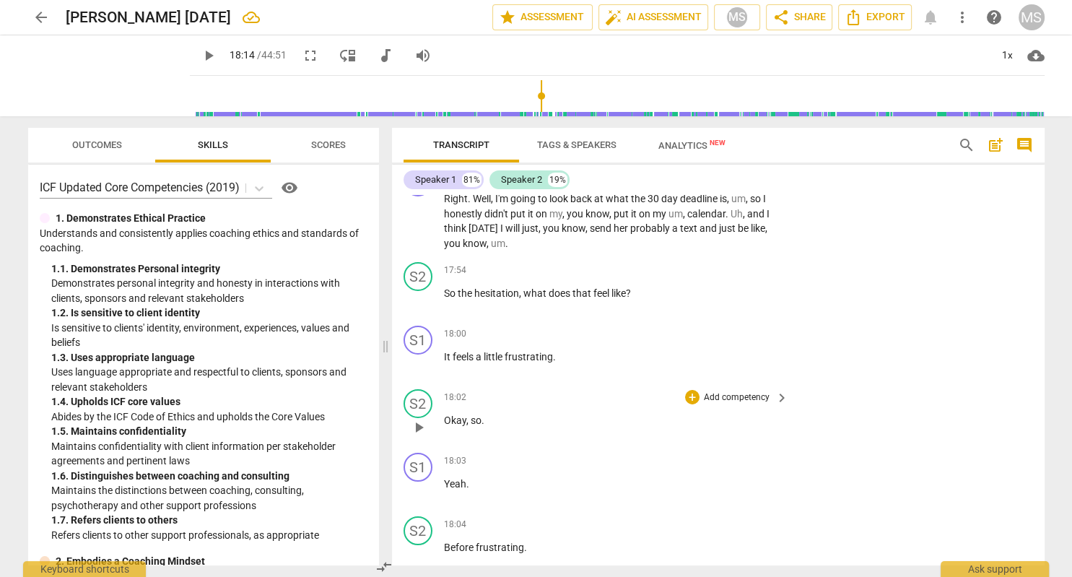
scroll to position [4962, 0]
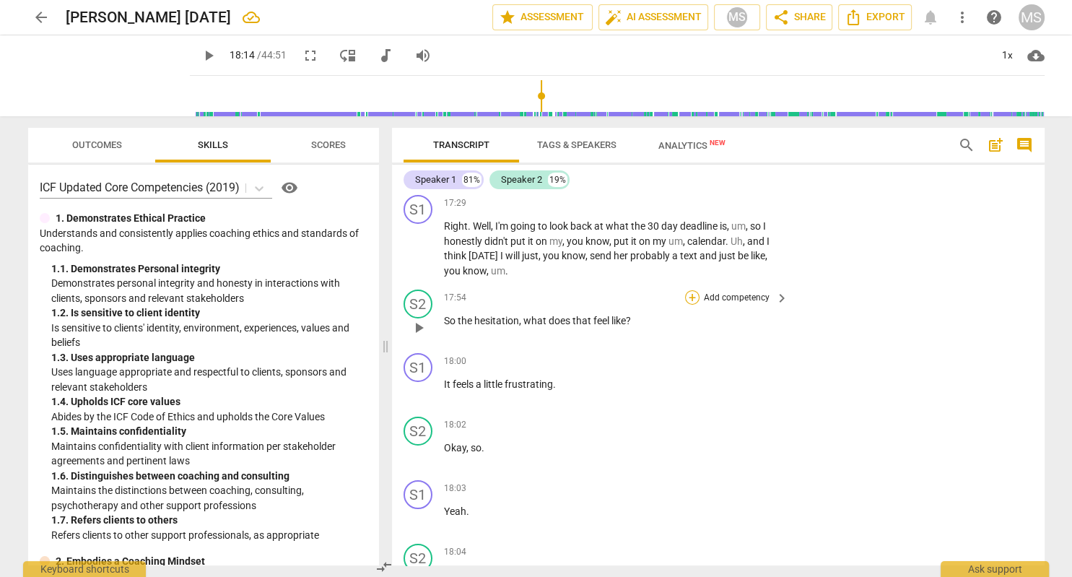
click at [691, 290] on div "+" at bounding box center [692, 297] width 14 height 14
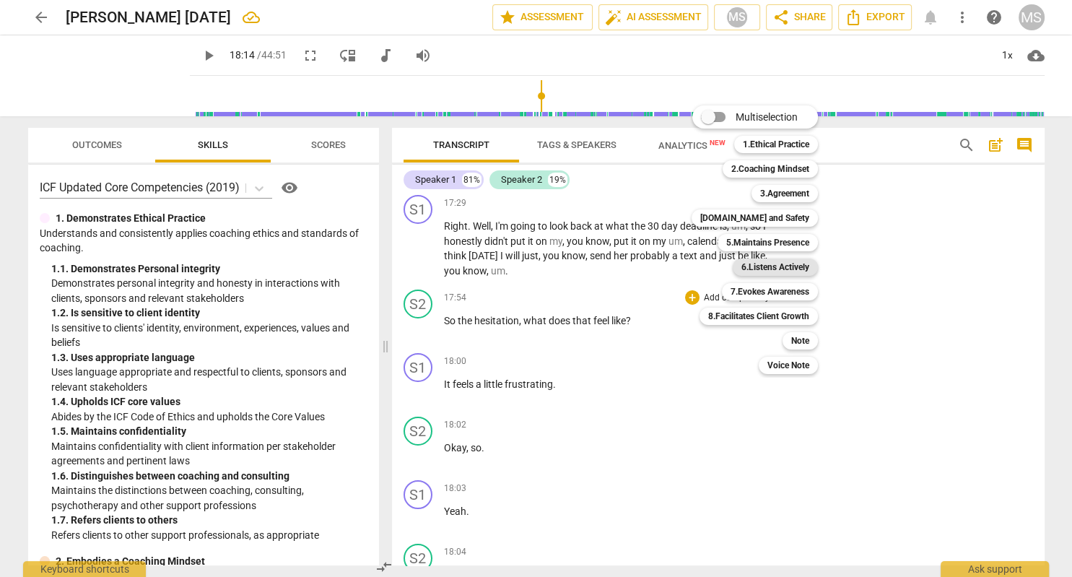
click at [788, 265] on b "6.Listens Actively" at bounding box center [775, 266] width 68 height 17
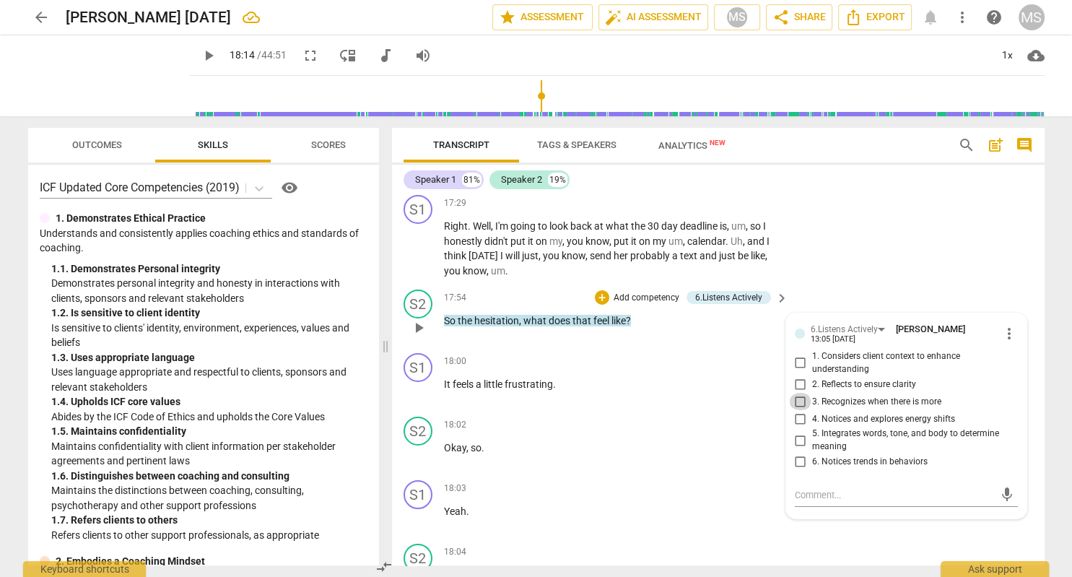
click at [801, 393] on input "3. Recognizes when there is more" at bounding box center [800, 401] width 23 height 17
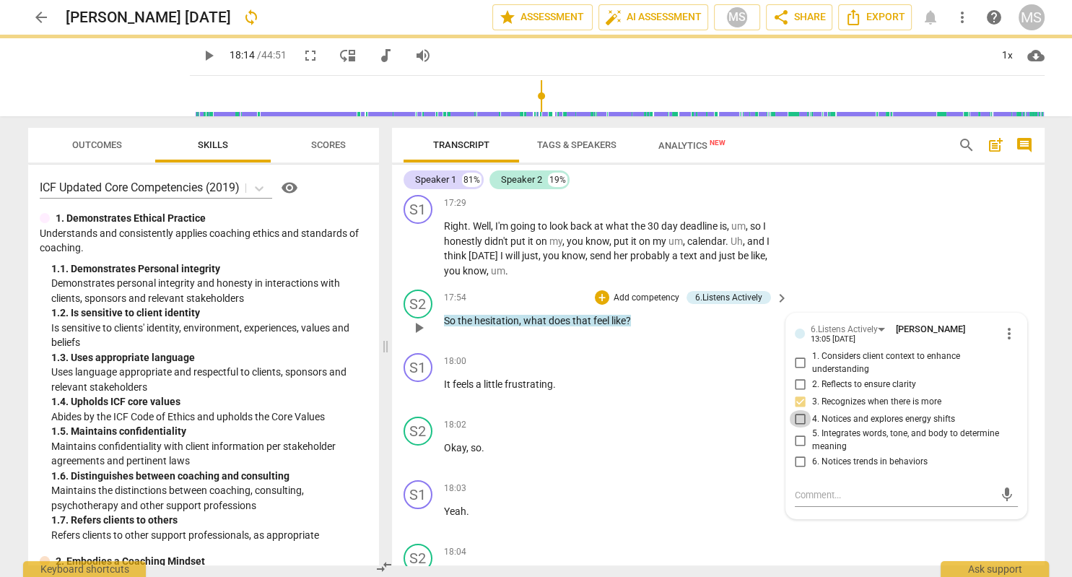
click at [799, 410] on input "4. Notices and explores energy shifts" at bounding box center [800, 418] width 23 height 17
click at [210, 56] on span "play_arrow" at bounding box center [208, 55] width 17 height 17
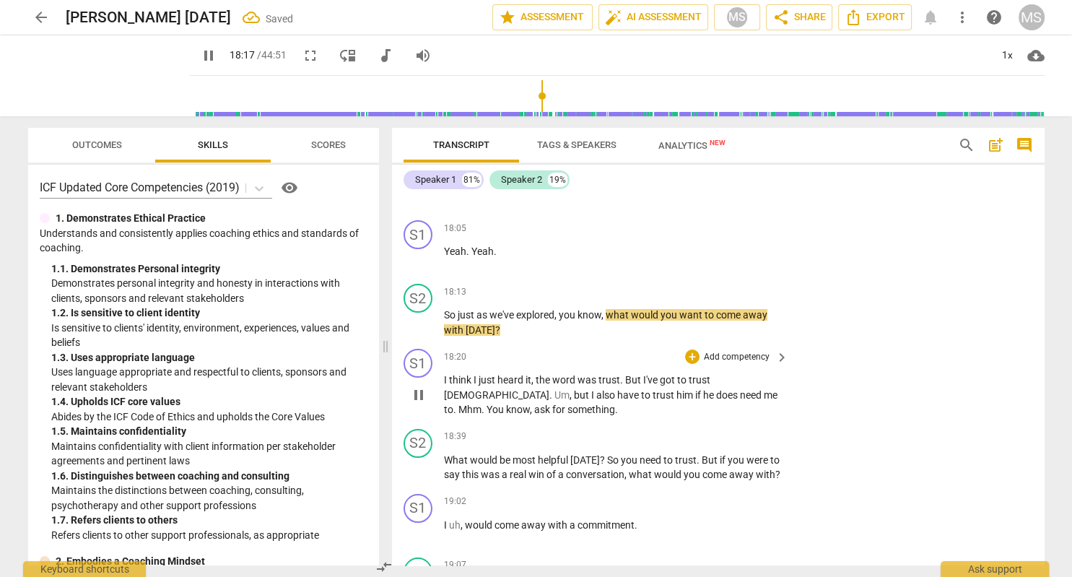
scroll to position [5317, 0]
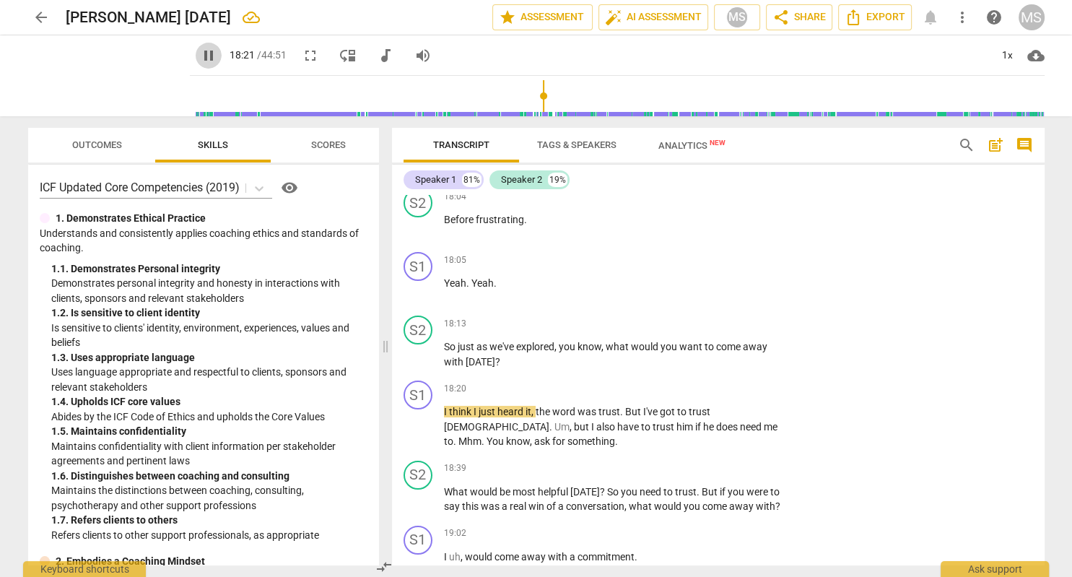
click at [209, 54] on span "pause" at bounding box center [208, 55] width 17 height 17
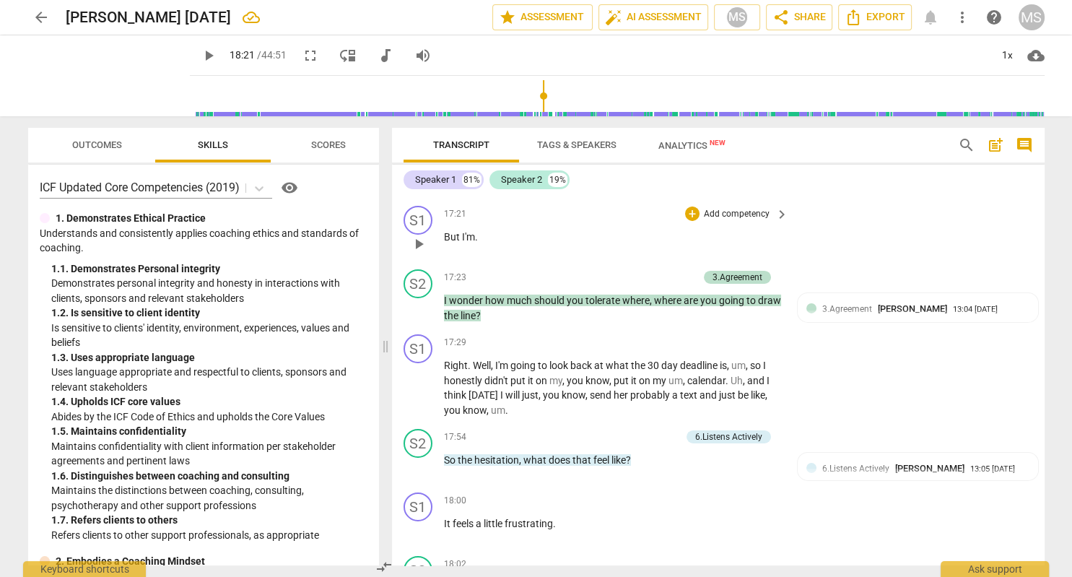
scroll to position [4736, 0]
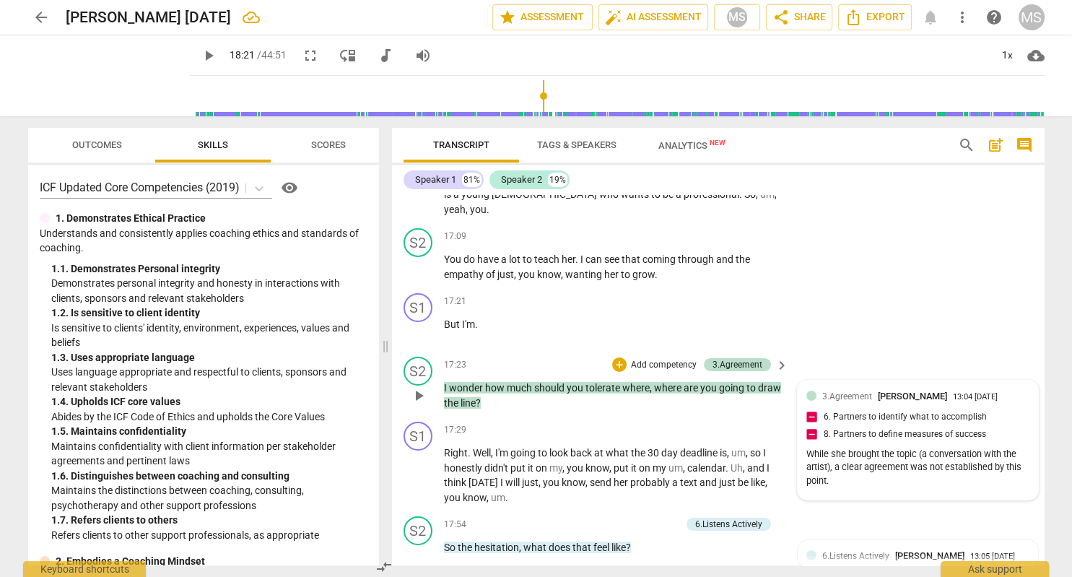
click at [943, 389] on div "3.Agreement [PERSON_NAME] 13:04 [DATE] 6. Partners to identify what to accompli…" at bounding box center [917, 440] width 223 height 102
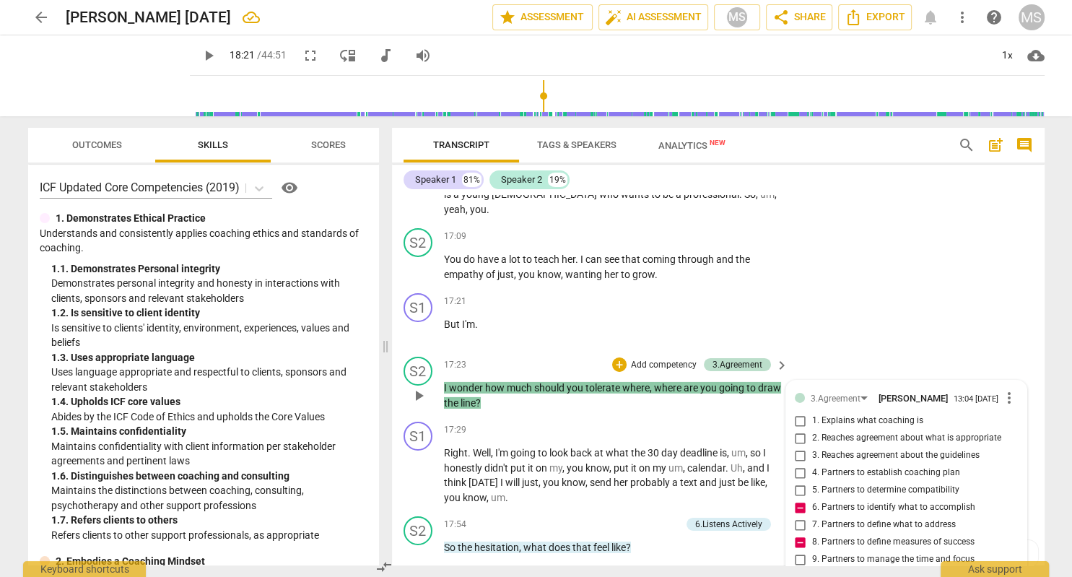
click at [1010, 389] on span "more_vert" at bounding box center [1008, 397] width 17 height 17
click at [1023, 369] on li "Delete" at bounding box center [1025, 367] width 50 height 27
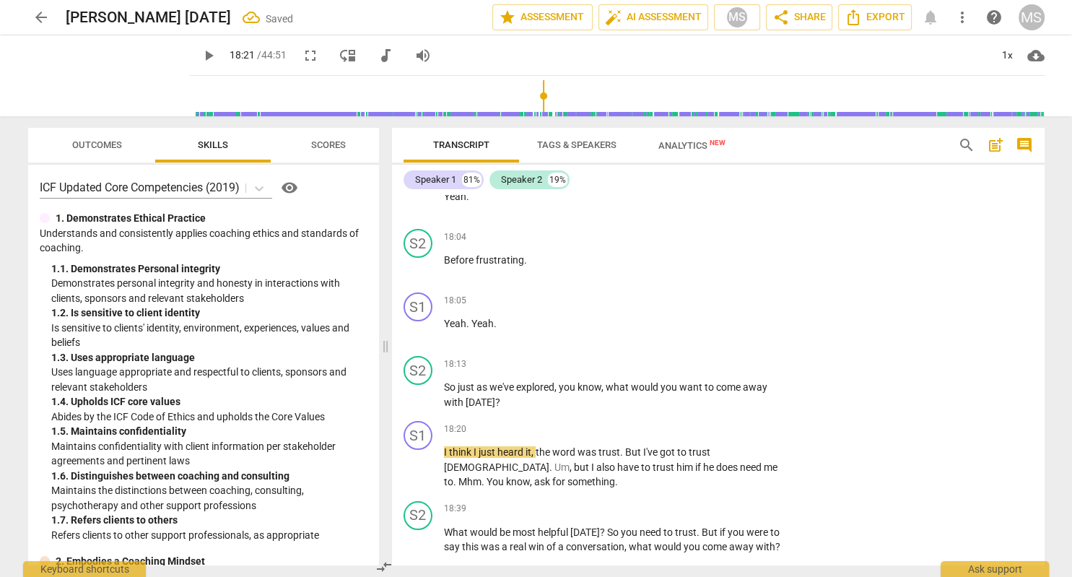
scroll to position [5317, 0]
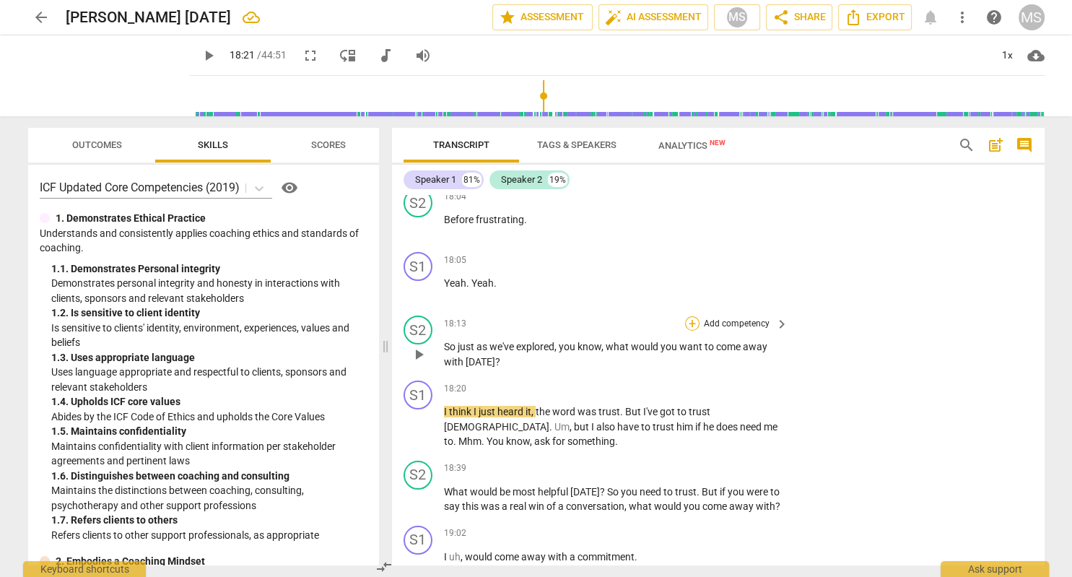
click at [692, 316] on div "+" at bounding box center [692, 323] width 14 height 14
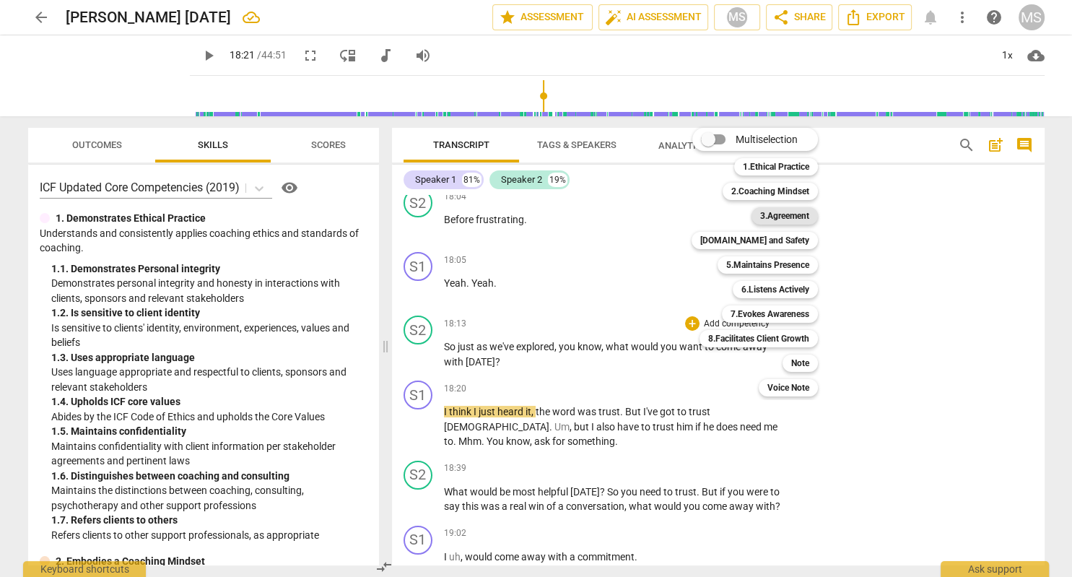
click at [799, 215] on b "3.Agreement" at bounding box center [784, 215] width 49 height 17
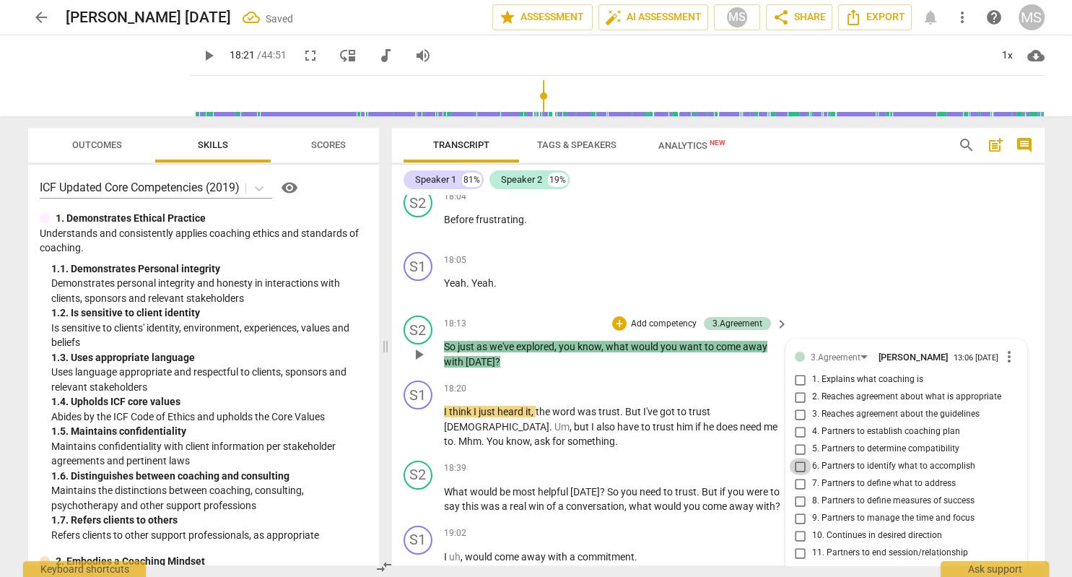
click at [800, 458] on input "6. Partners to identify what to accomplish" at bounding box center [800, 466] width 23 height 17
click at [801, 475] on input "7. Partners to define what to address" at bounding box center [800, 483] width 23 height 17
click at [695, 461] on div "+" at bounding box center [692, 468] width 14 height 14
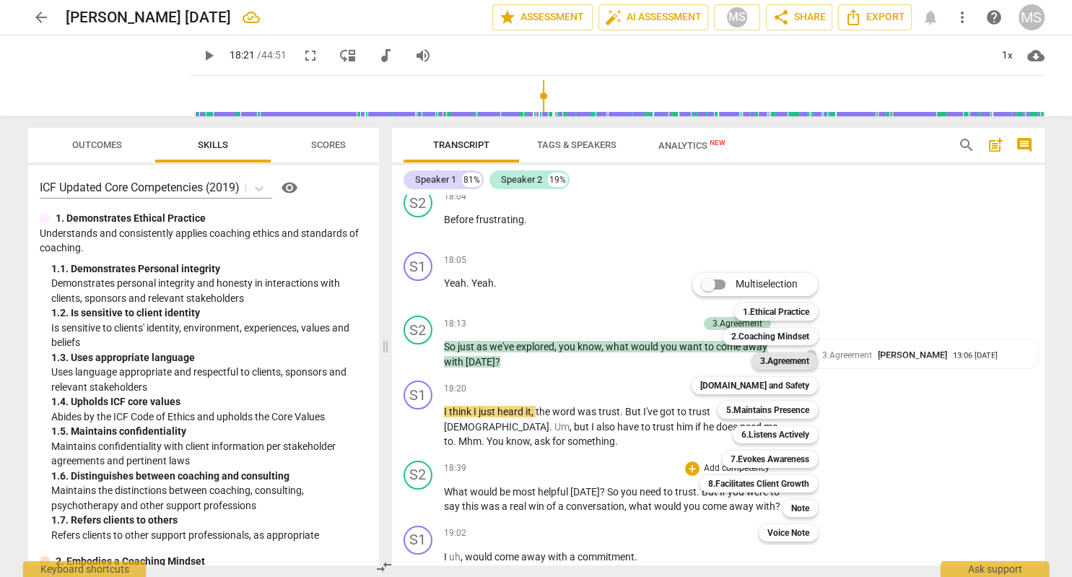
click at [784, 357] on b "3.Agreement" at bounding box center [784, 360] width 49 height 17
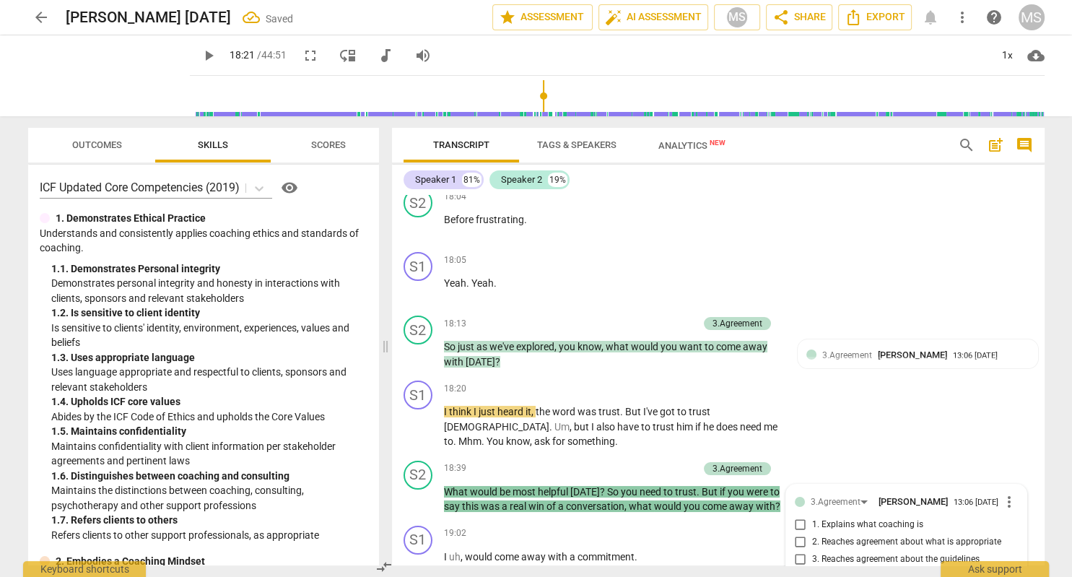
scroll to position [5607, 0]
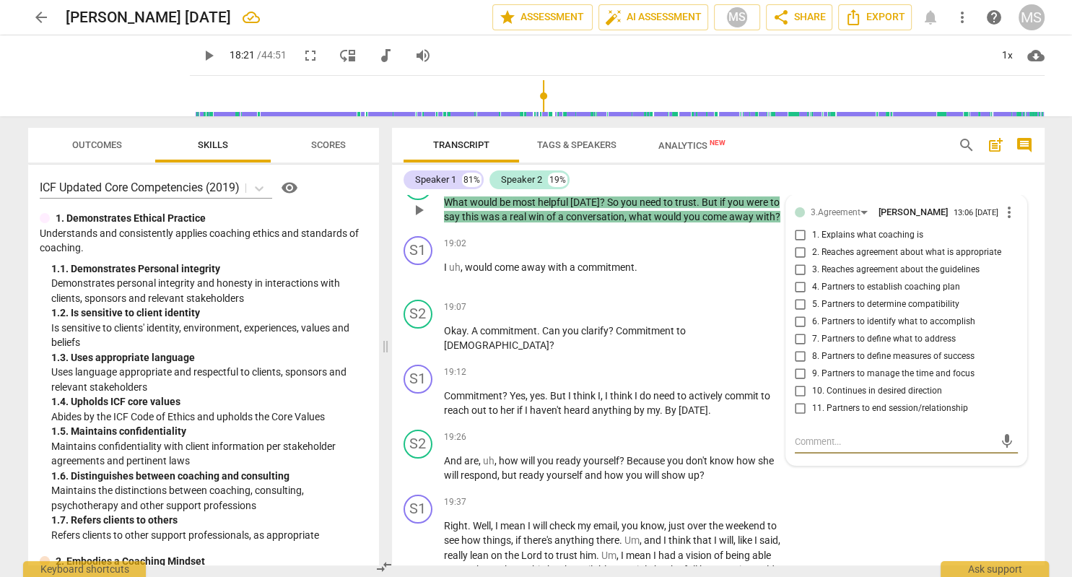
click at [801, 348] on input "8. Partners to define measures of success" at bounding box center [800, 356] width 23 height 17
click at [838, 434] on textarea at bounding box center [895, 441] width 200 height 14
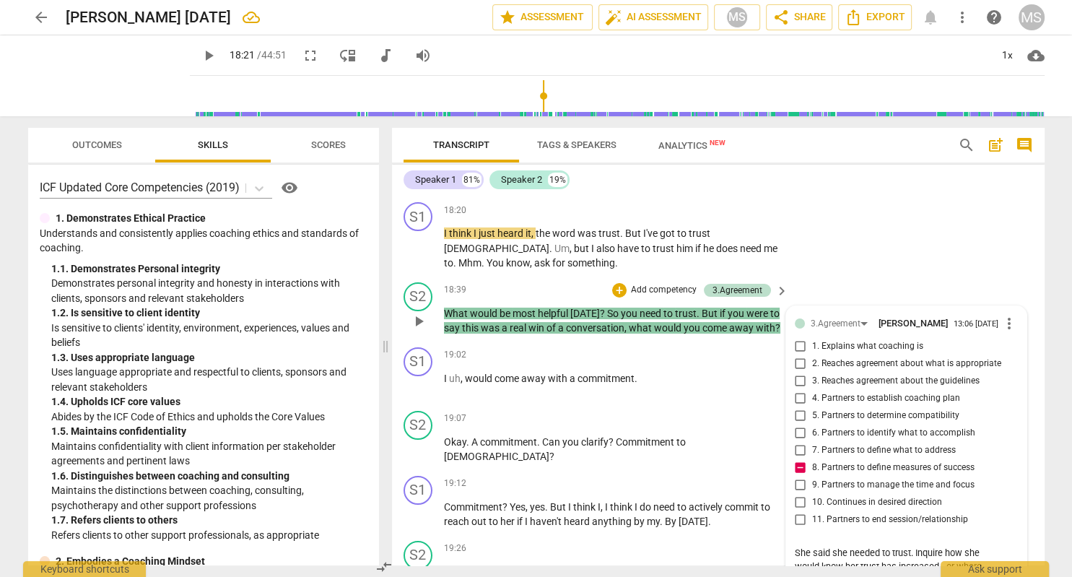
scroll to position [5496, 0]
drag, startPoint x: 1005, startPoint y: 524, endPoint x: 997, endPoint y: 527, distance: 8.4
click at [1004, 576] on span "send" at bounding box center [1007, 586] width 16 height 16
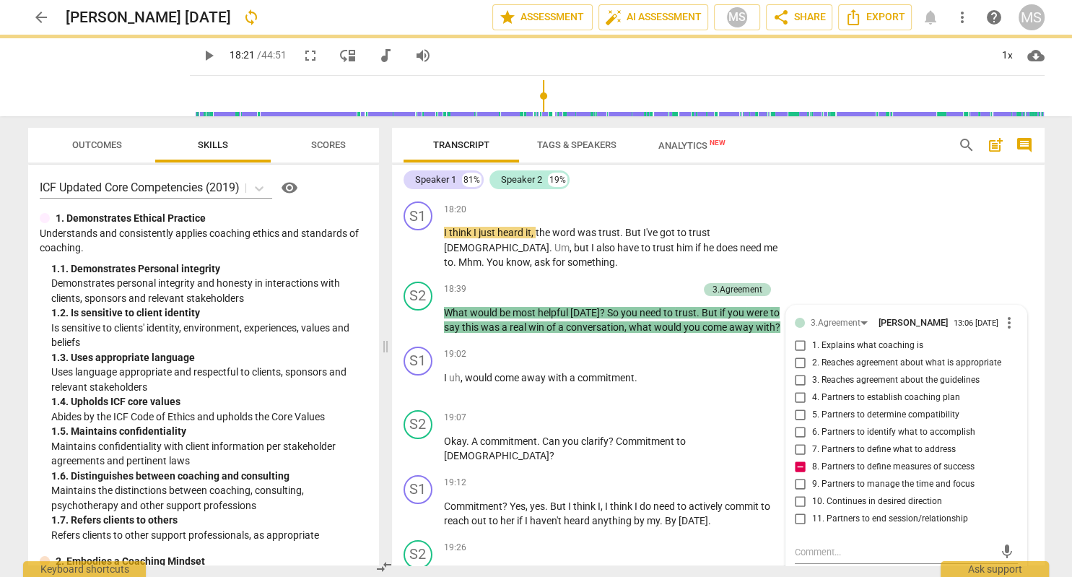
scroll to position [0, 0]
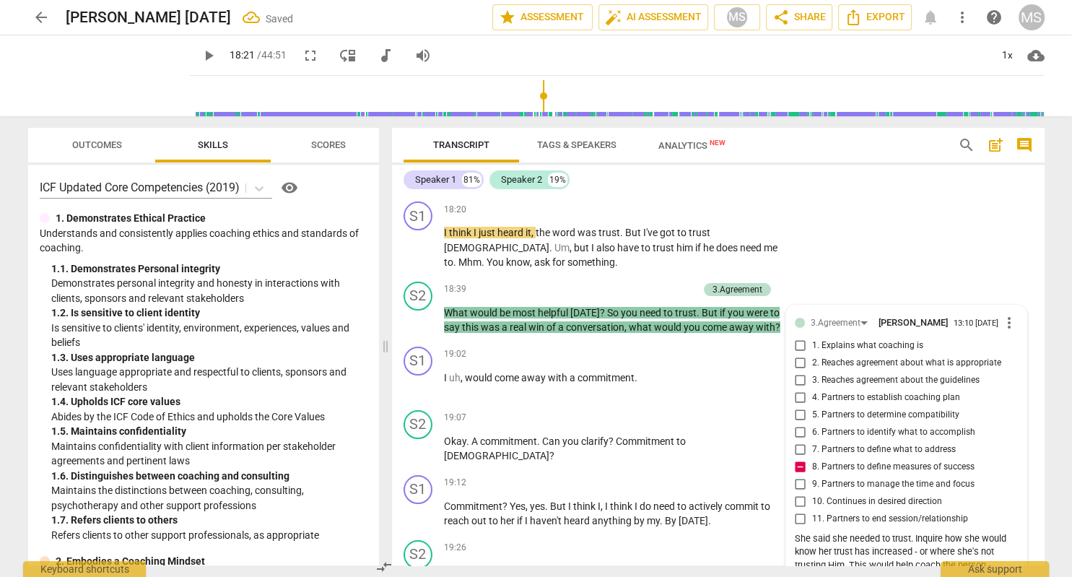
click at [207, 58] on span "play_arrow" at bounding box center [208, 55] width 17 height 17
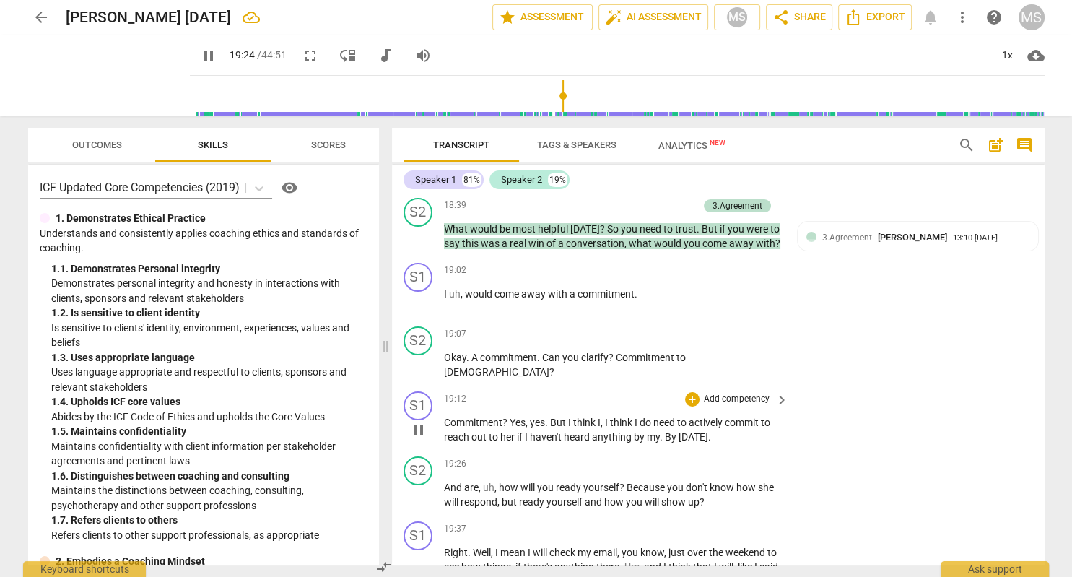
scroll to position [5663, 0]
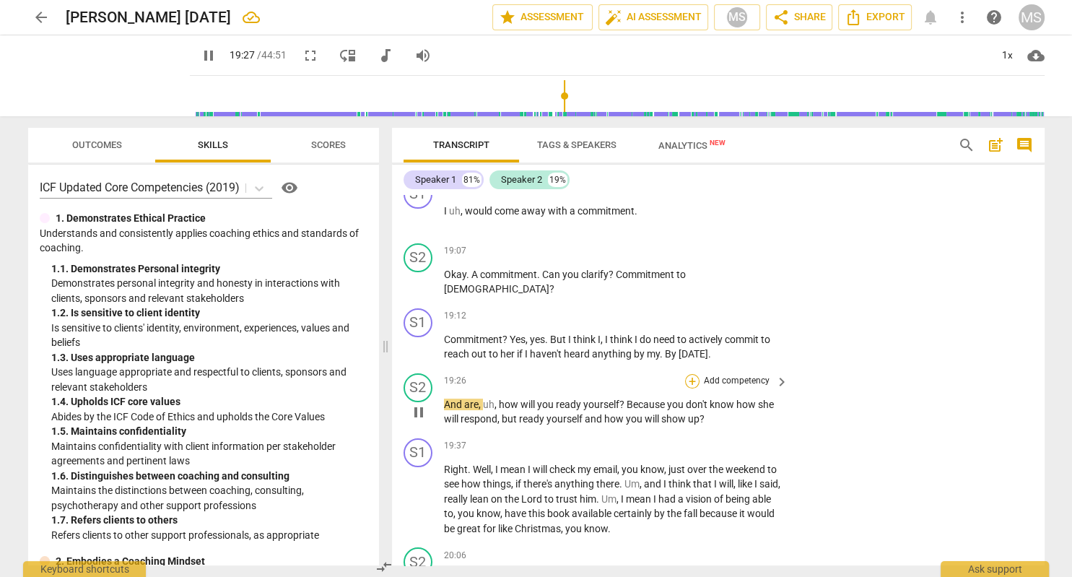
click at [692, 374] on div "+" at bounding box center [692, 381] width 14 height 14
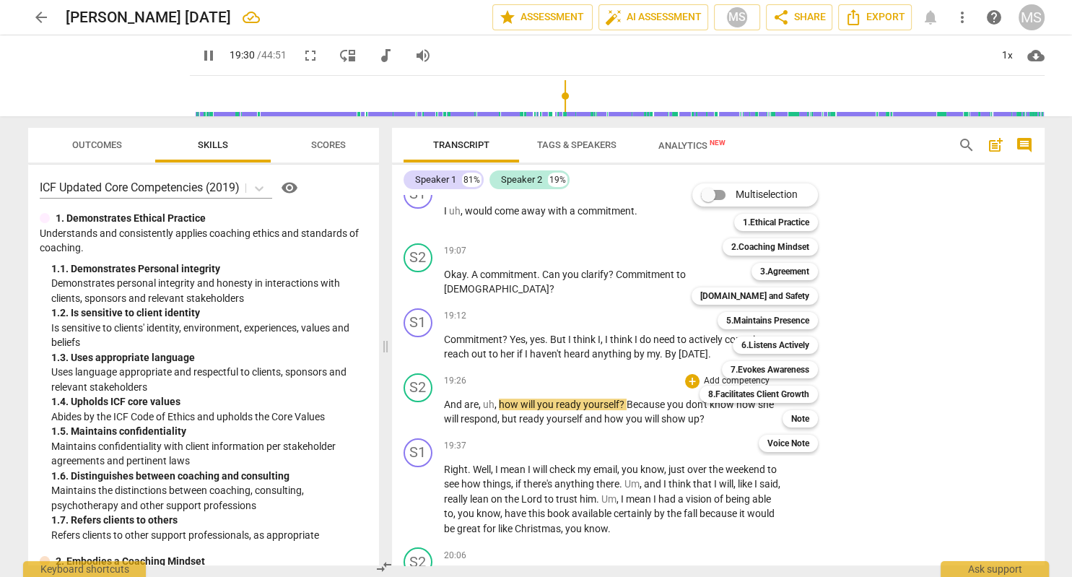
click at [212, 53] on div at bounding box center [536, 288] width 1072 height 577
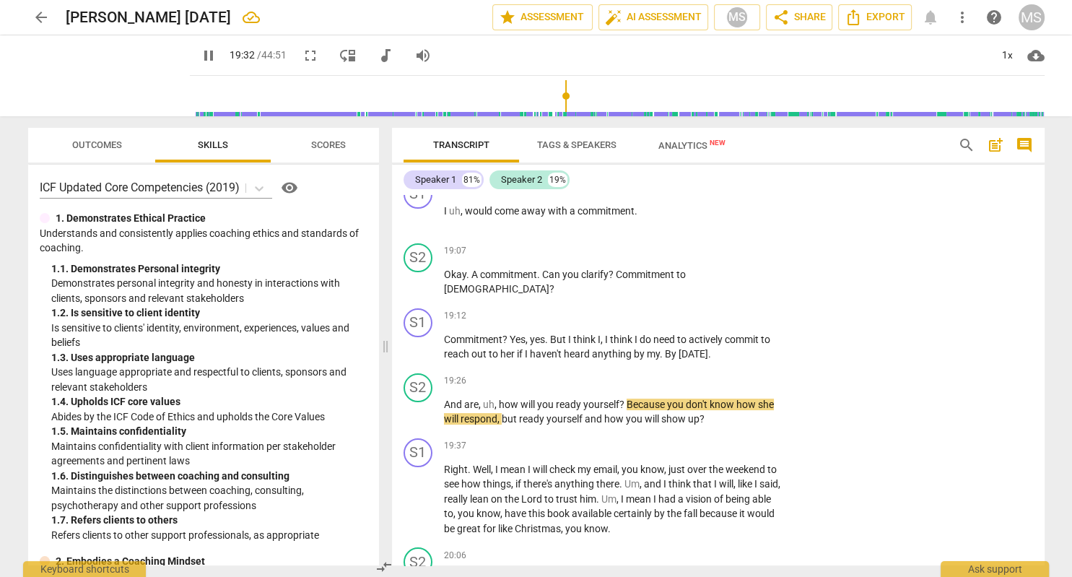
click at [204, 55] on span "pause" at bounding box center [208, 55] width 17 height 17
click at [692, 374] on div "+" at bounding box center [692, 381] width 14 height 14
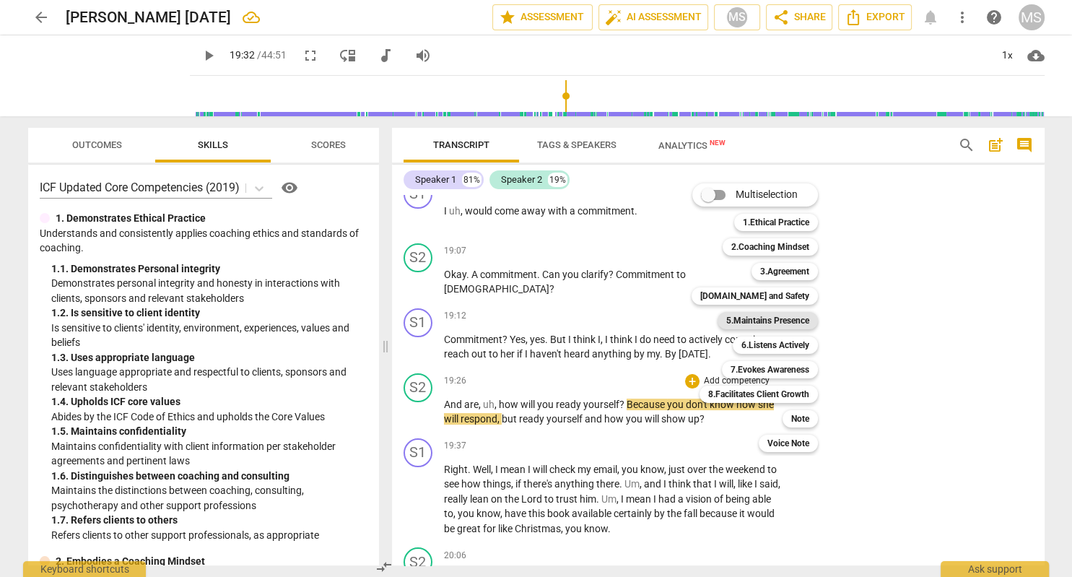
click at [795, 317] on b "5.Maintains Presence" at bounding box center [767, 320] width 83 height 17
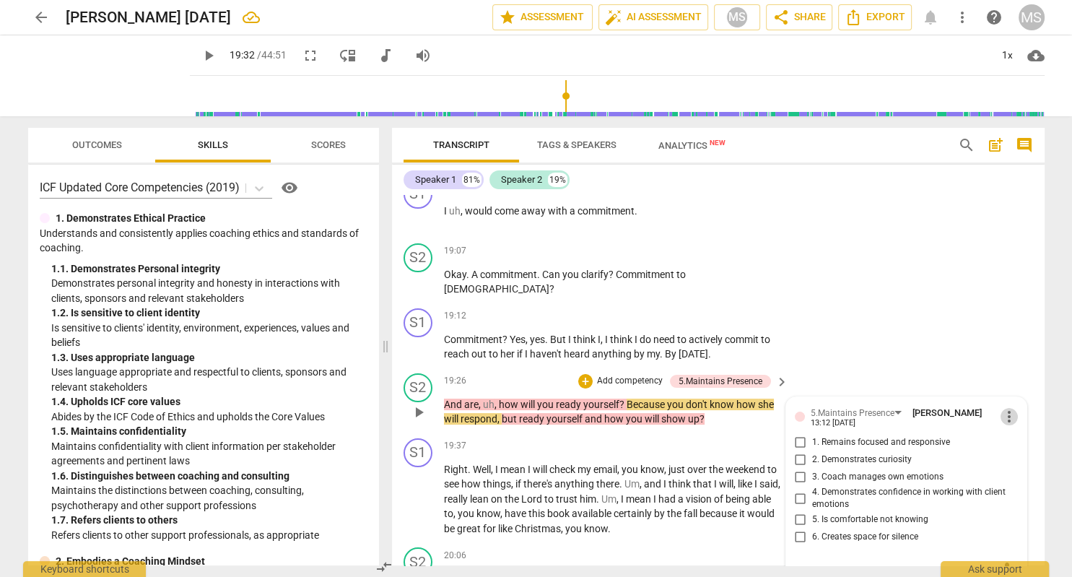
click at [1007, 408] on span "more_vert" at bounding box center [1008, 416] width 17 height 17
click at [1018, 382] on li "Delete" at bounding box center [1025, 380] width 50 height 27
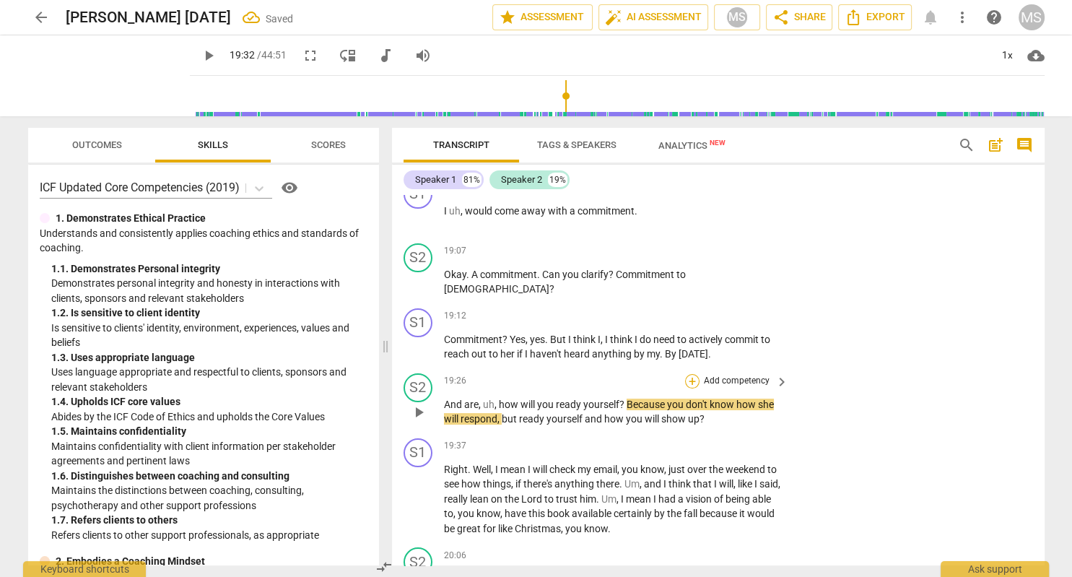
click at [694, 374] on div "+" at bounding box center [692, 381] width 14 height 14
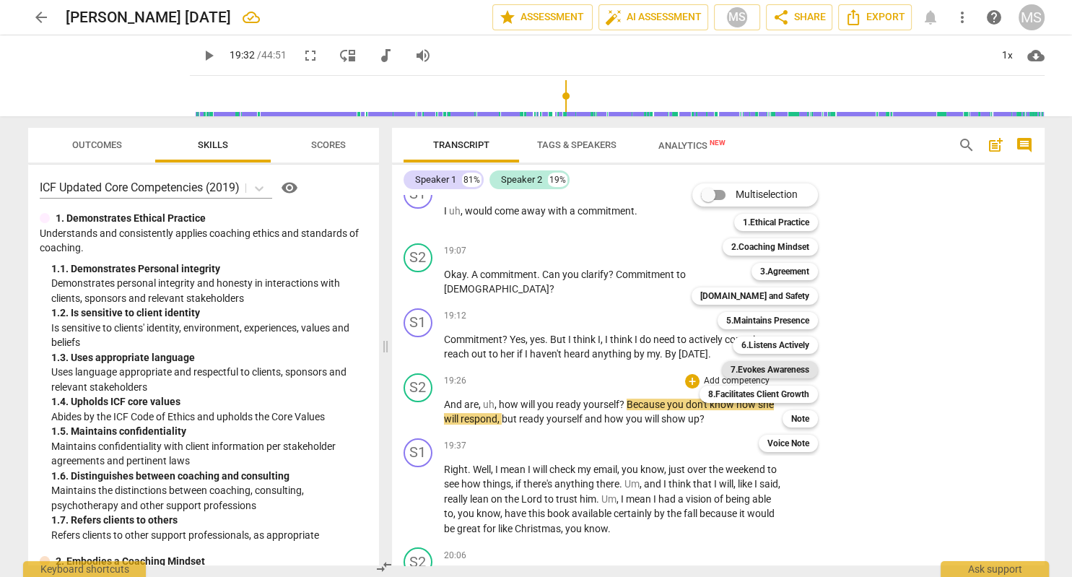
click at [768, 369] on b "7.Evokes Awareness" at bounding box center [769, 369] width 79 height 17
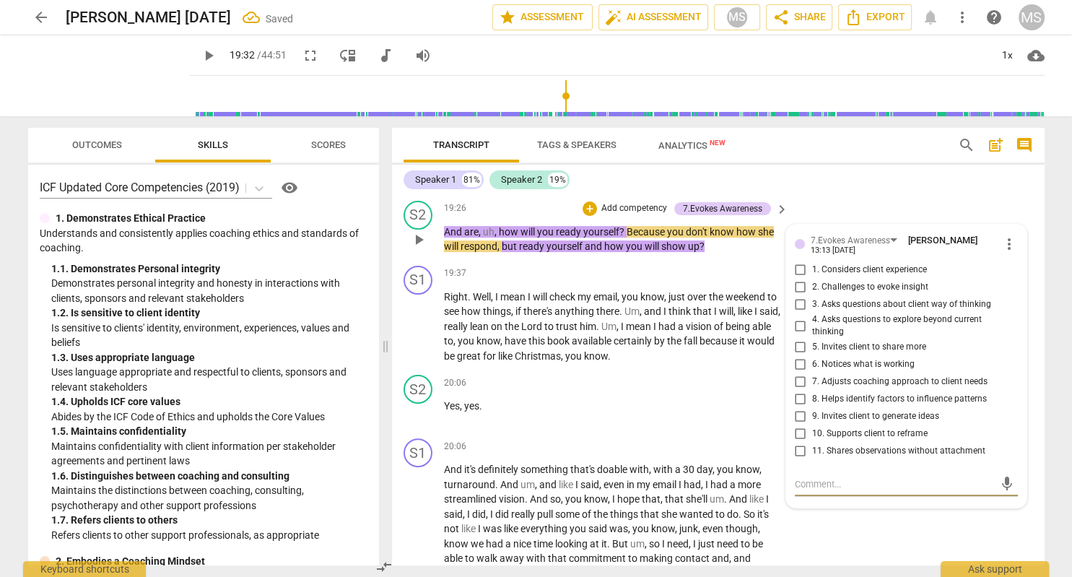
scroll to position [5793, 0]
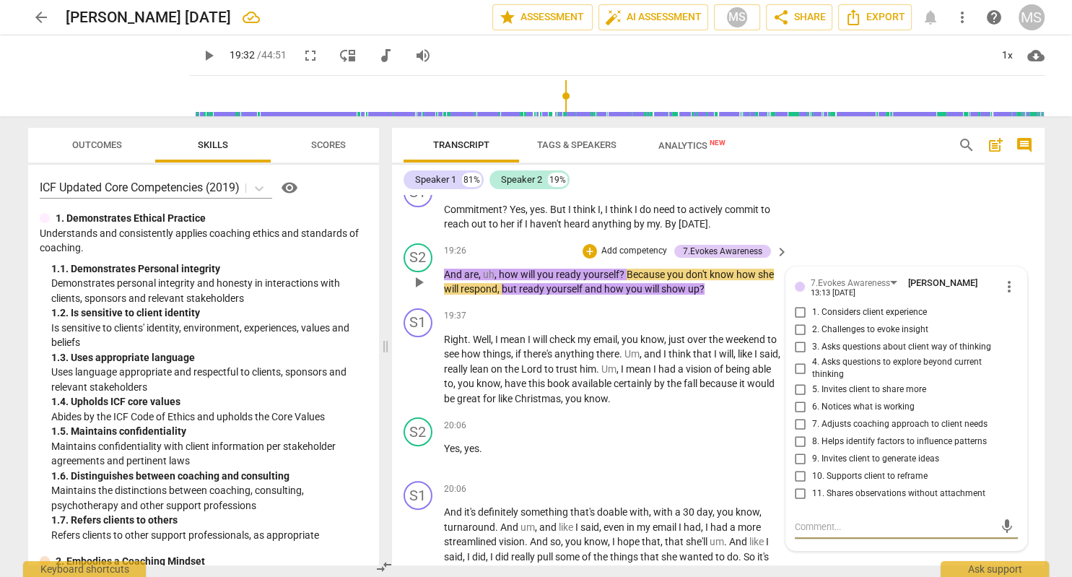
click at [804, 321] on input "2. Challenges to evoke insight" at bounding box center [800, 329] width 23 height 17
click at [801, 338] on input "3. Asks questions about client way of thinking" at bounding box center [800, 346] width 23 height 17
click at [801, 359] on input "4. Asks questions to explore beyond current thinking" at bounding box center [800, 367] width 23 height 17
click at [205, 57] on span "play_arrow" at bounding box center [208, 55] width 17 height 17
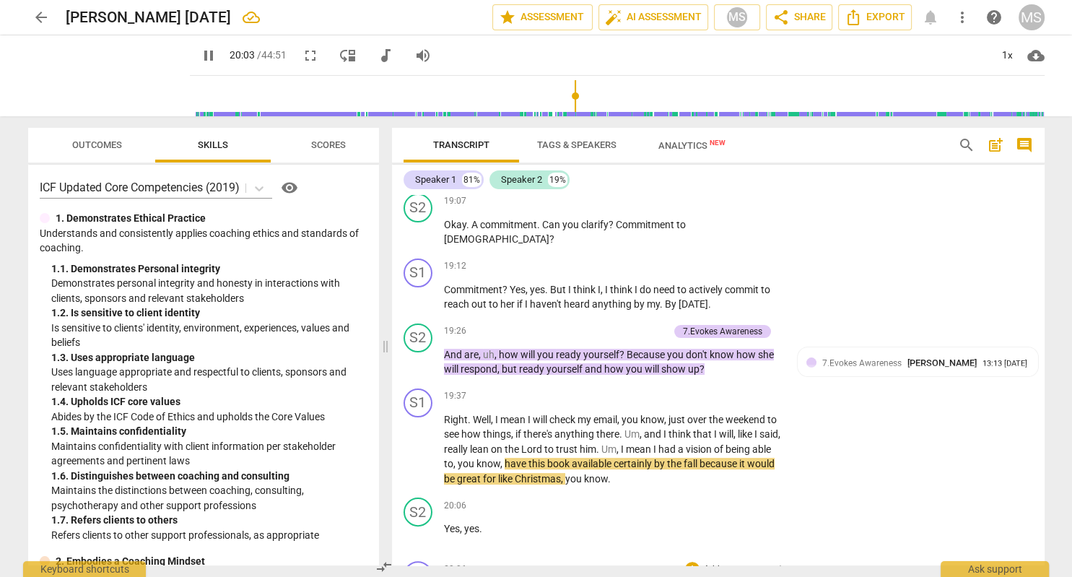
scroll to position [5710, 0]
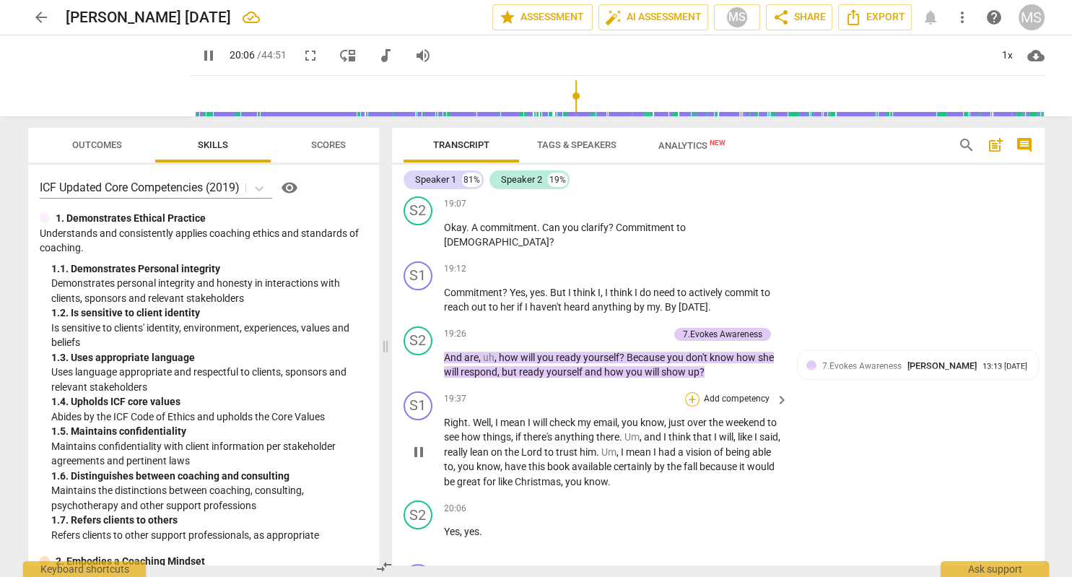
click at [692, 392] on div "+" at bounding box center [692, 399] width 14 height 14
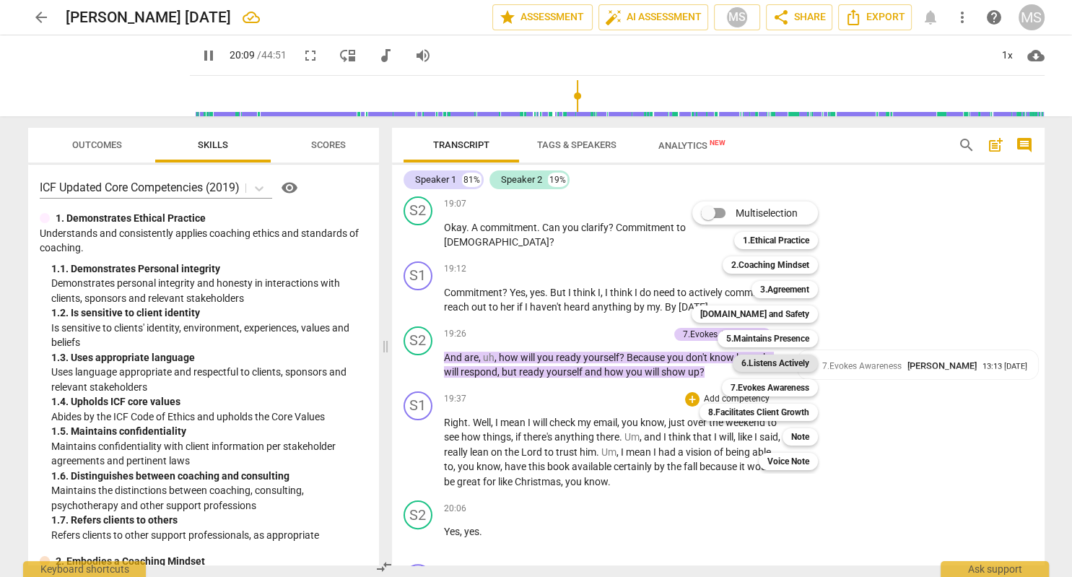
click at [778, 364] on b "6.Listens Actively" at bounding box center [775, 362] width 68 height 17
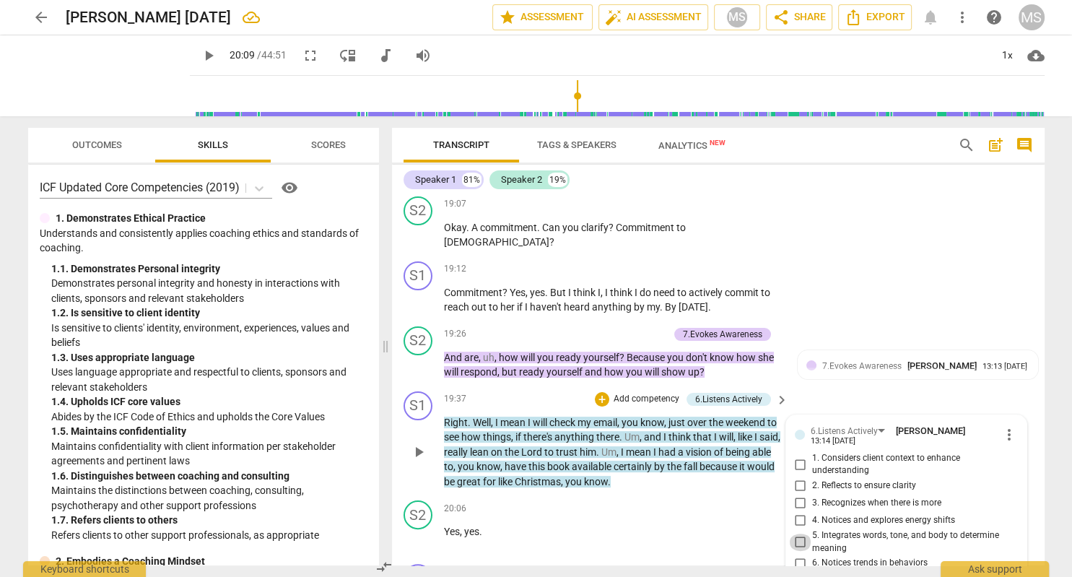
click at [801, 533] on input "5. Integrates words, tone, and body to determine meaning" at bounding box center [800, 541] width 23 height 17
drag, startPoint x: 1009, startPoint y: 538, endPoint x: 935, endPoint y: 460, distance: 107.7
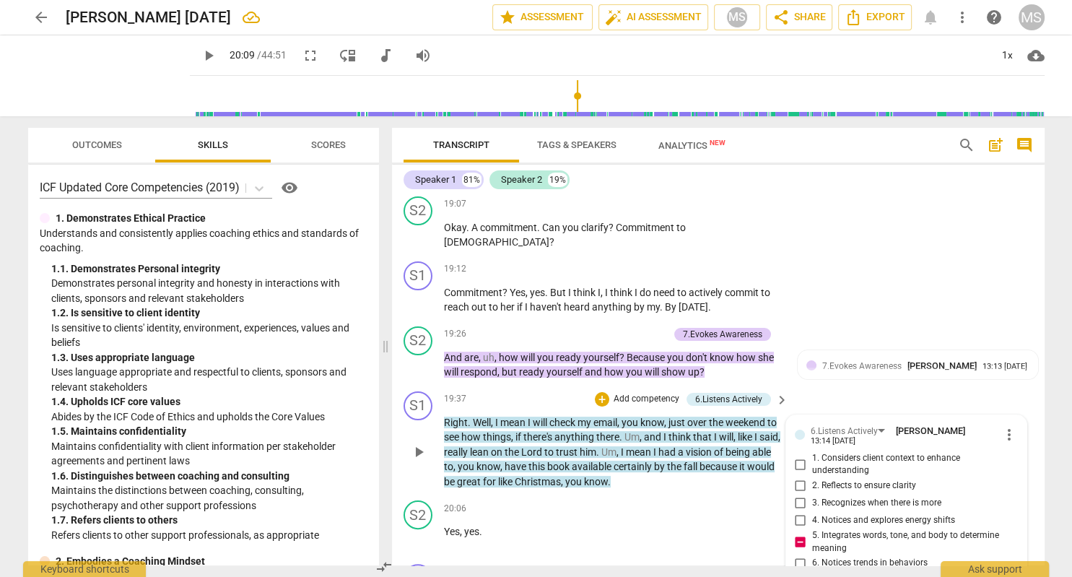
click at [212, 58] on span "play_arrow" at bounding box center [208, 55] width 17 height 17
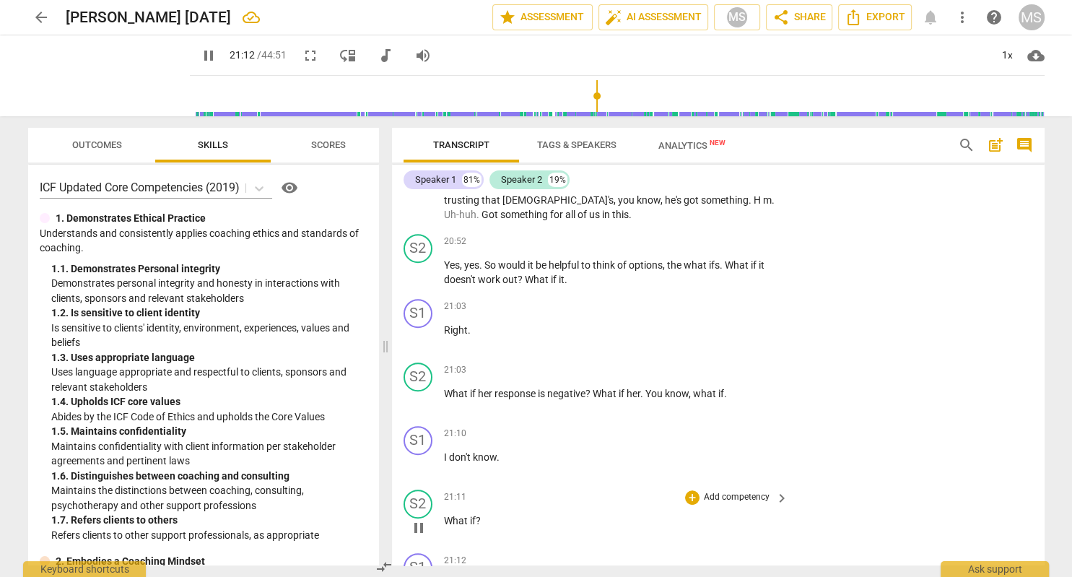
scroll to position [6292, 0]
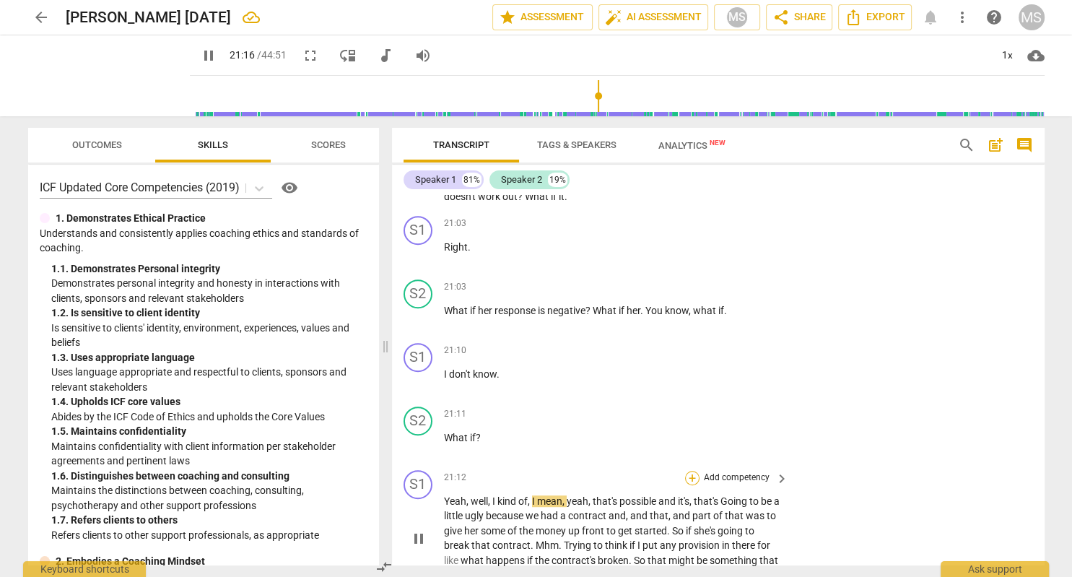
click at [693, 471] on div "+" at bounding box center [692, 478] width 14 height 14
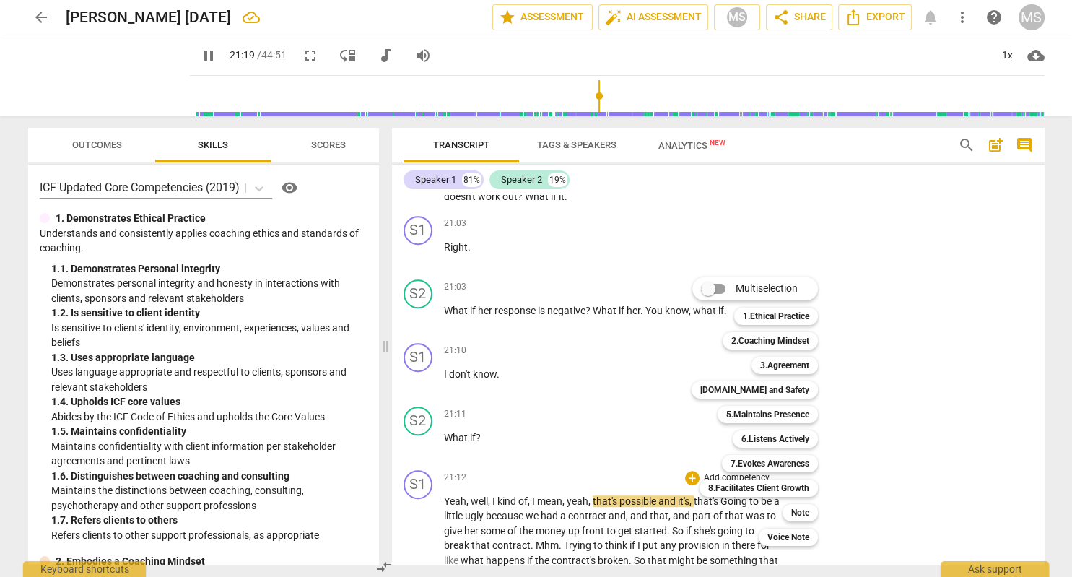
click at [206, 56] on div at bounding box center [536, 288] width 1072 height 577
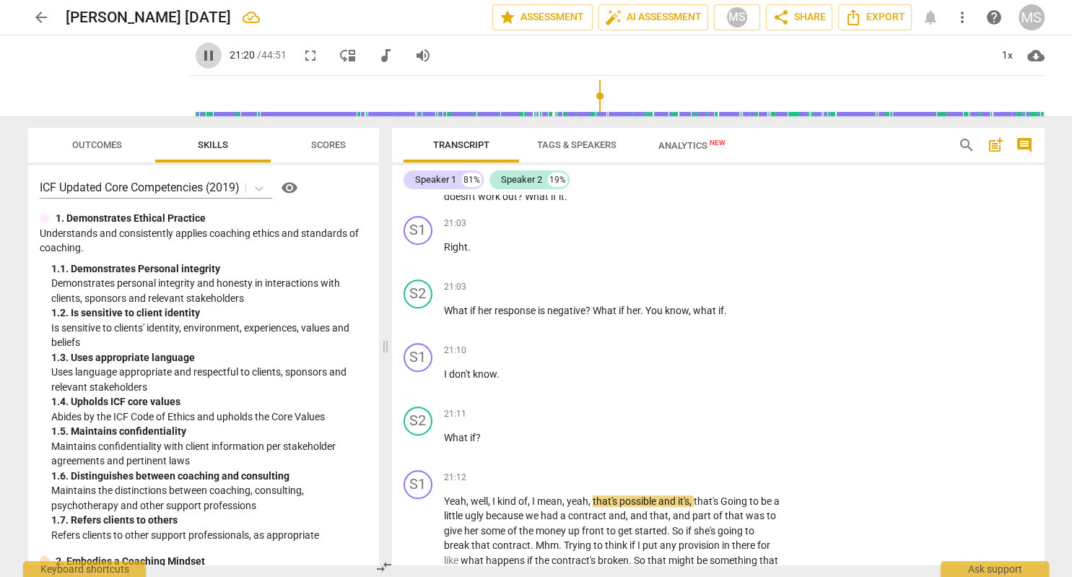
click at [206, 56] on span "pause" at bounding box center [208, 55] width 17 height 17
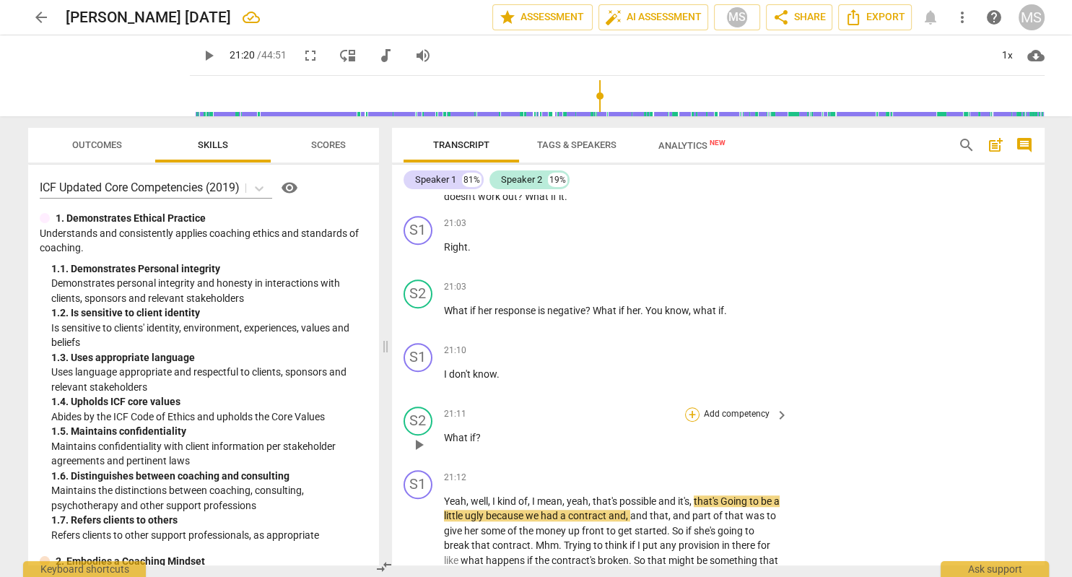
click at [694, 407] on div "+" at bounding box center [692, 414] width 14 height 14
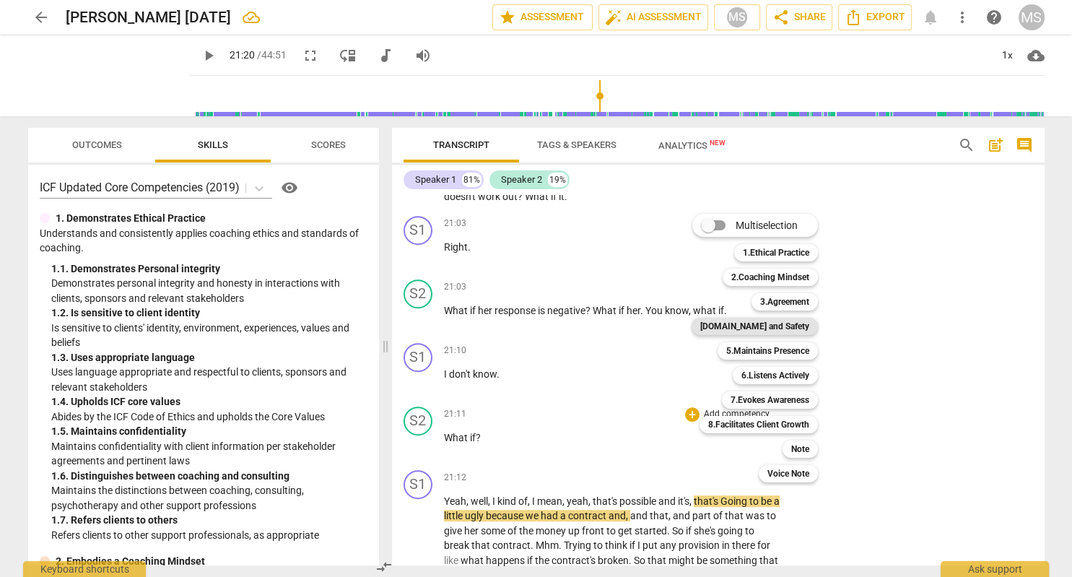
click at [788, 327] on b "[DOMAIN_NAME] and Safety" at bounding box center [754, 326] width 109 height 17
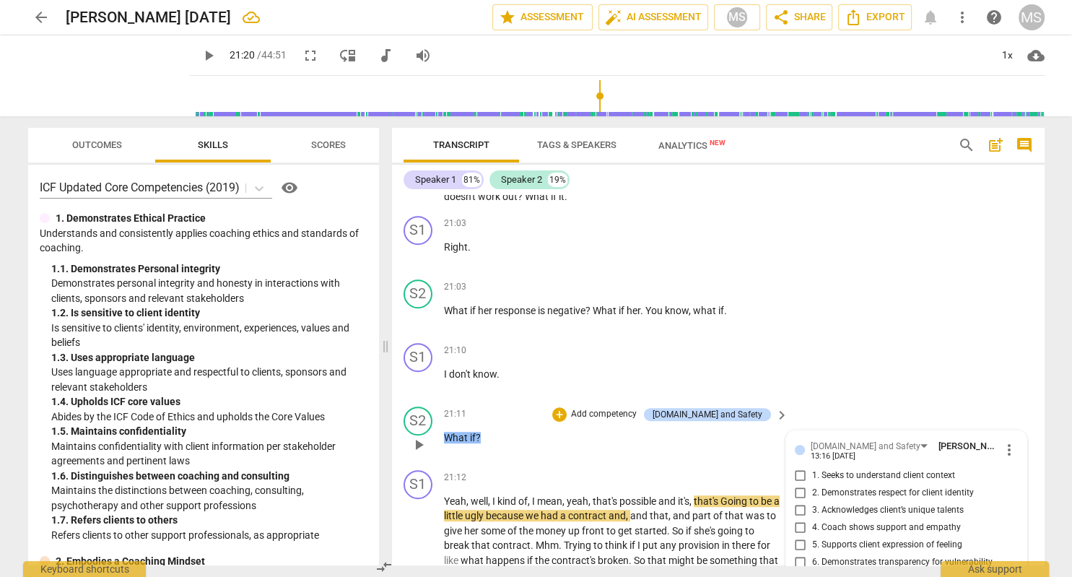
scroll to position [12, 0]
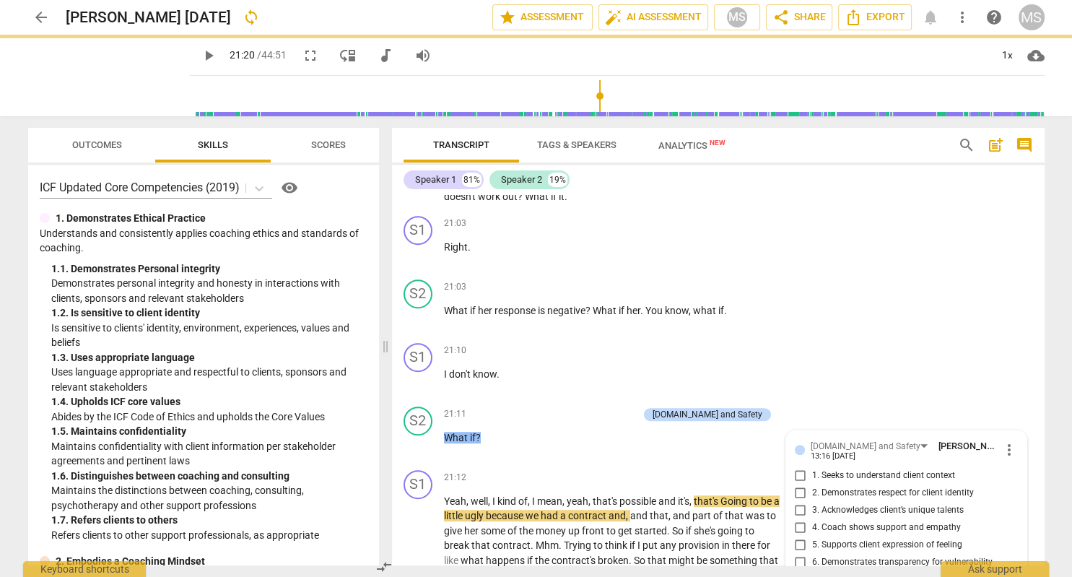
scroll to position [0, 0]
